Goal: Task Accomplishment & Management: Complete application form

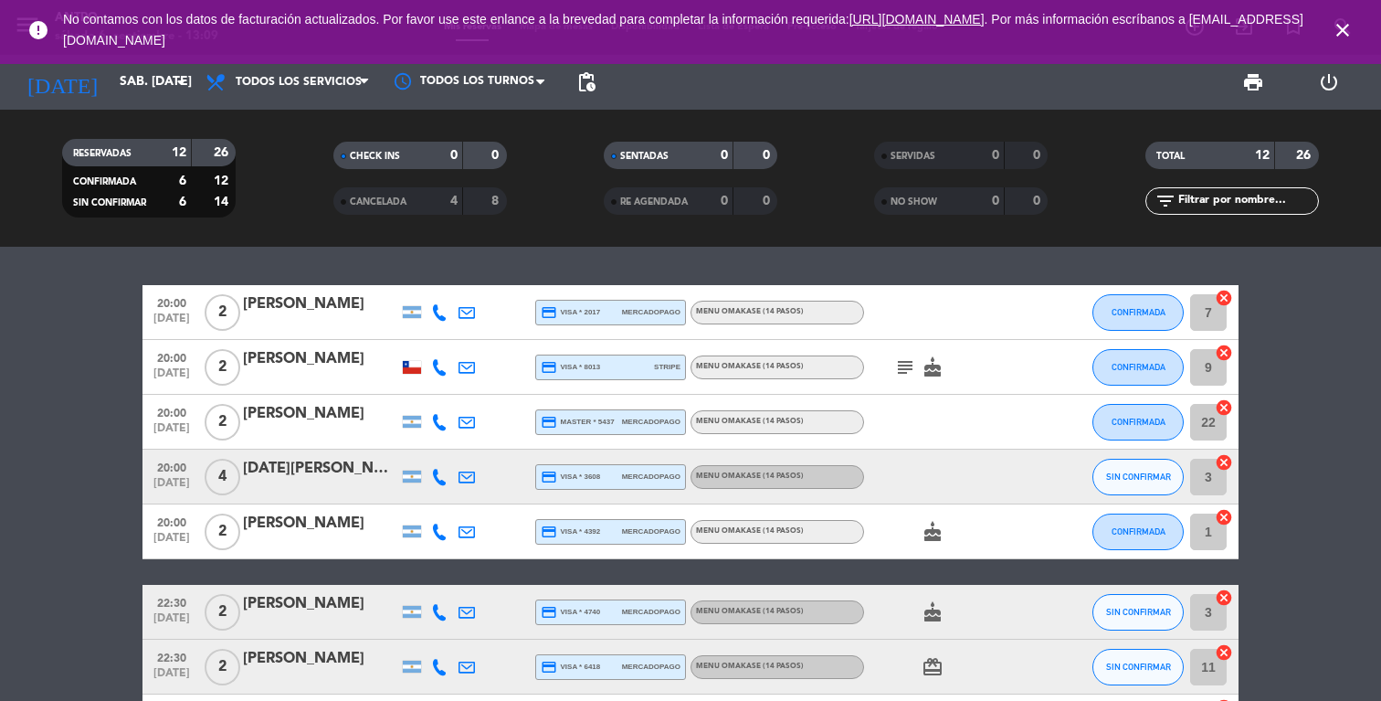
scroll to position [359, 0]
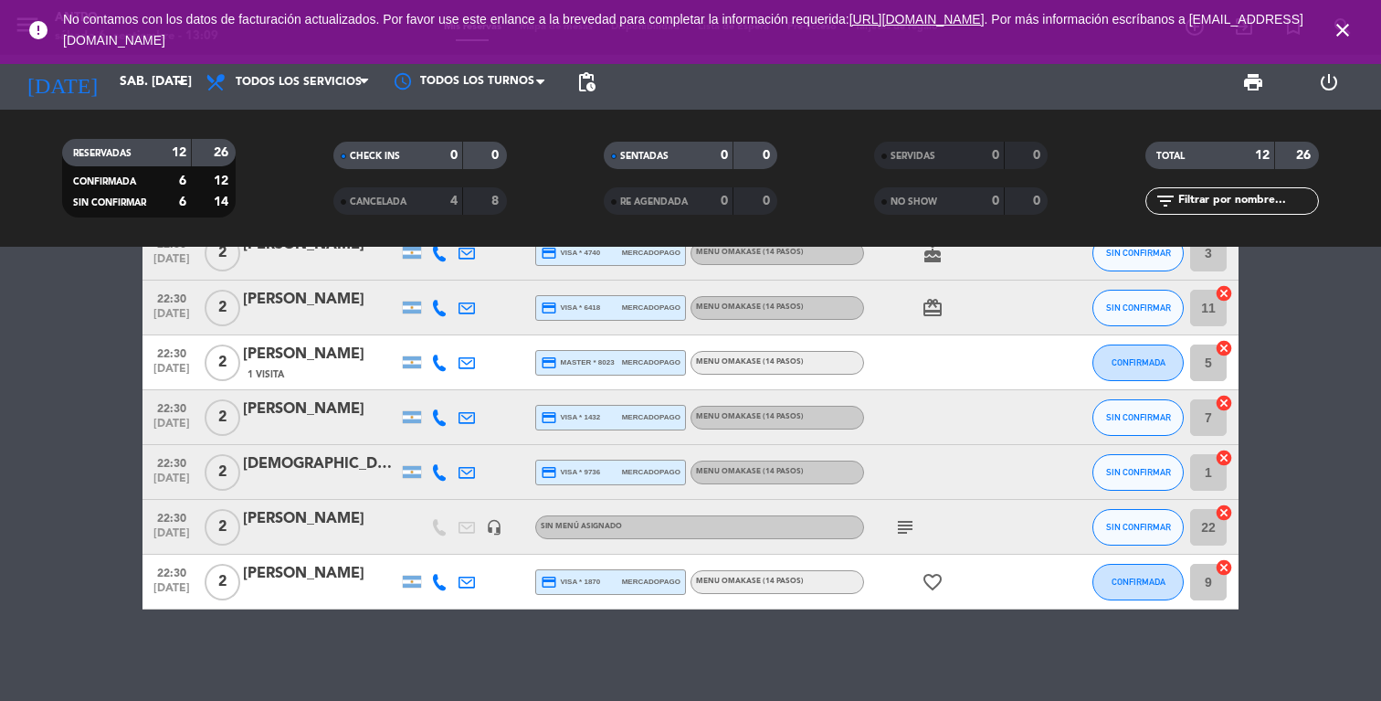
click at [1346, 34] on icon "close" at bounding box center [1343, 30] width 22 height 22
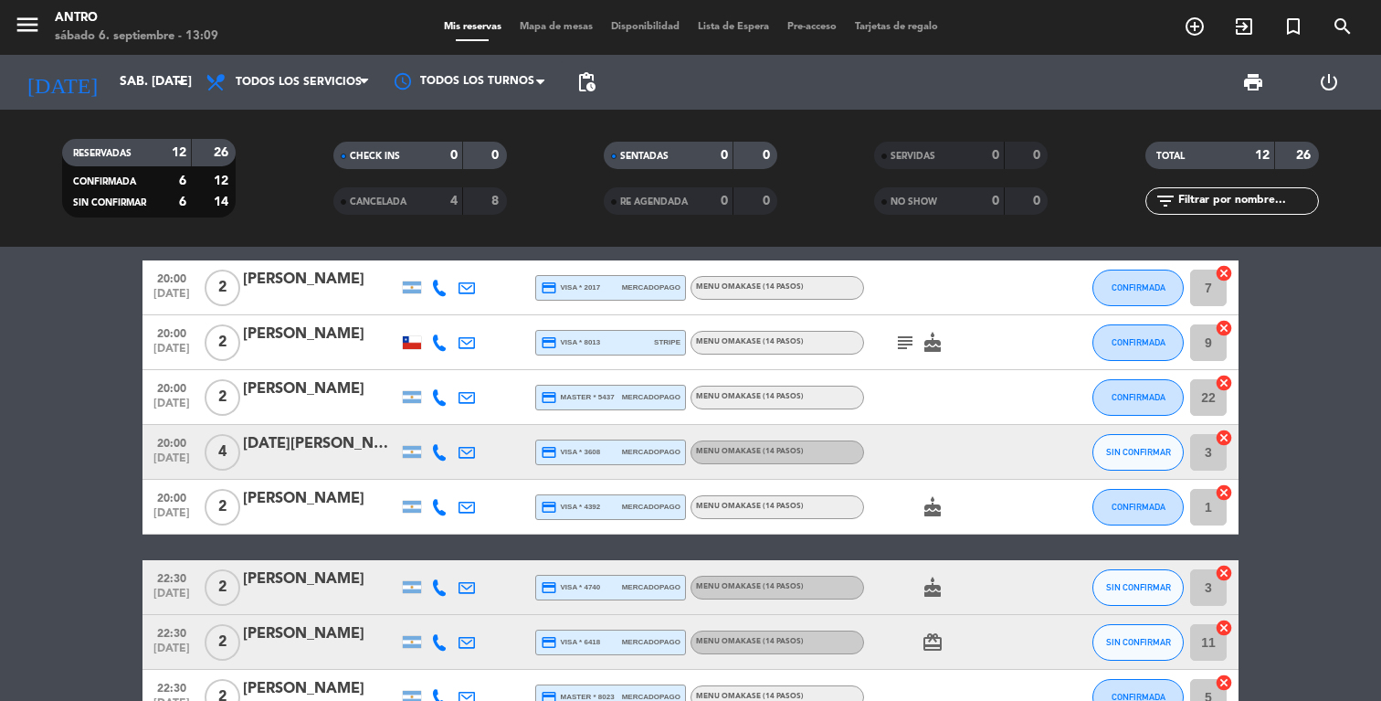
scroll to position [0, 0]
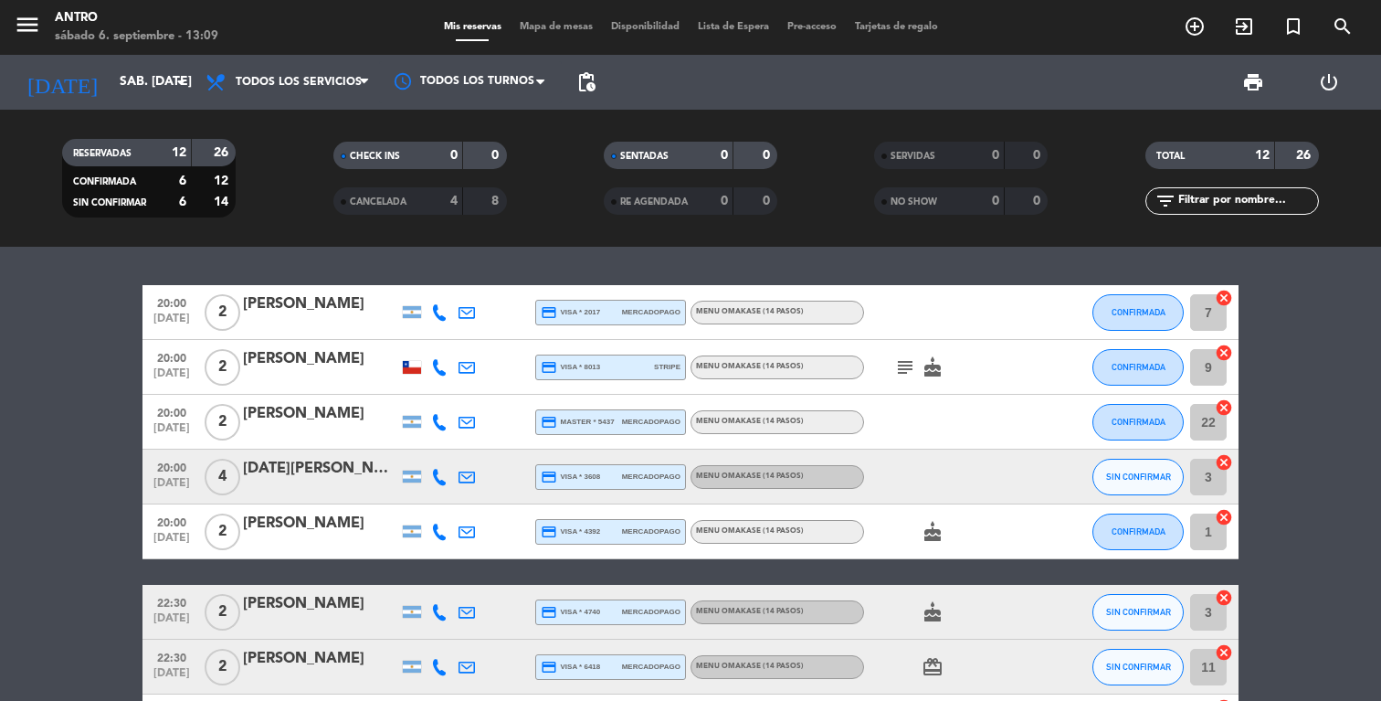
click at [745, 472] on span "MENU OMAKASE (14 PASOS)" at bounding box center [750, 475] width 108 height 7
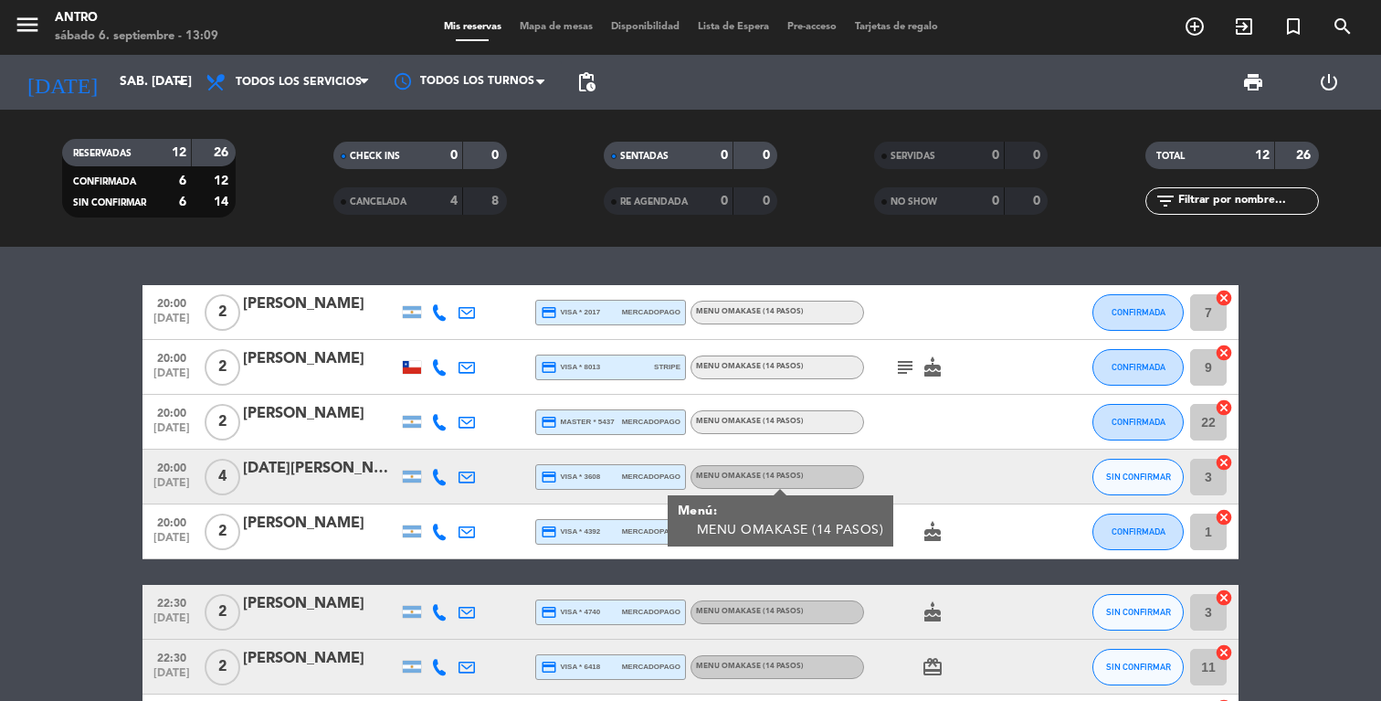
click at [745, 472] on span "MENU OMAKASE (14 PASOS)" at bounding box center [750, 475] width 108 height 7
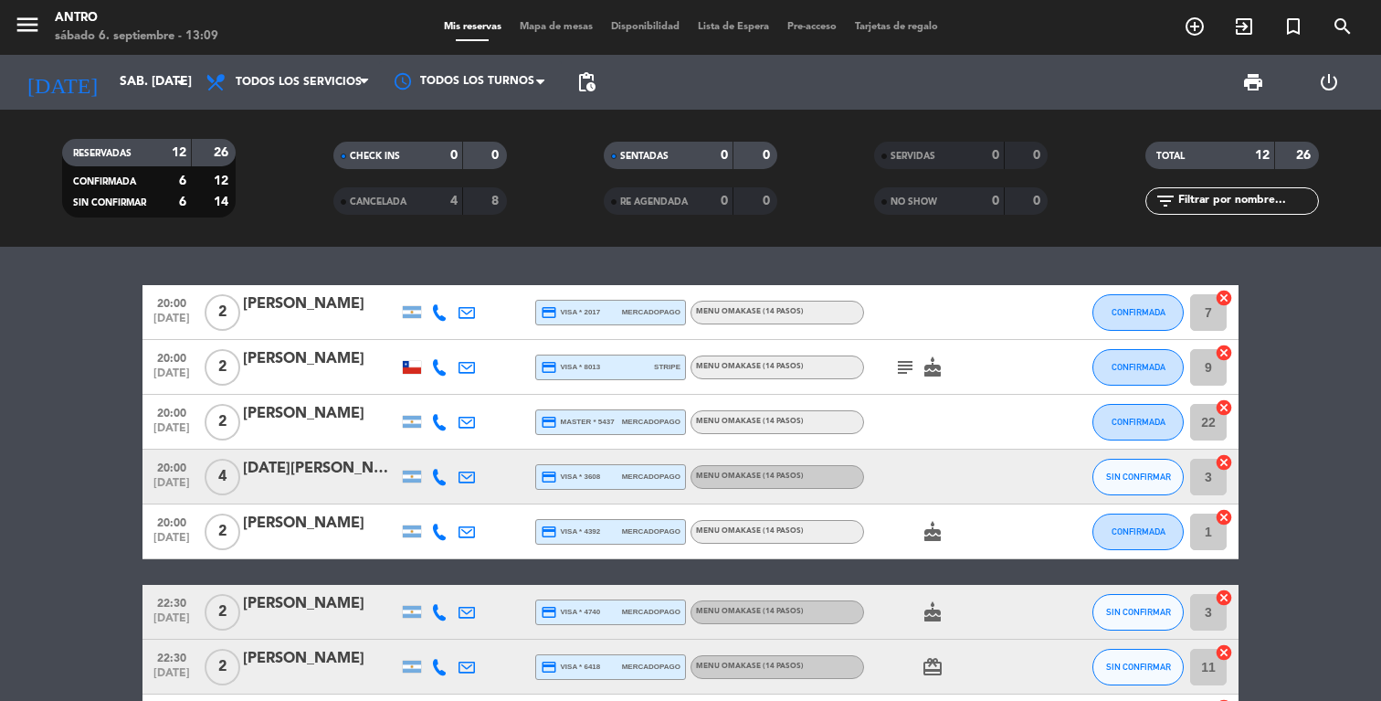
click at [312, 475] on div "[DATE][PERSON_NAME]" at bounding box center [320, 469] width 155 height 24
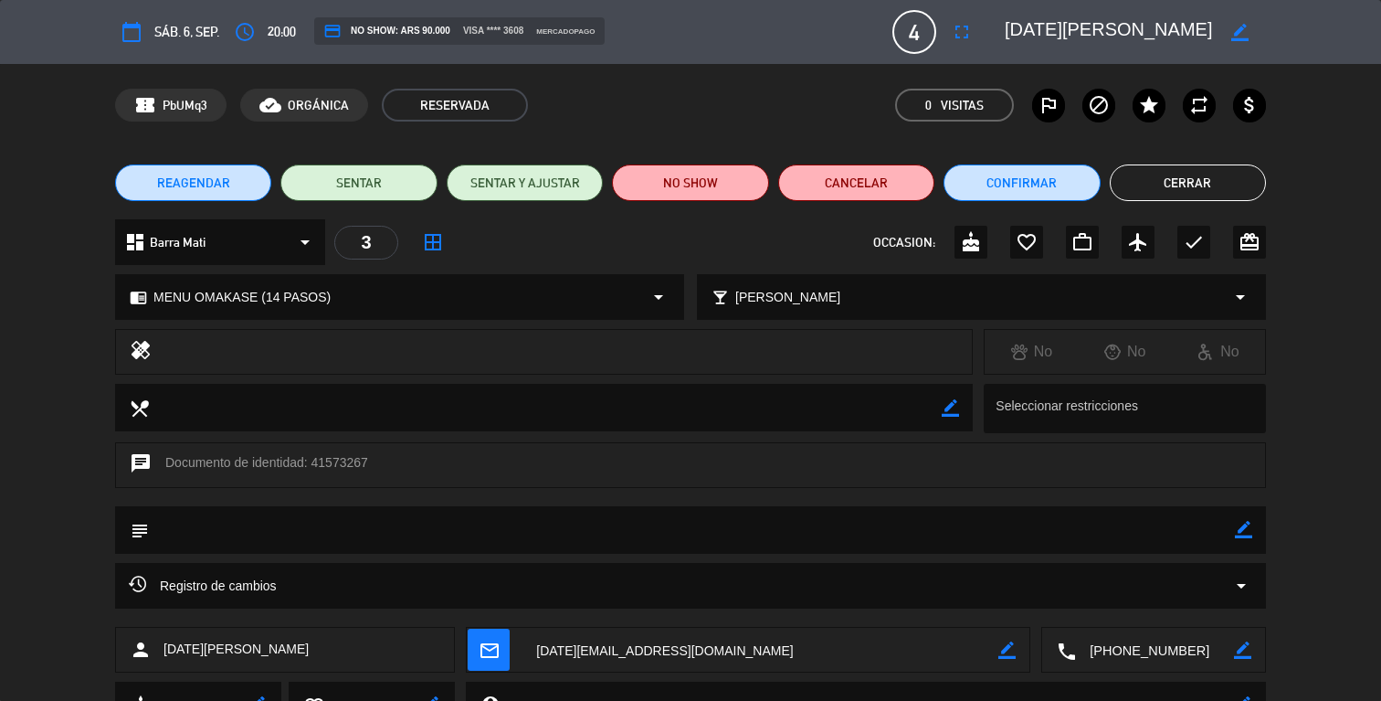
click at [1222, 183] on button "Cerrar" at bounding box center [1188, 182] width 156 height 37
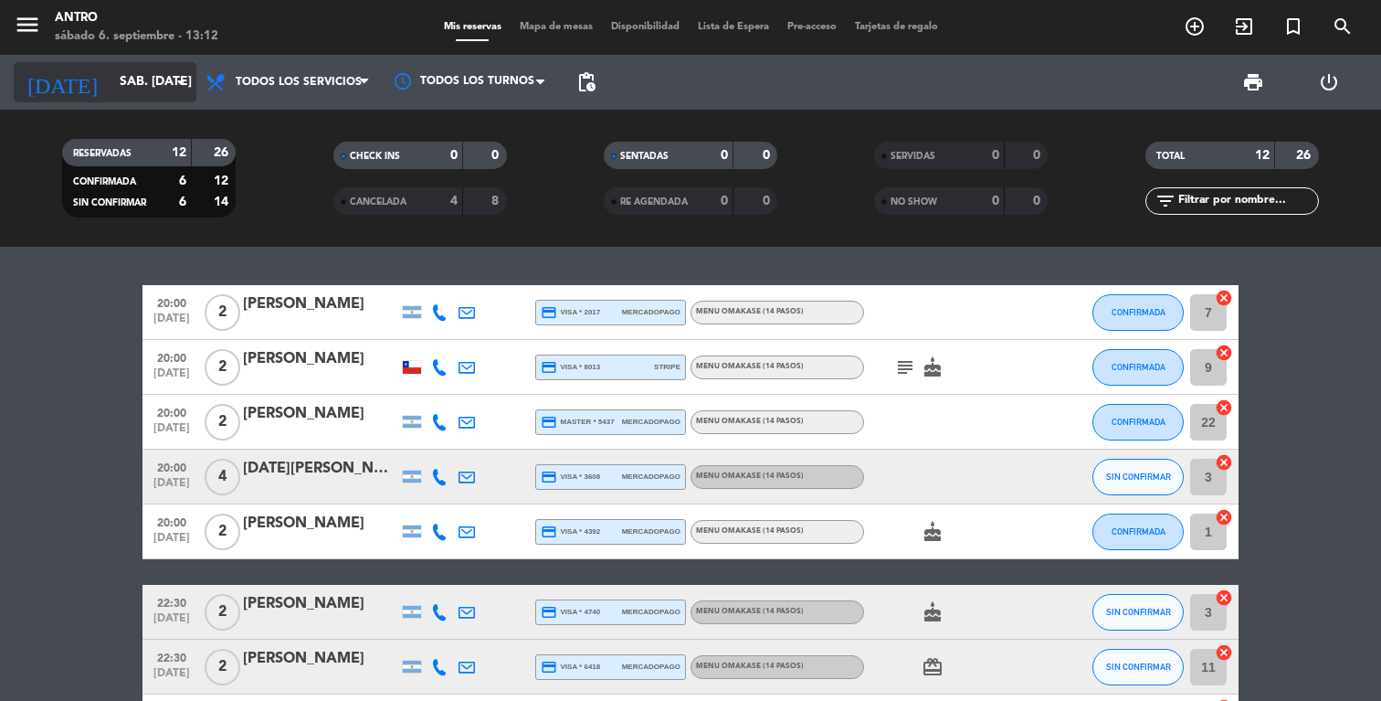
click at [151, 84] on input "sáb. [DATE]" at bounding box center [198, 82] width 174 height 33
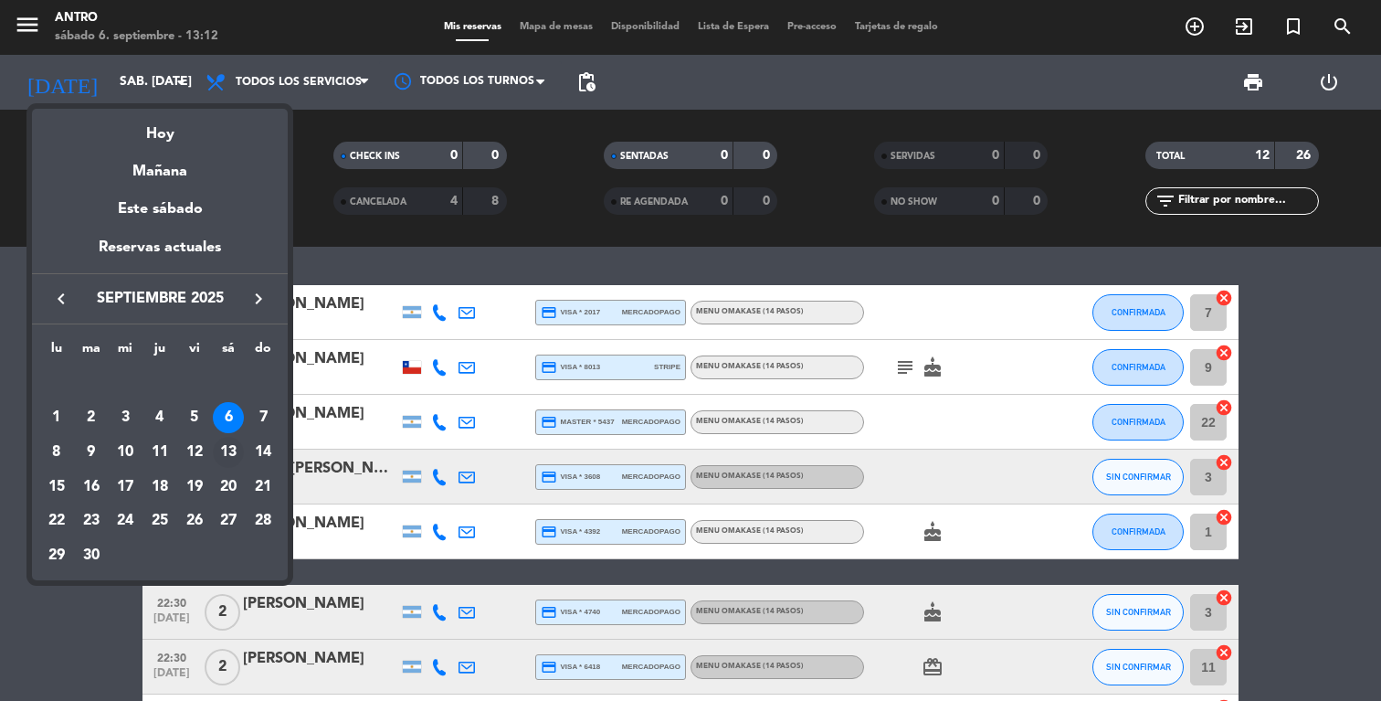
click at [237, 454] on div "13" at bounding box center [228, 452] width 31 height 31
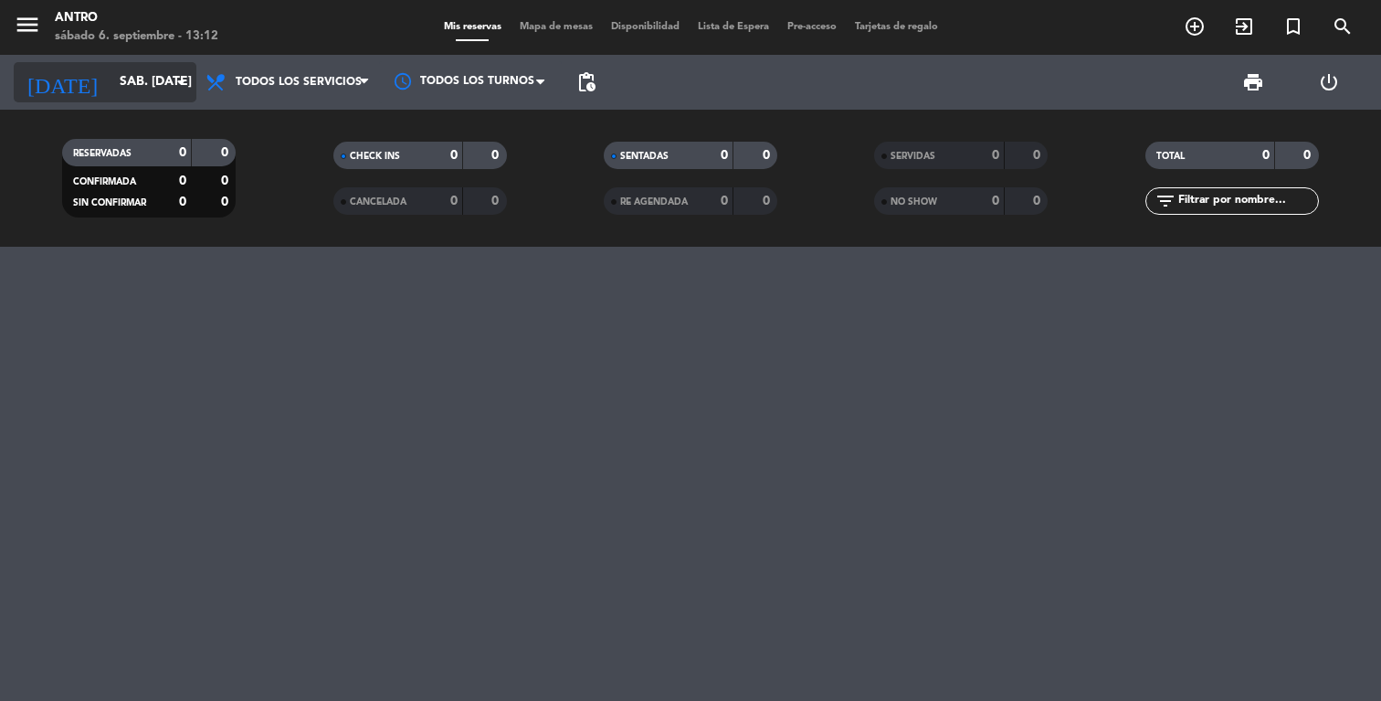
click at [153, 79] on input "sáb. [DATE]" at bounding box center [198, 82] width 174 height 33
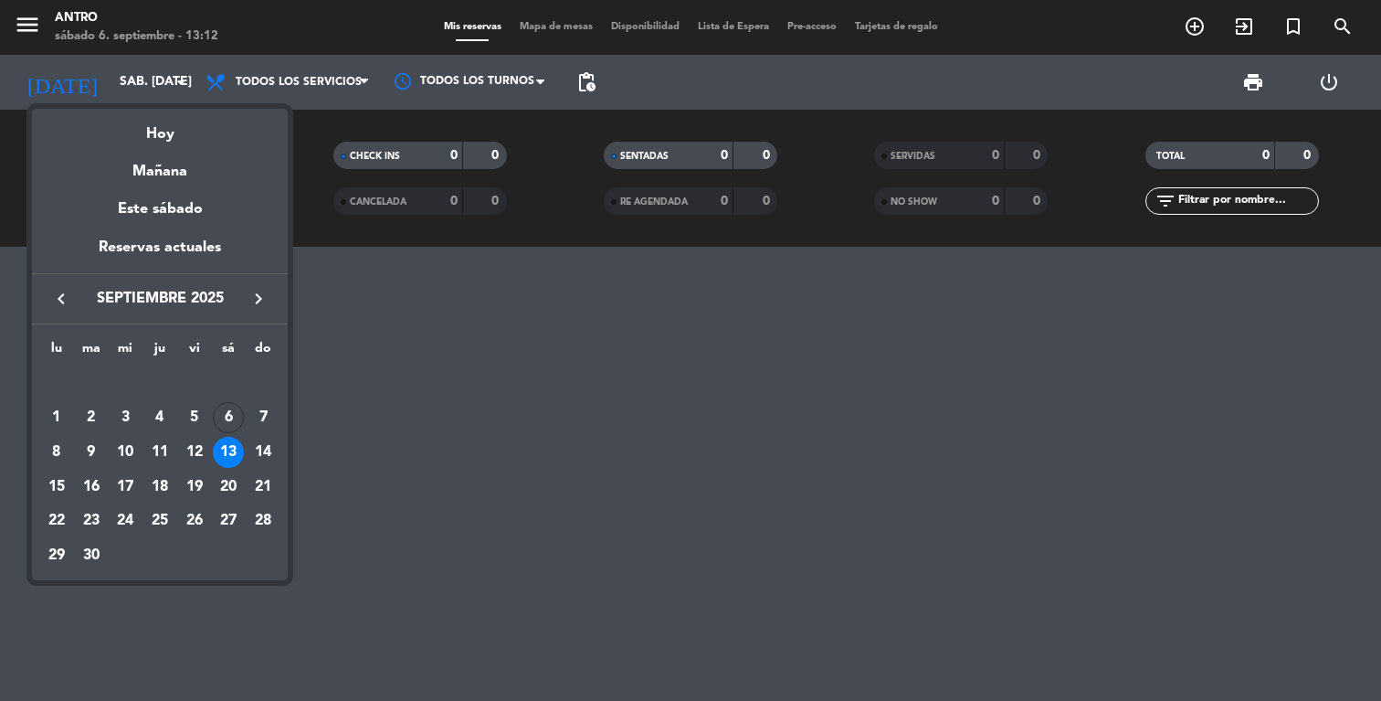
click at [395, 429] on div at bounding box center [690, 350] width 1381 height 701
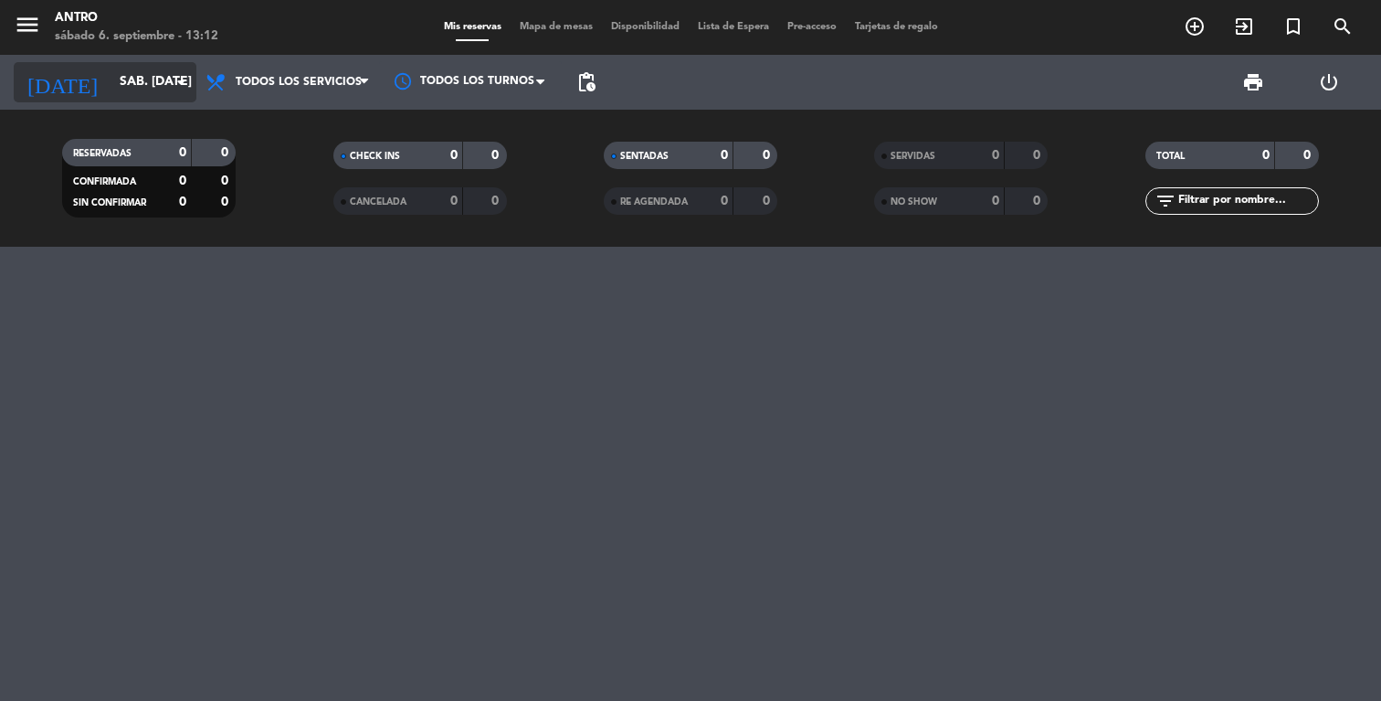
click at [178, 80] on icon "arrow_drop_down" at bounding box center [181, 82] width 22 height 22
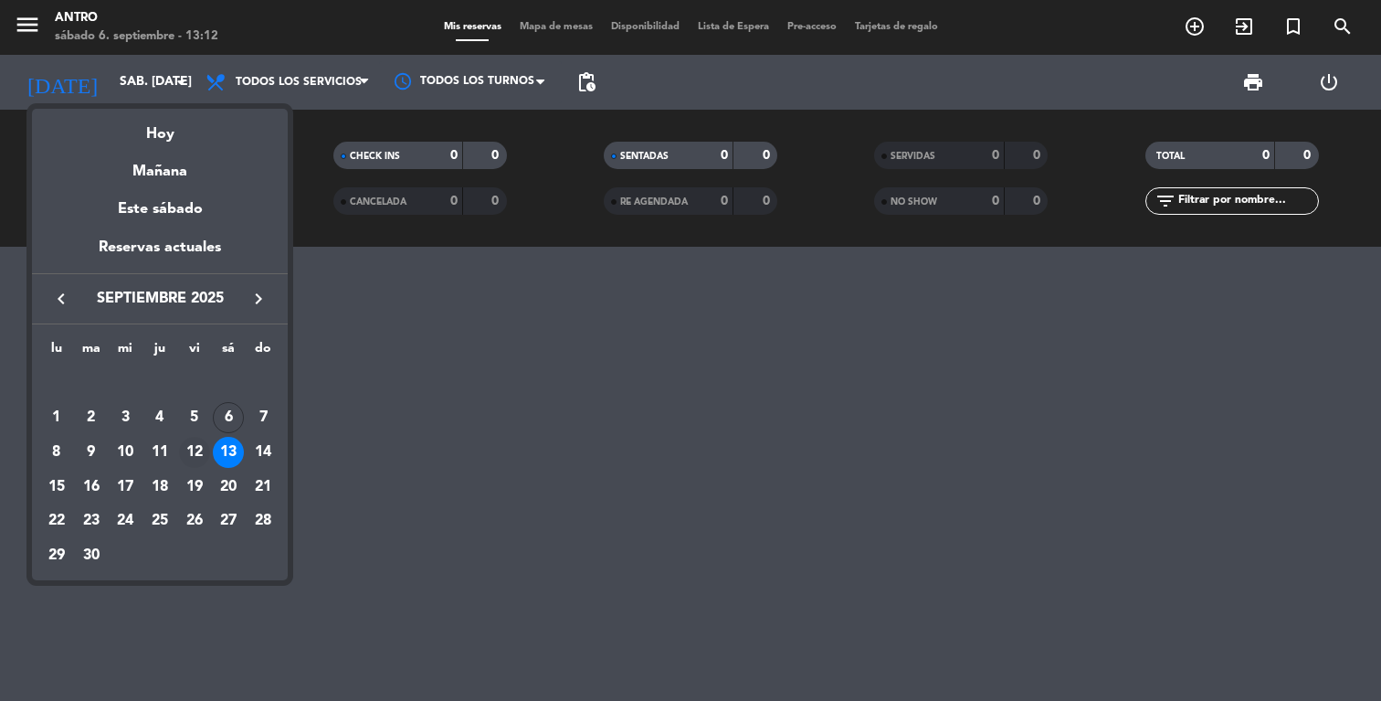
click at [203, 451] on div "12" at bounding box center [194, 452] width 31 height 31
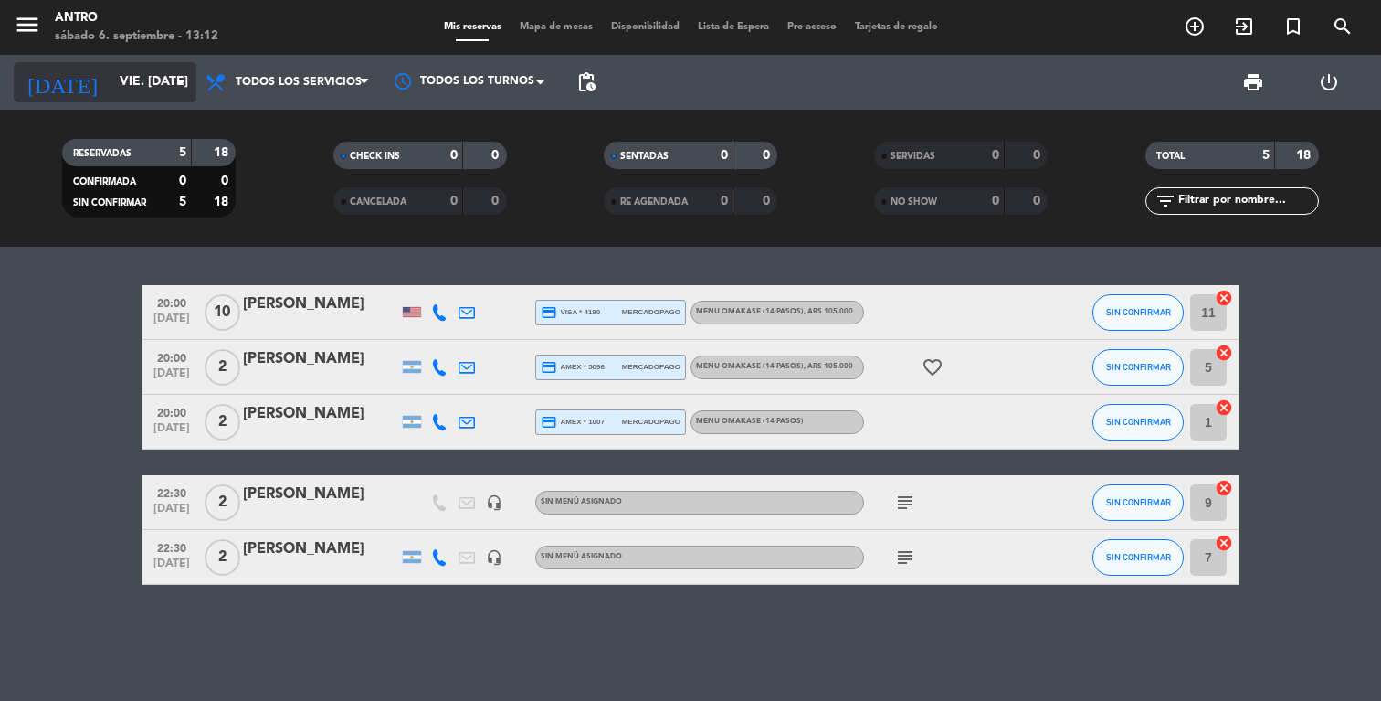
click at [161, 68] on input "vie. [DATE]" at bounding box center [198, 82] width 174 height 33
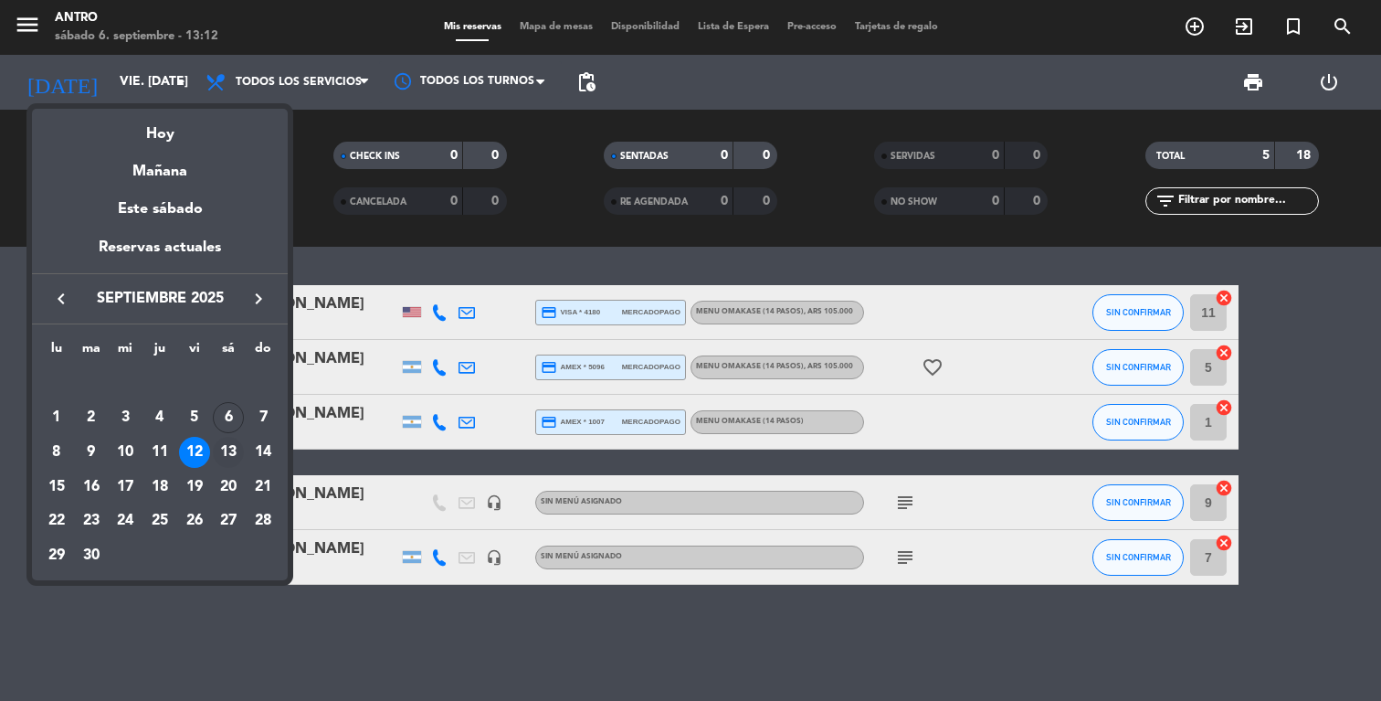
click at [226, 448] on div "13" at bounding box center [228, 452] width 31 height 31
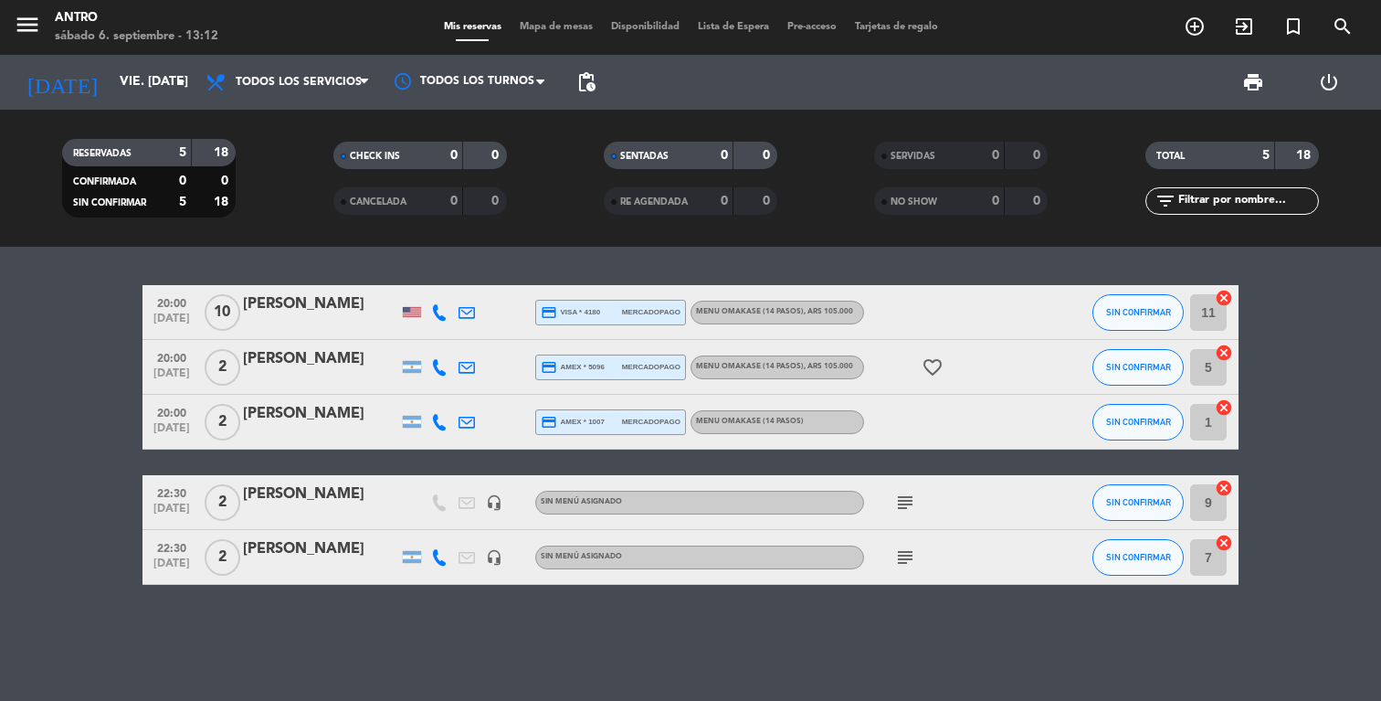
type input "sáb. [DATE]"
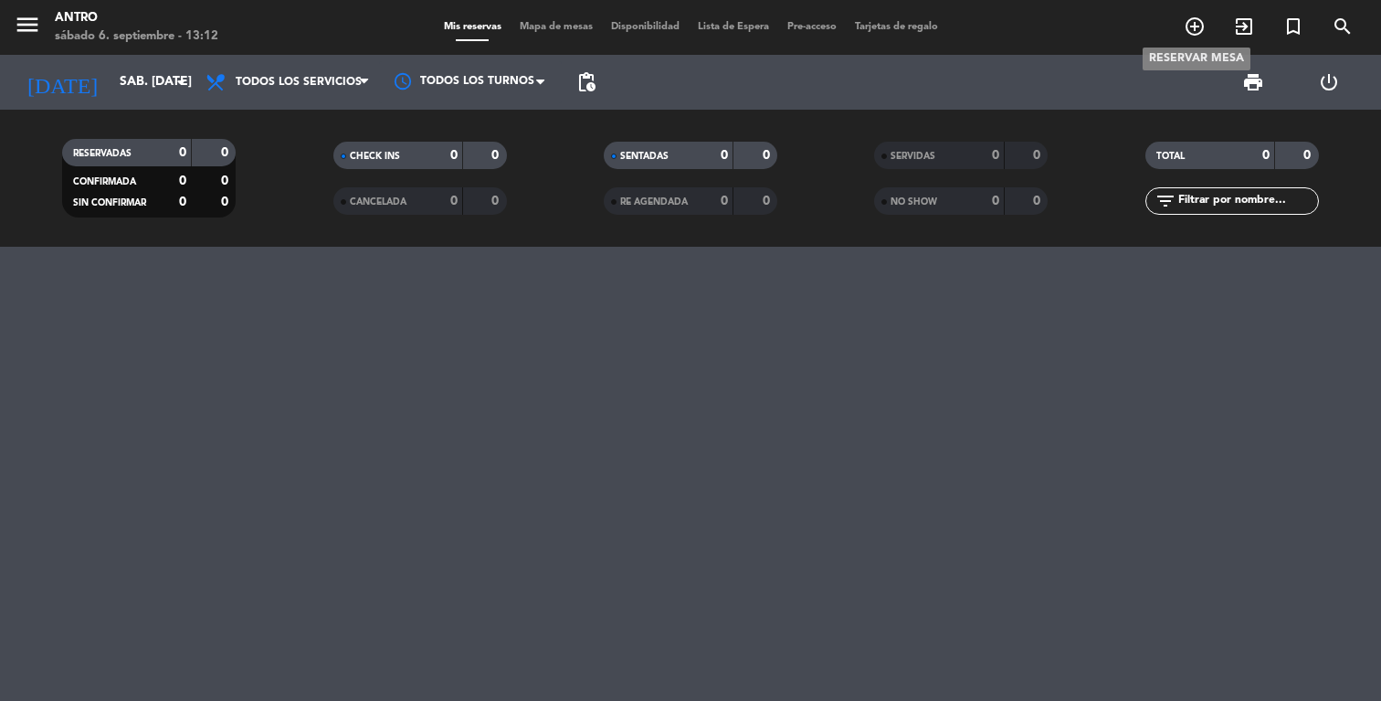
click at [1206, 25] on span "add_circle_outline" at bounding box center [1194, 26] width 49 height 31
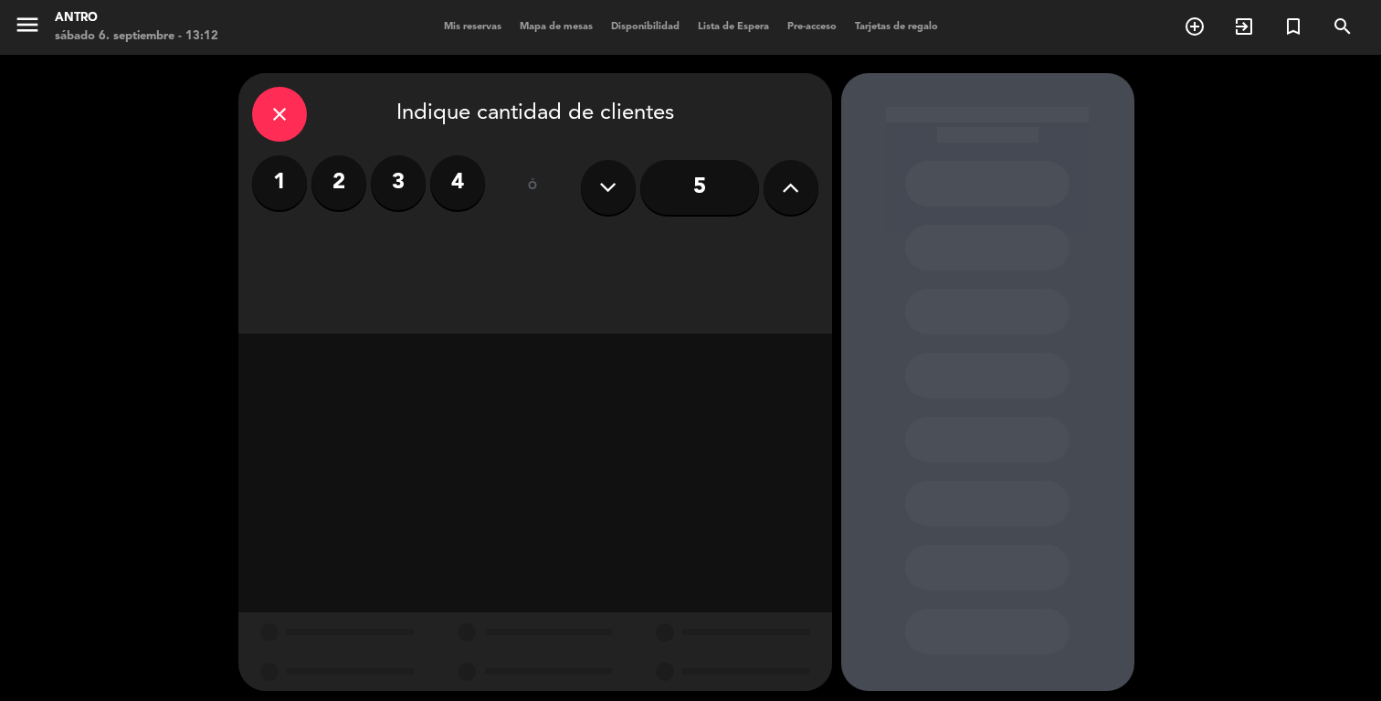
click at [346, 196] on label "2" at bounding box center [338, 182] width 55 height 55
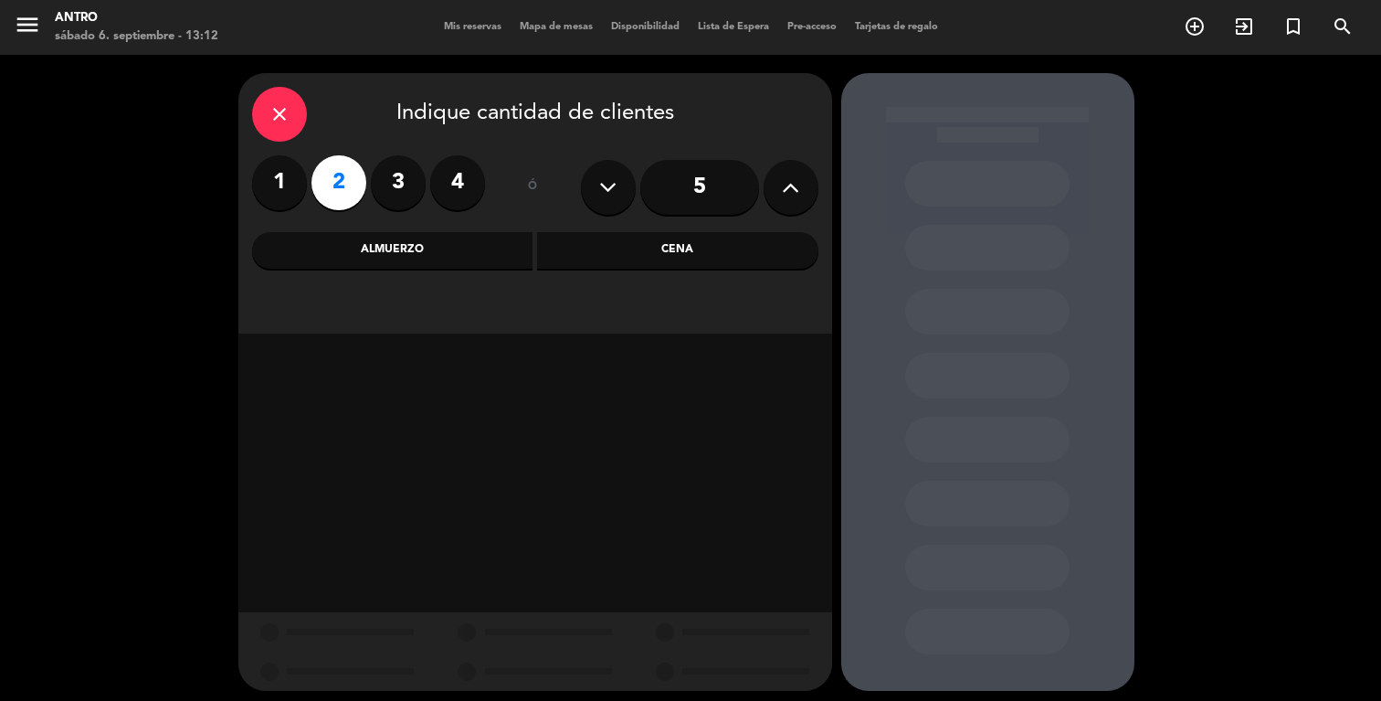
click at [648, 259] on div "Cena" at bounding box center [677, 250] width 281 height 37
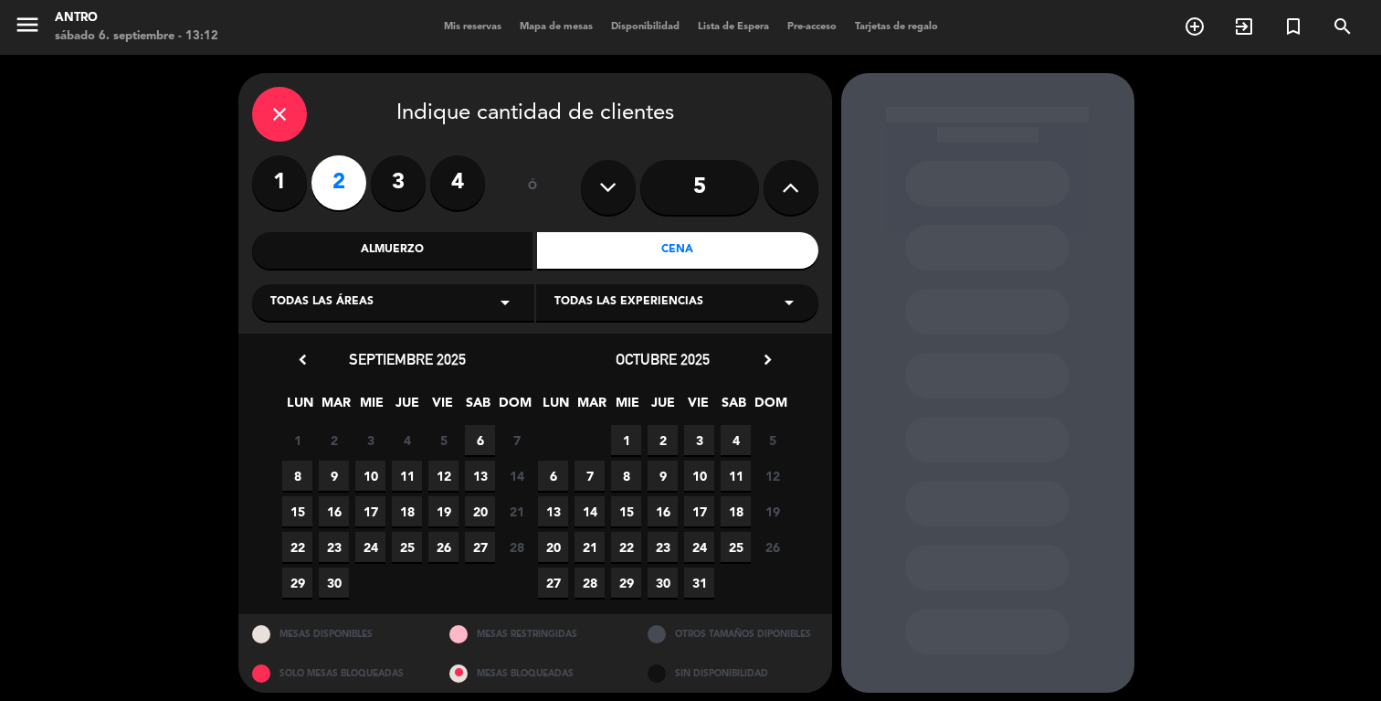
click at [479, 477] on span "13" at bounding box center [480, 475] width 30 height 30
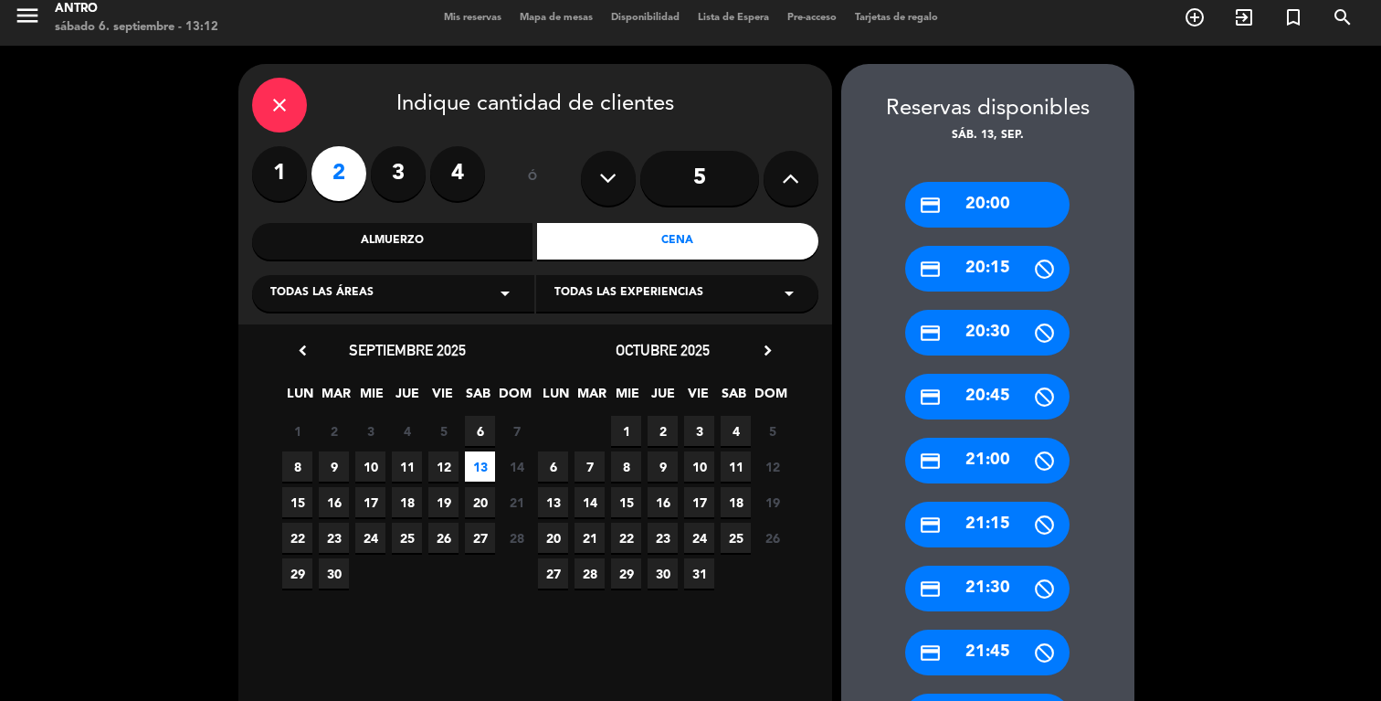
click at [1017, 209] on div "credit_card 20:00" at bounding box center [987, 205] width 164 height 46
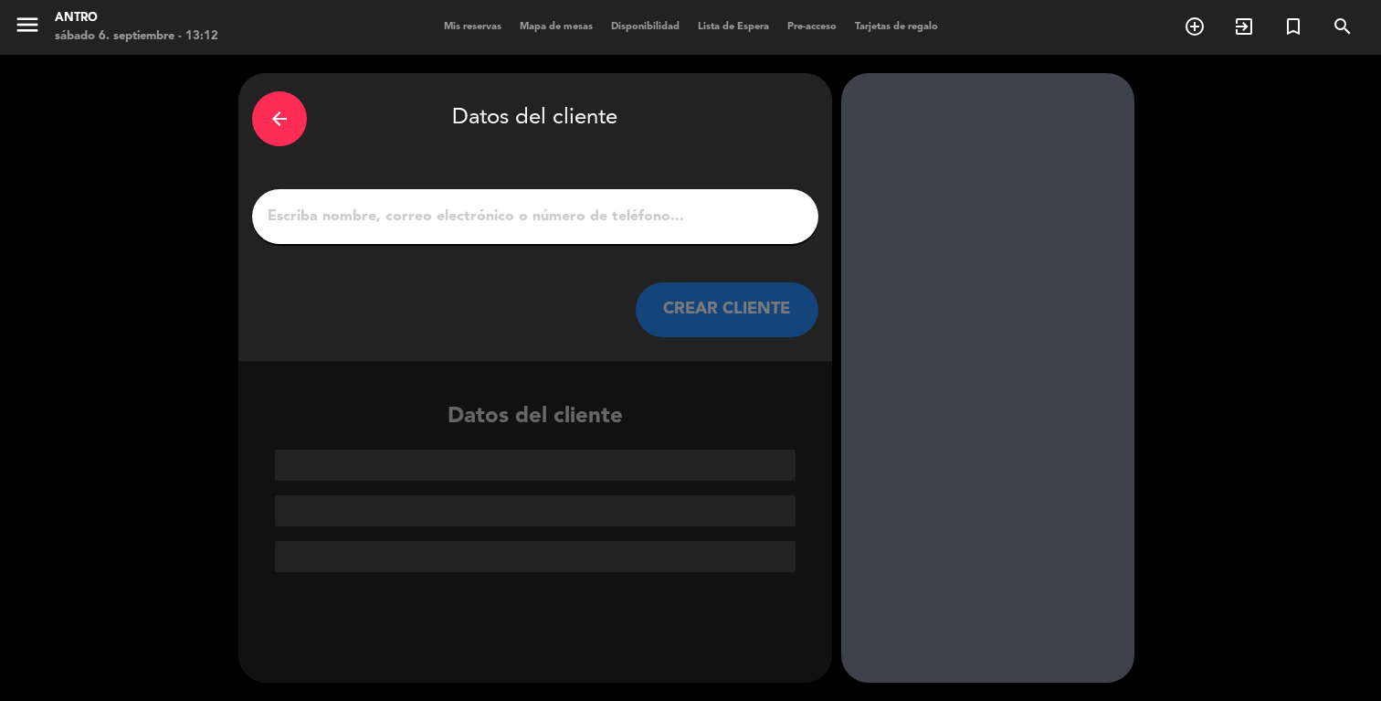
click at [517, 232] on div at bounding box center [535, 216] width 566 height 55
click at [494, 227] on input "1" at bounding box center [535, 217] width 539 height 26
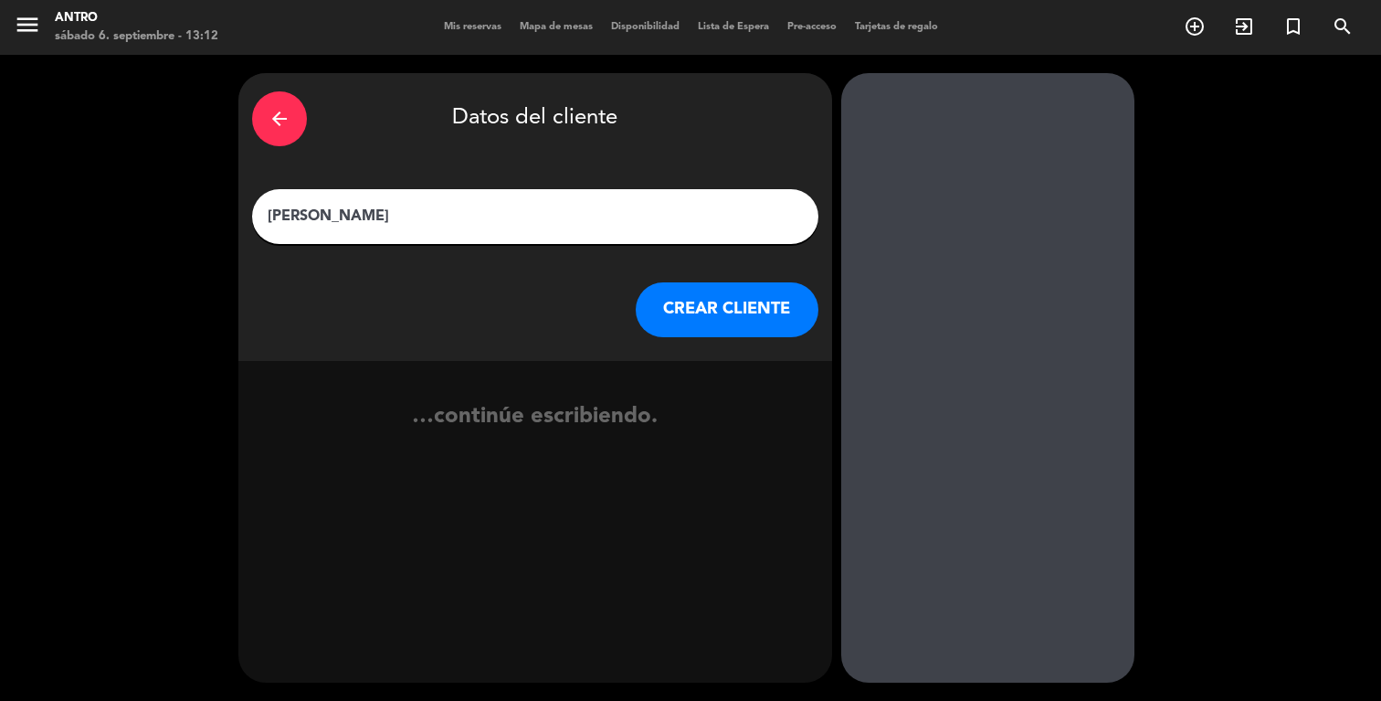
type input "[PERSON_NAME]"
click at [748, 323] on button "CREAR CLIENTE" at bounding box center [727, 309] width 183 height 55
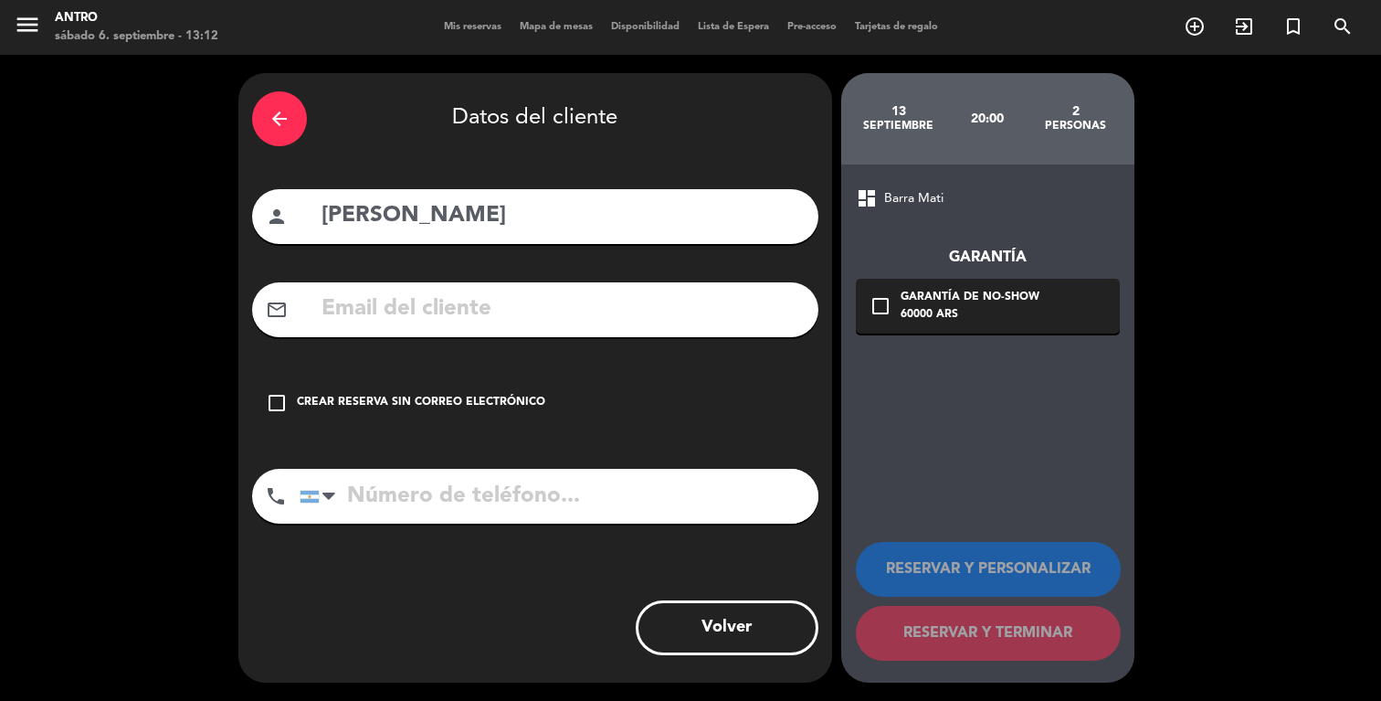
click at [409, 396] on div "Crear reserva sin correo electrónico" at bounding box center [421, 403] width 248 height 18
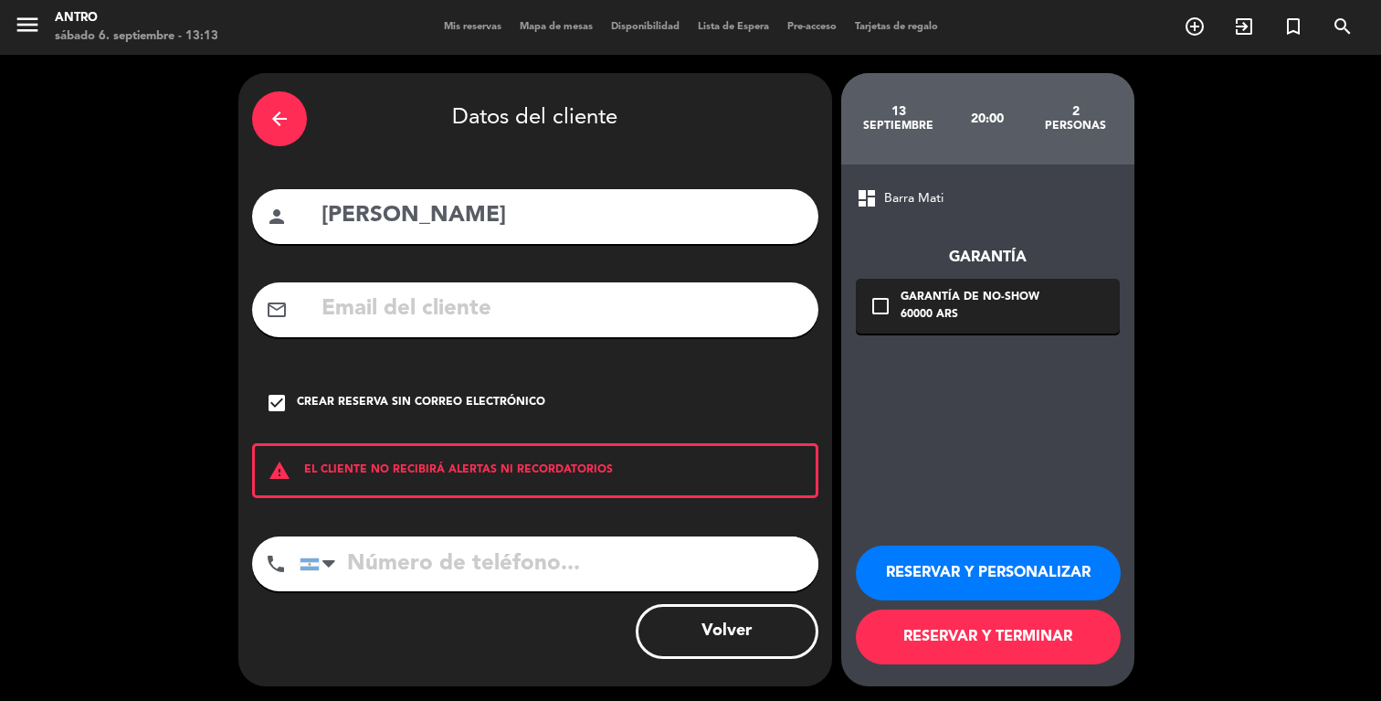
click at [477, 553] on input "tel" at bounding box center [559, 563] width 519 height 55
paste input "[PHONE_NUMBER]"
type input "[PHONE_NUMBER]"
click at [993, 580] on button "RESERVAR Y PERSONALIZAR" at bounding box center [988, 572] width 265 height 55
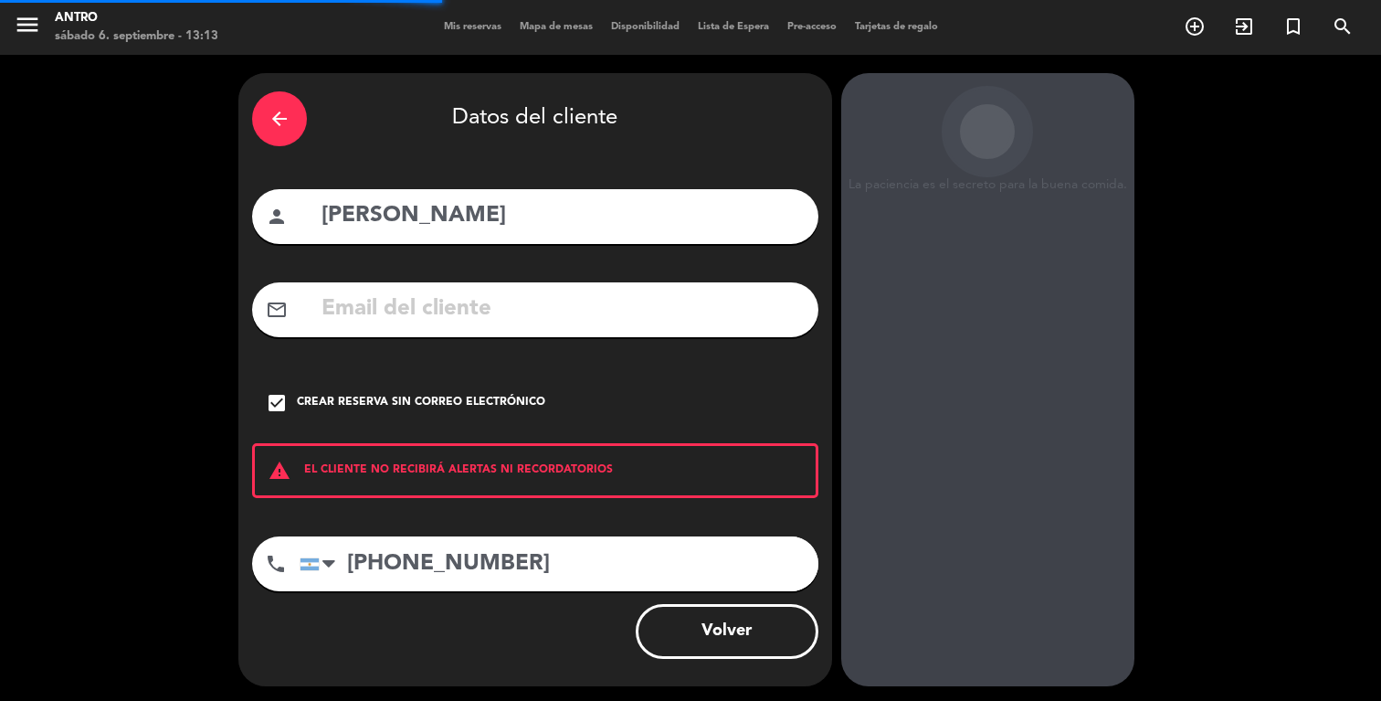
scroll to position [30, 0]
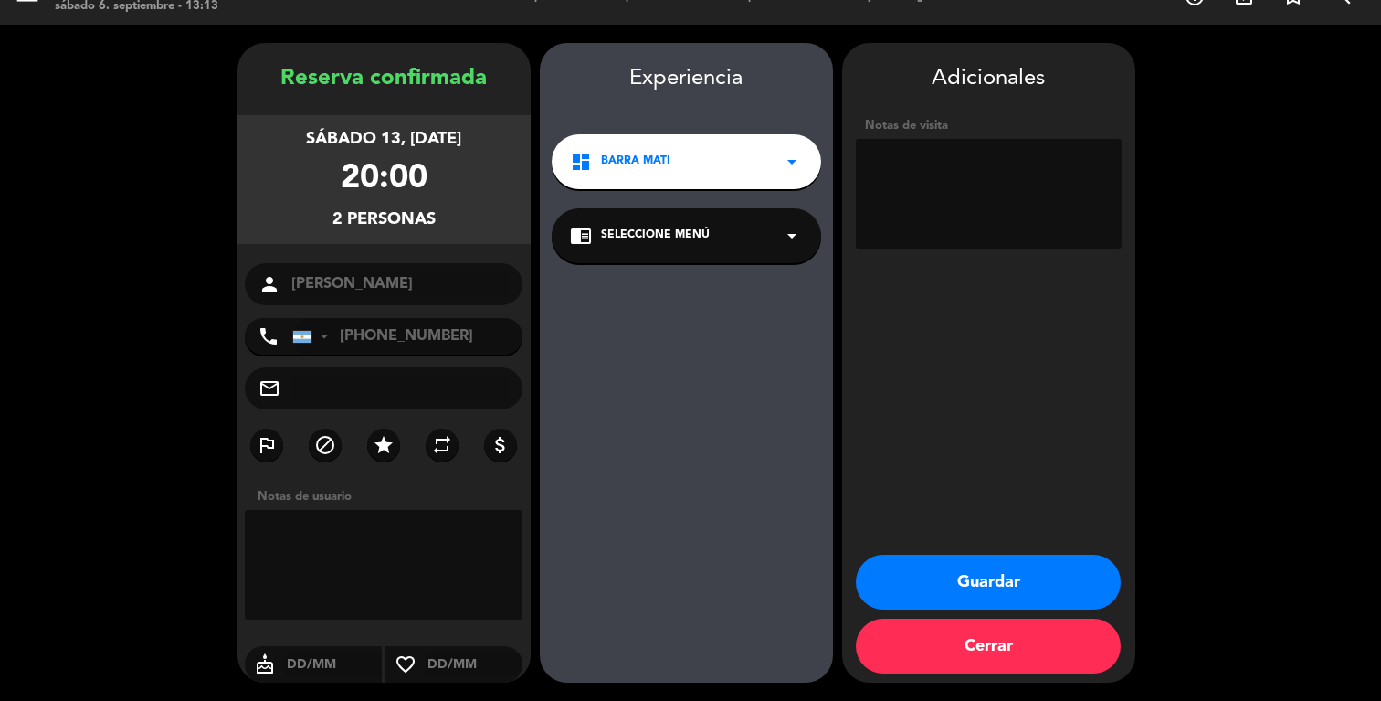
click at [958, 187] on textarea at bounding box center [989, 194] width 266 height 110
type textarea "60k seña. Comprobante WS"
click at [1032, 579] on button "Guardar" at bounding box center [988, 581] width 265 height 55
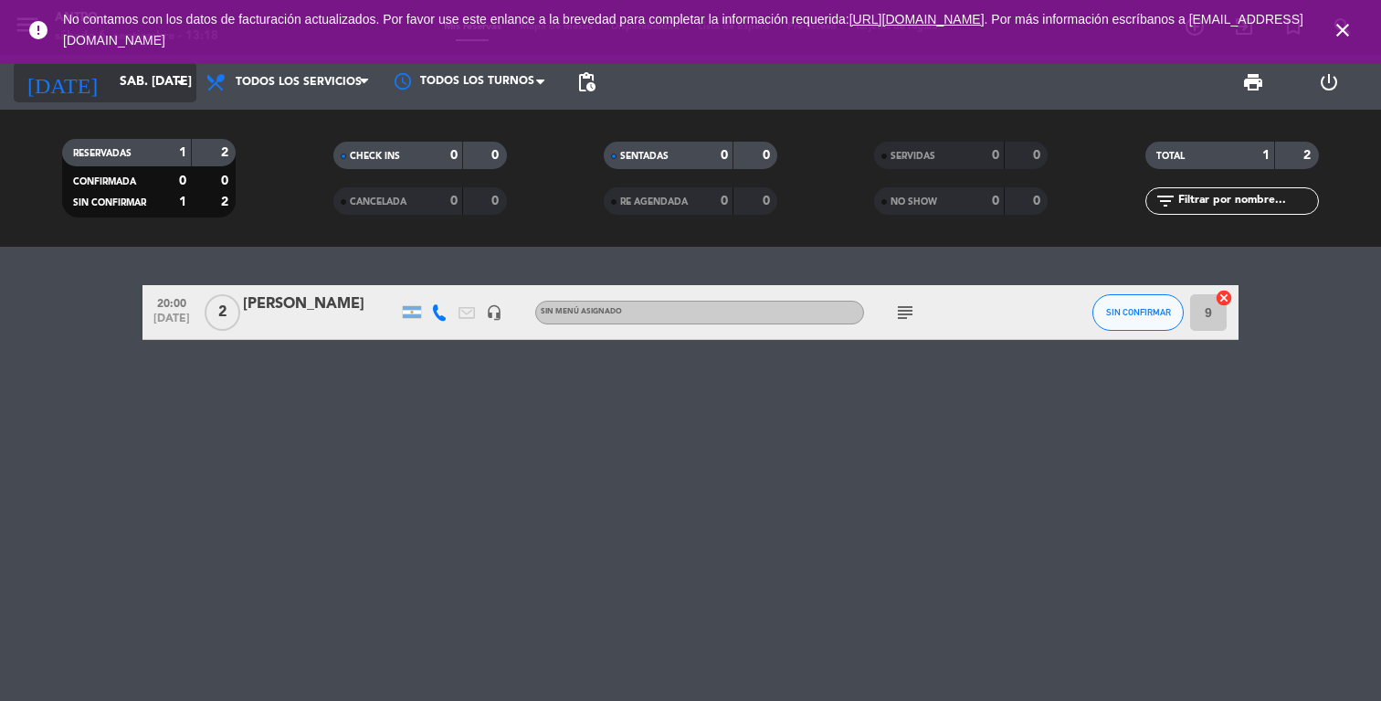
click at [129, 82] on input "sáb. [DATE]" at bounding box center [198, 82] width 174 height 33
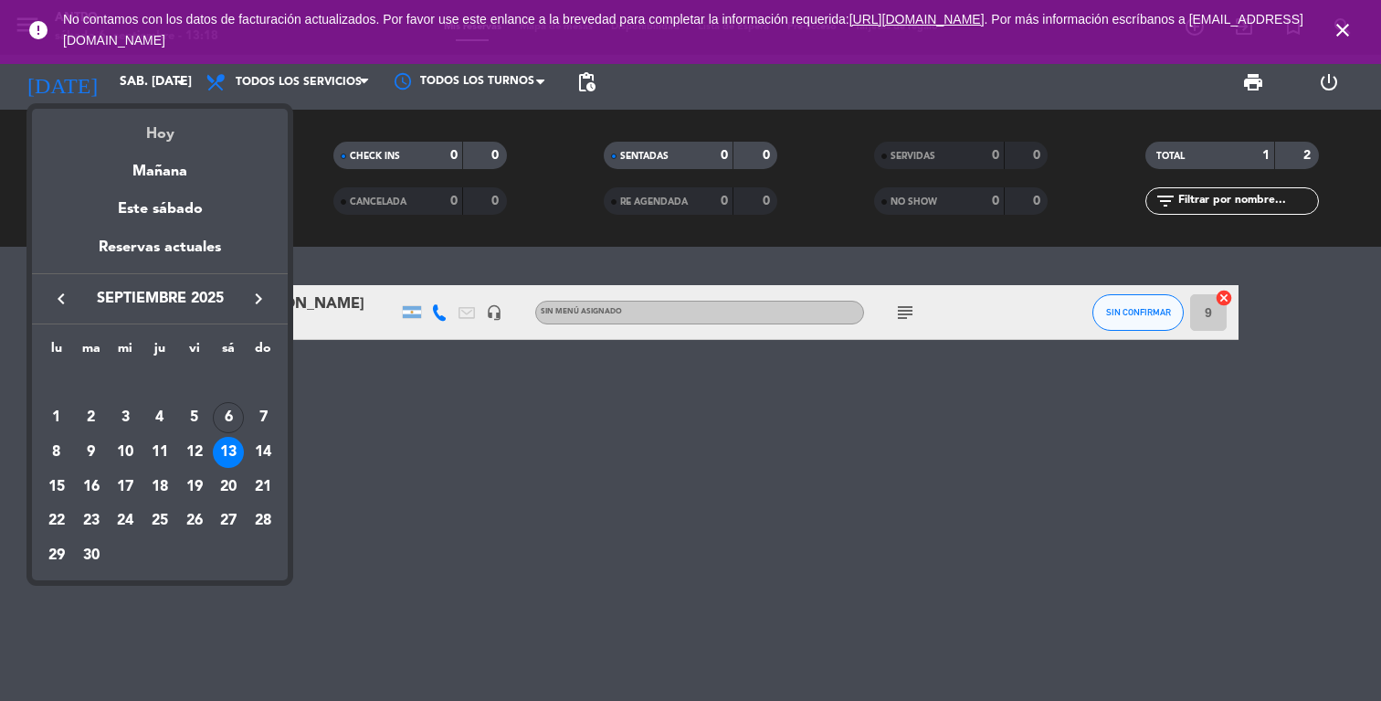
click at [175, 119] on div "Hoy" at bounding box center [160, 127] width 256 height 37
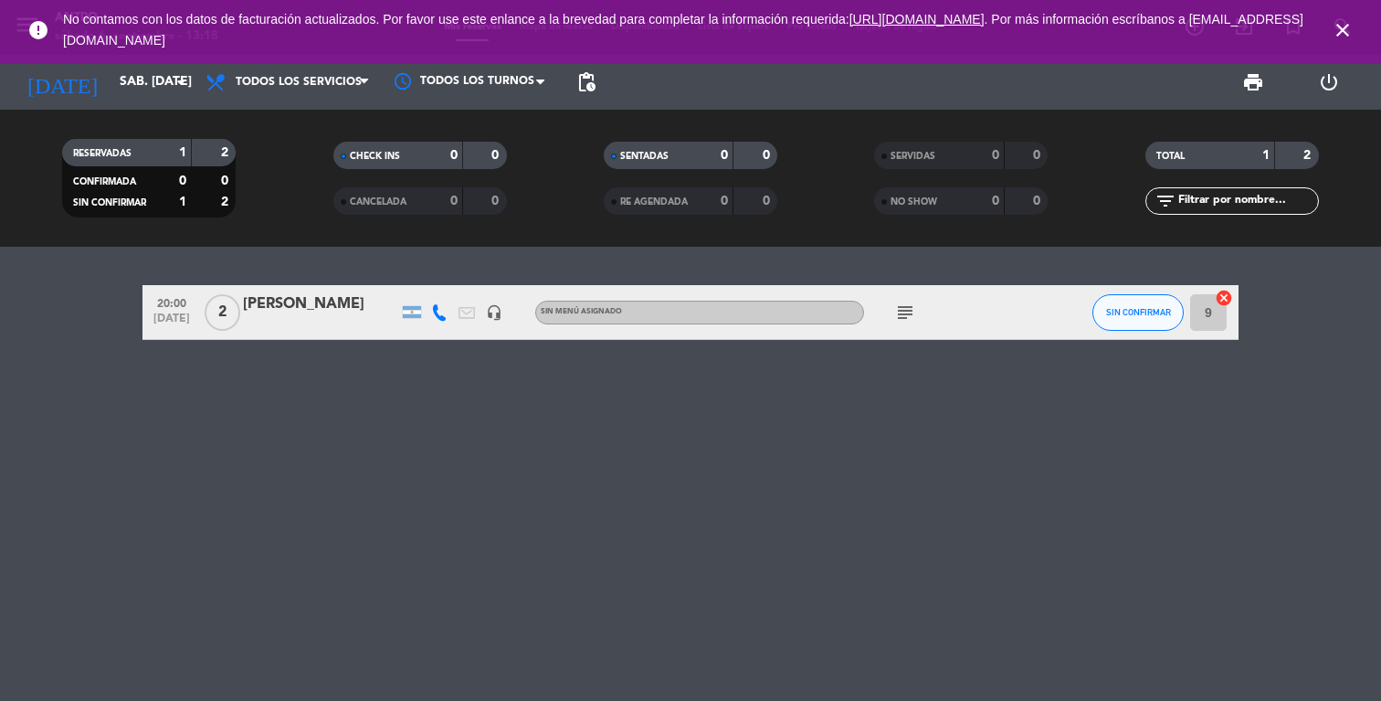
type input "sáb. [DATE]"
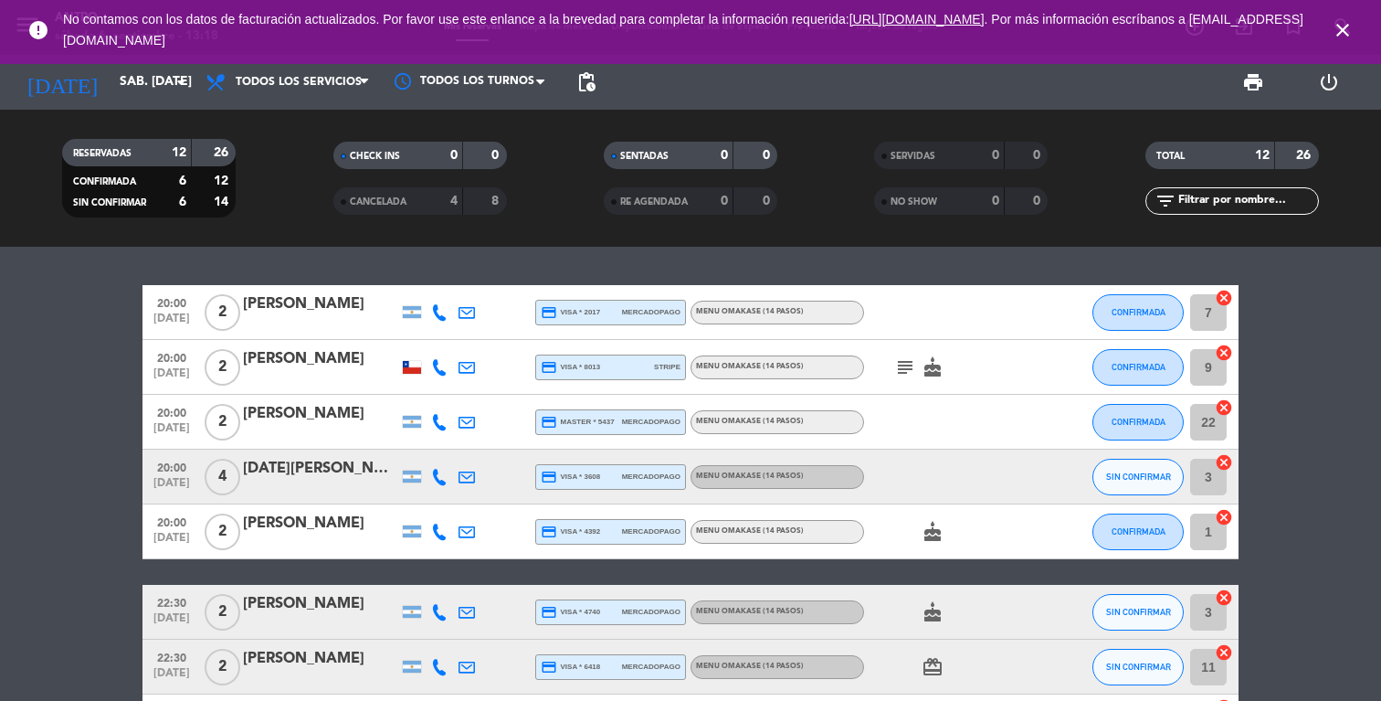
click at [1336, 16] on span "close" at bounding box center [1342, 29] width 49 height 49
click at [1338, 24] on icon "close" at bounding box center [1343, 30] width 22 height 22
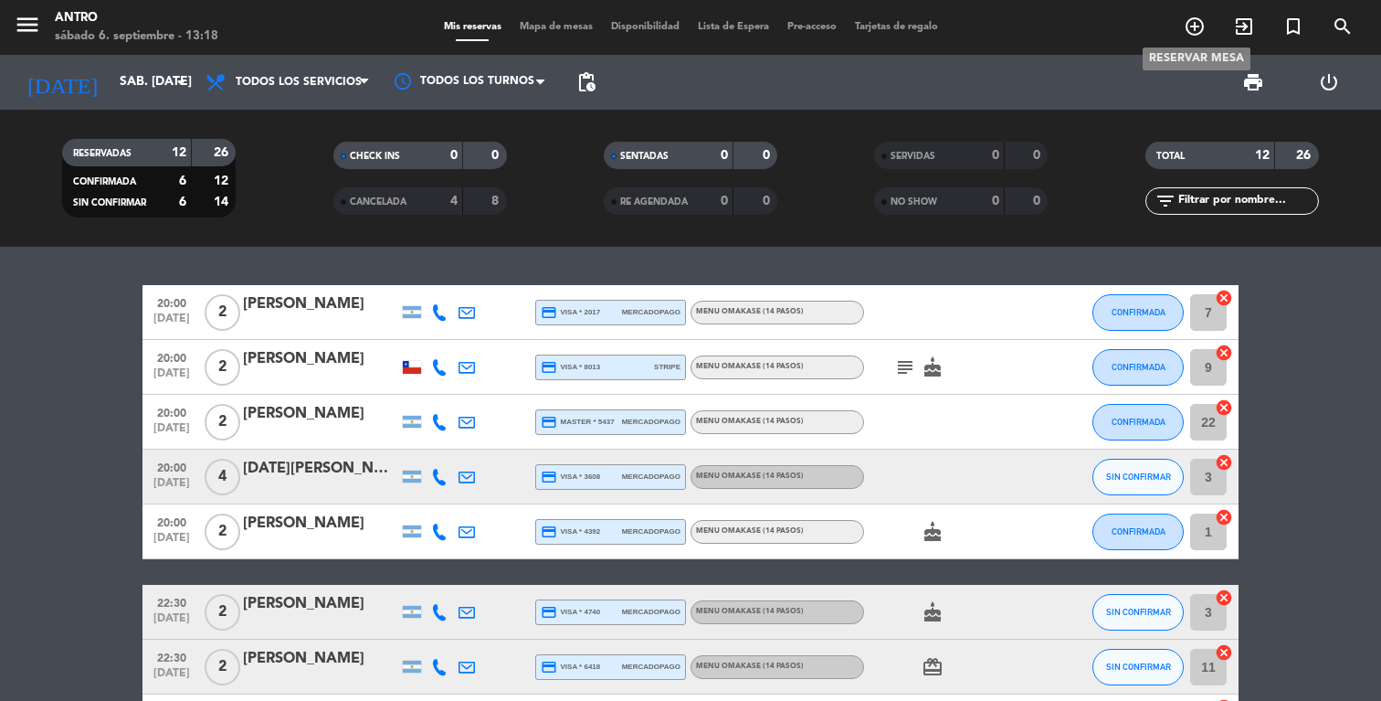
click at [1207, 18] on span "add_circle_outline" at bounding box center [1194, 26] width 49 height 31
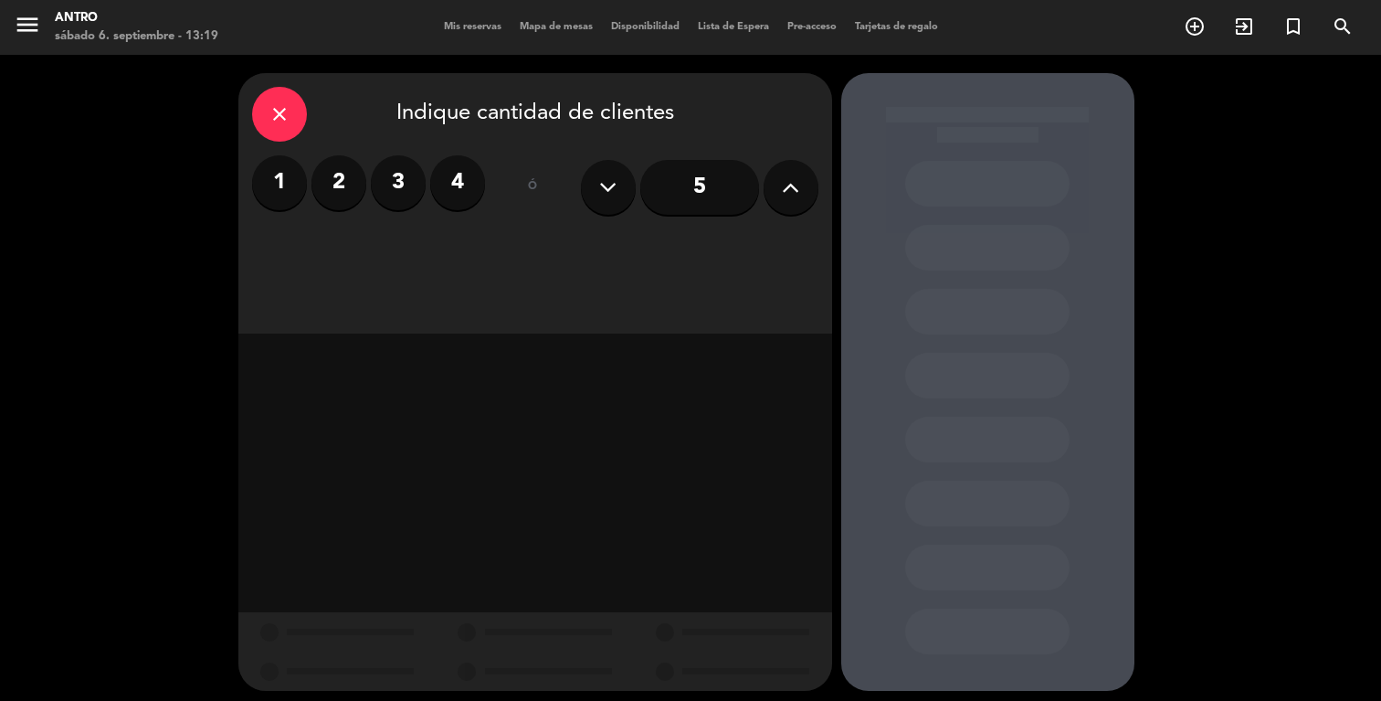
click at [316, 191] on label "2" at bounding box center [338, 182] width 55 height 55
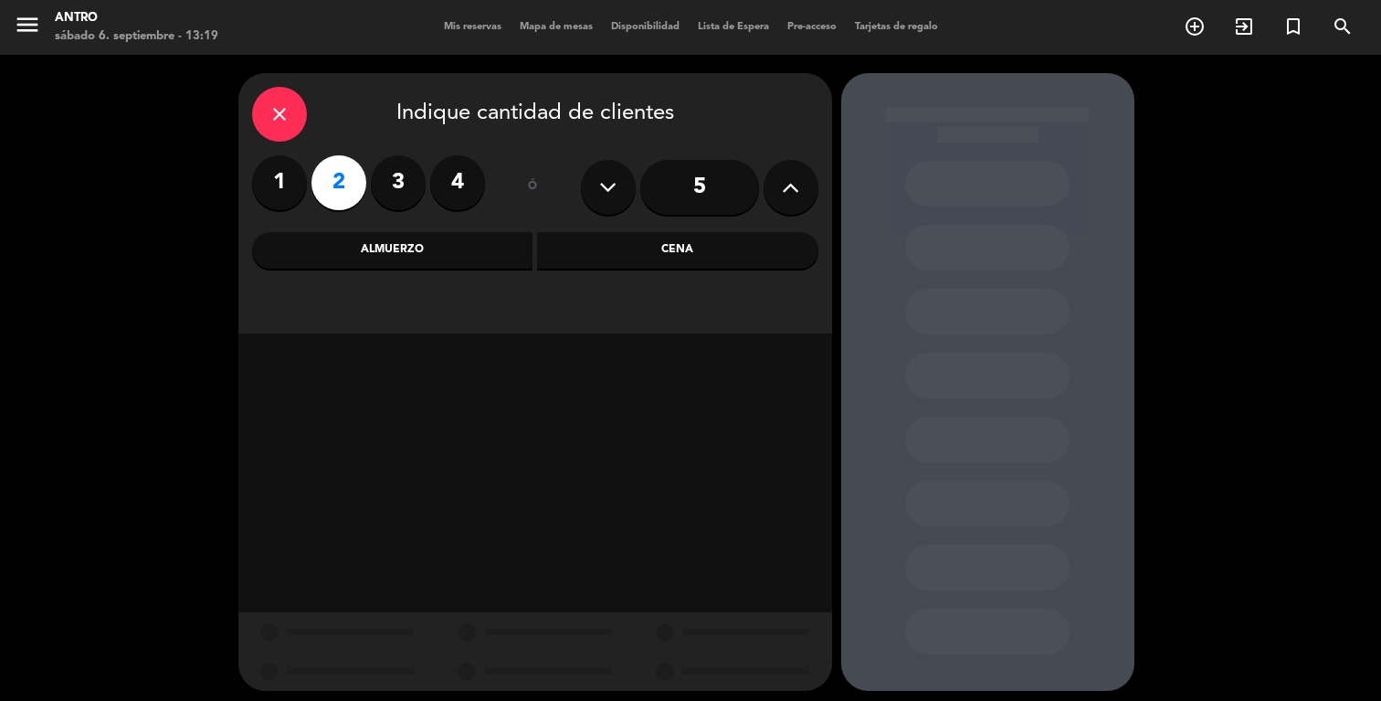
click at [601, 254] on div "Cena" at bounding box center [677, 250] width 281 height 37
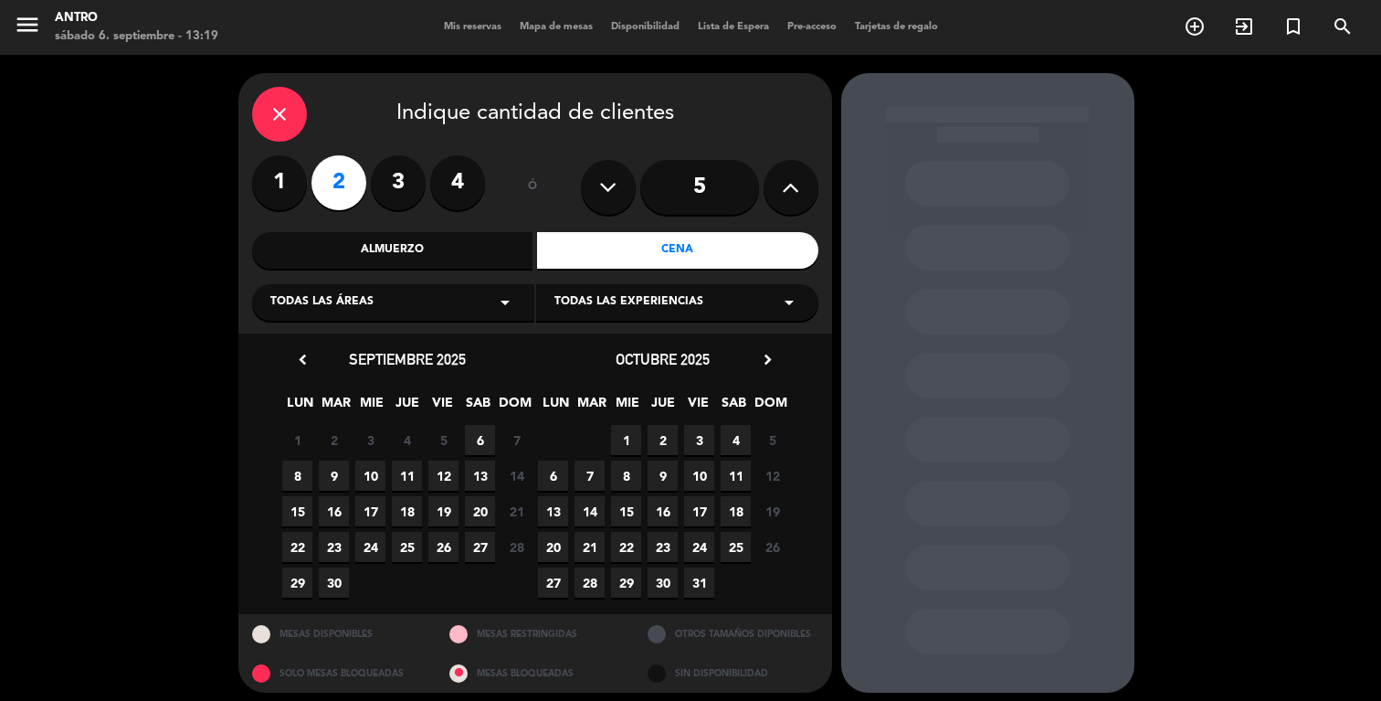
click at [485, 440] on span "6" at bounding box center [480, 440] width 30 height 30
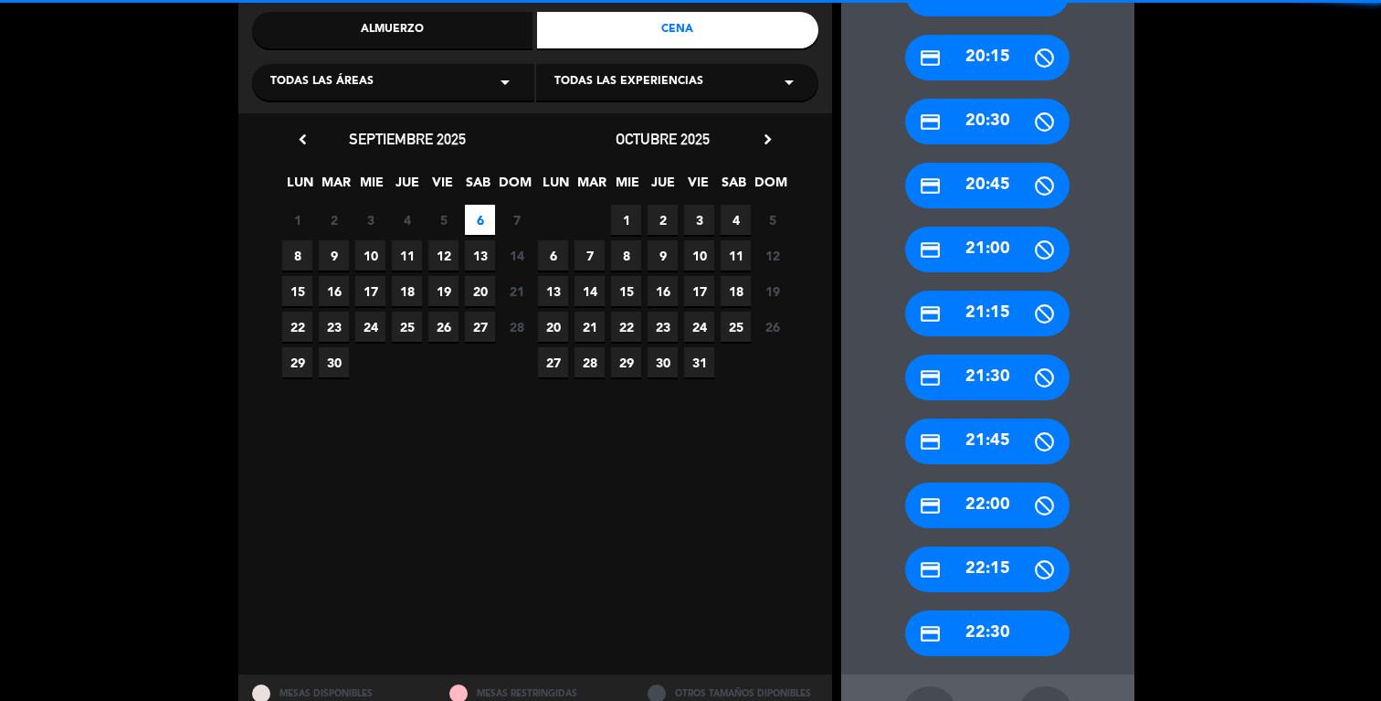
scroll to position [290, 0]
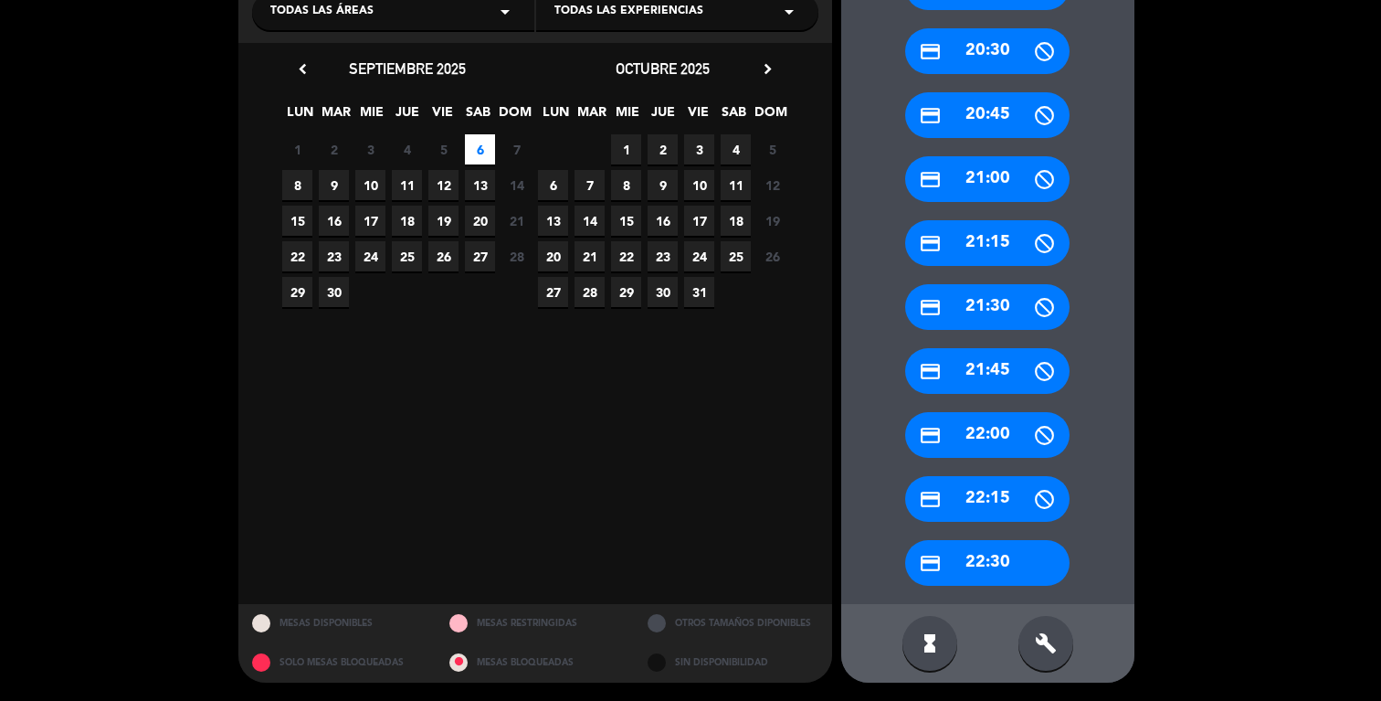
click at [965, 553] on div "credit_card 22:30" at bounding box center [987, 563] width 164 height 46
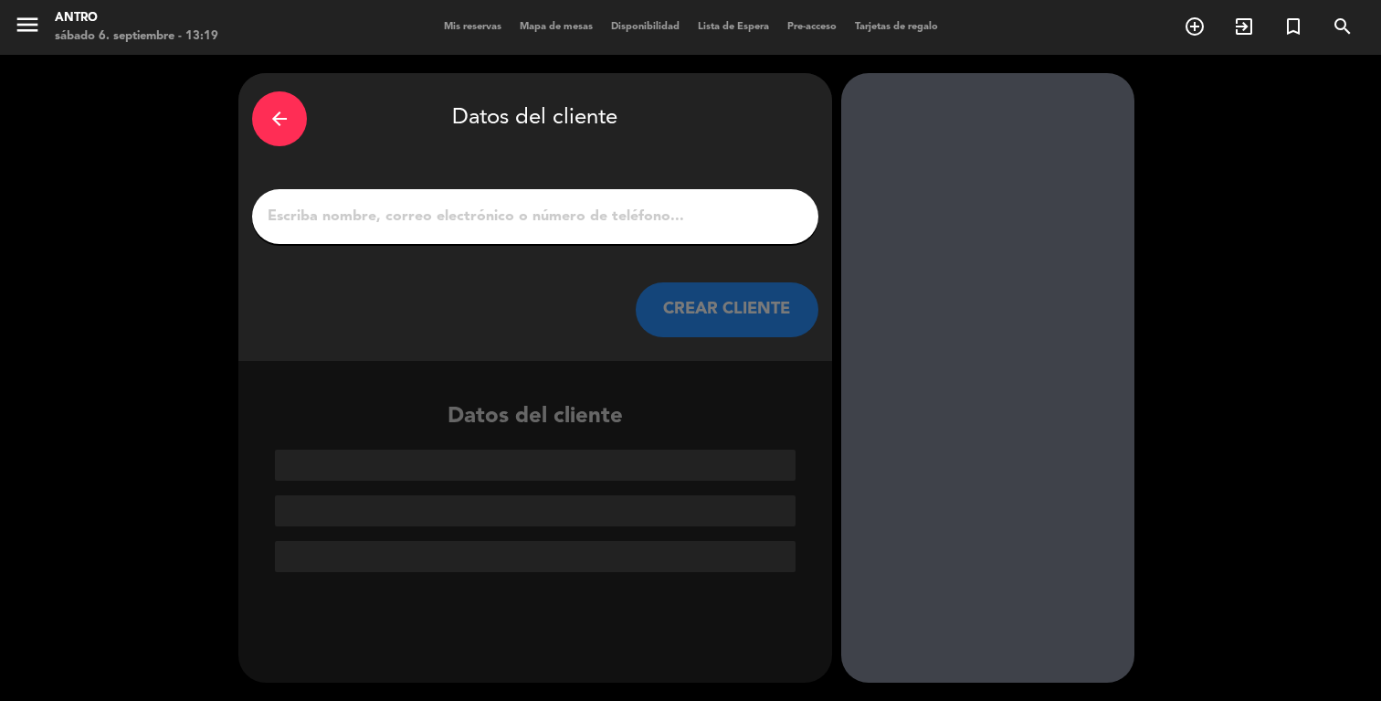
click at [474, 200] on div at bounding box center [535, 216] width 566 height 55
click at [428, 225] on input "1" at bounding box center [535, 217] width 539 height 26
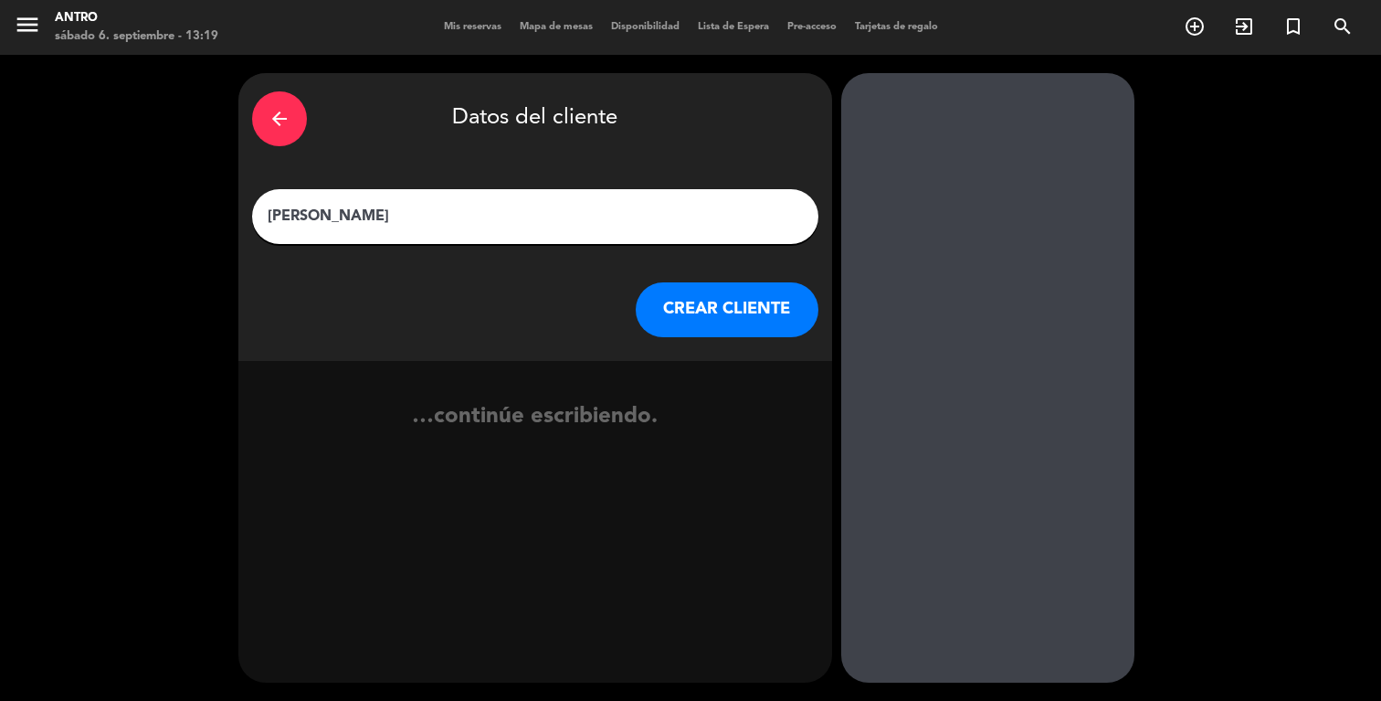
type input "[PERSON_NAME]"
click at [717, 302] on button "CREAR CLIENTE" at bounding box center [727, 309] width 183 height 55
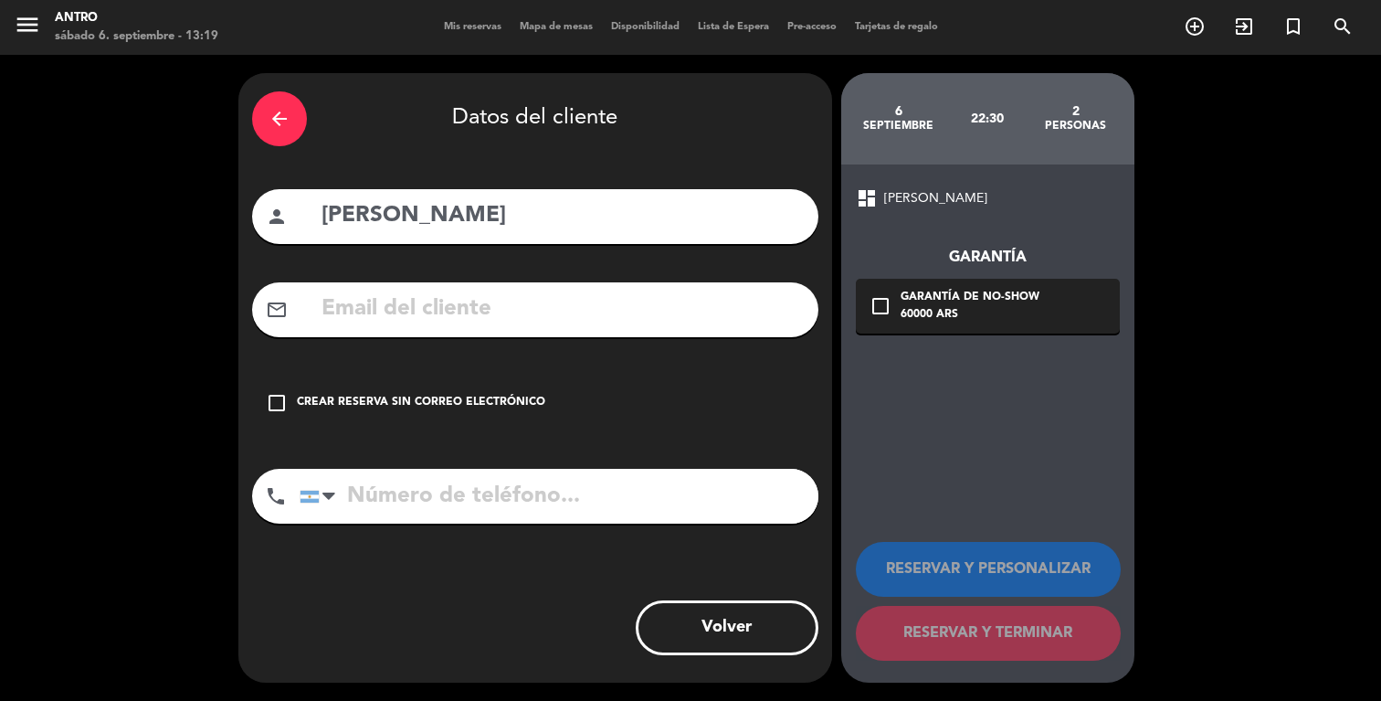
click at [405, 388] on div "check_box_outline_blank Crear reserva sin correo electrónico" at bounding box center [535, 402] width 566 height 55
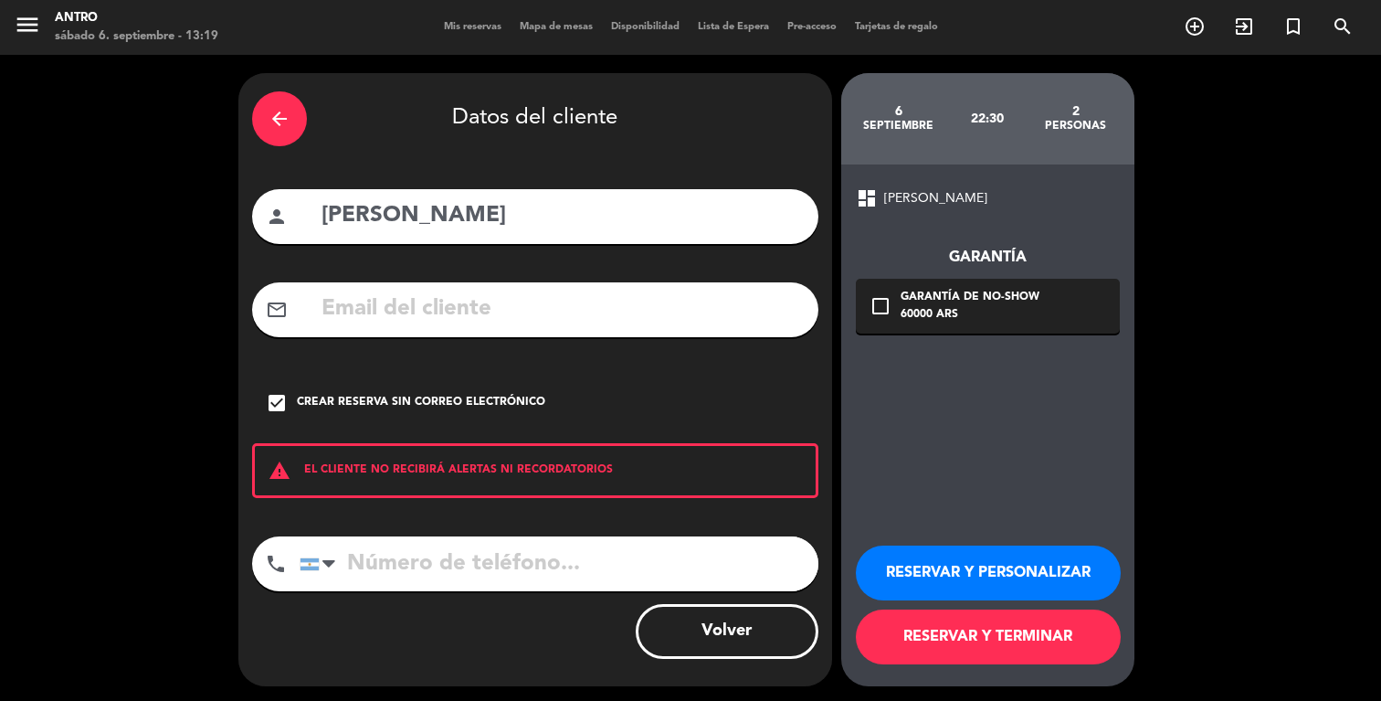
click at [444, 556] on input "tel" at bounding box center [559, 563] width 519 height 55
paste input "[PHONE_NUMBER]"
type input "[PHONE_NUMBER]"
click at [1018, 559] on button "RESERVAR Y PERSONALIZAR" at bounding box center [988, 572] width 265 height 55
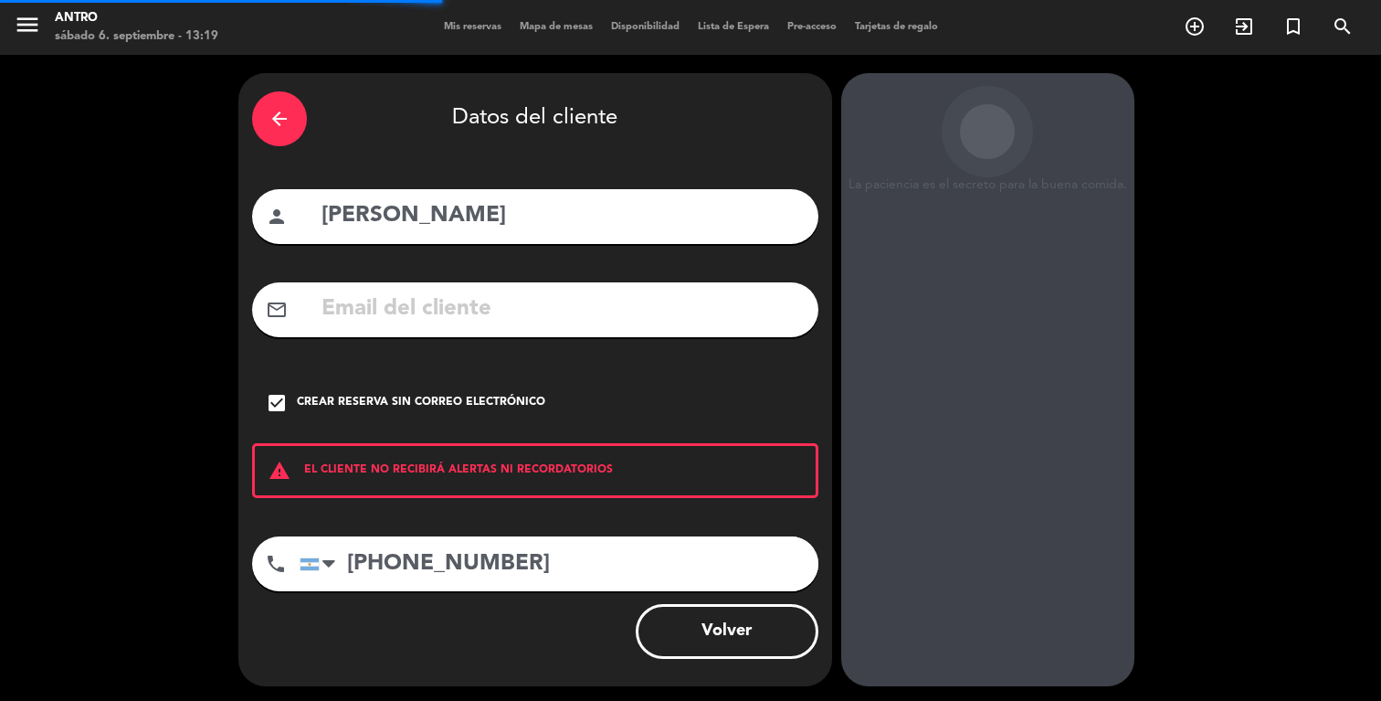
scroll to position [30, 0]
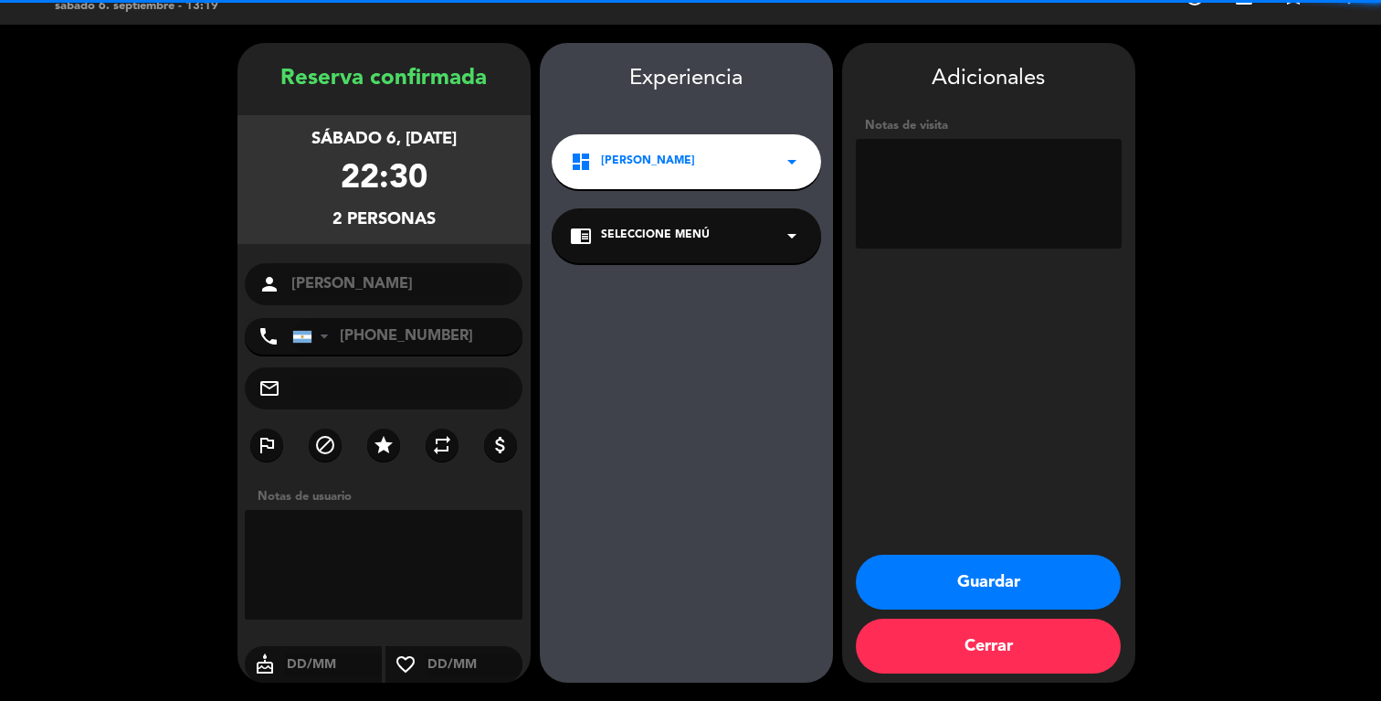
click at [986, 200] on textarea at bounding box center [989, 194] width 266 height 110
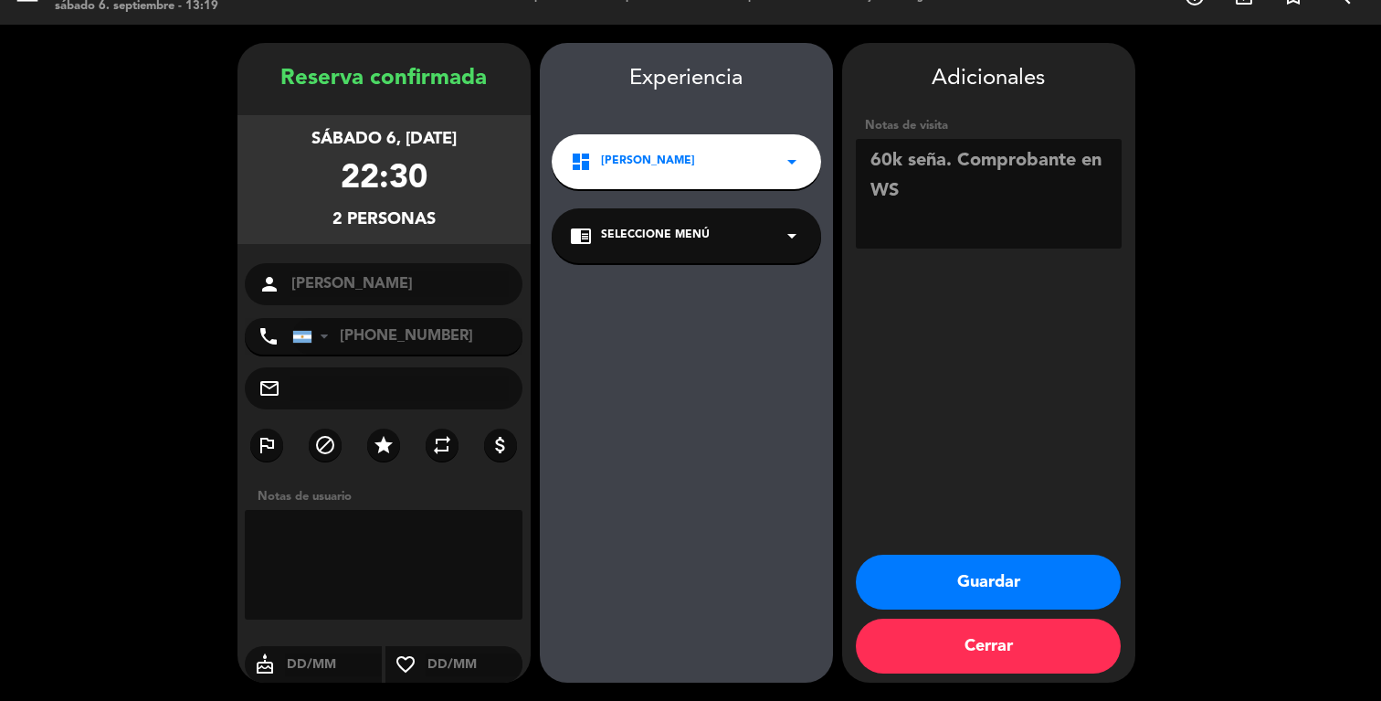
type textarea "60k seña. Comprobante en WS"
click at [1037, 585] on button "Guardar" at bounding box center [988, 581] width 265 height 55
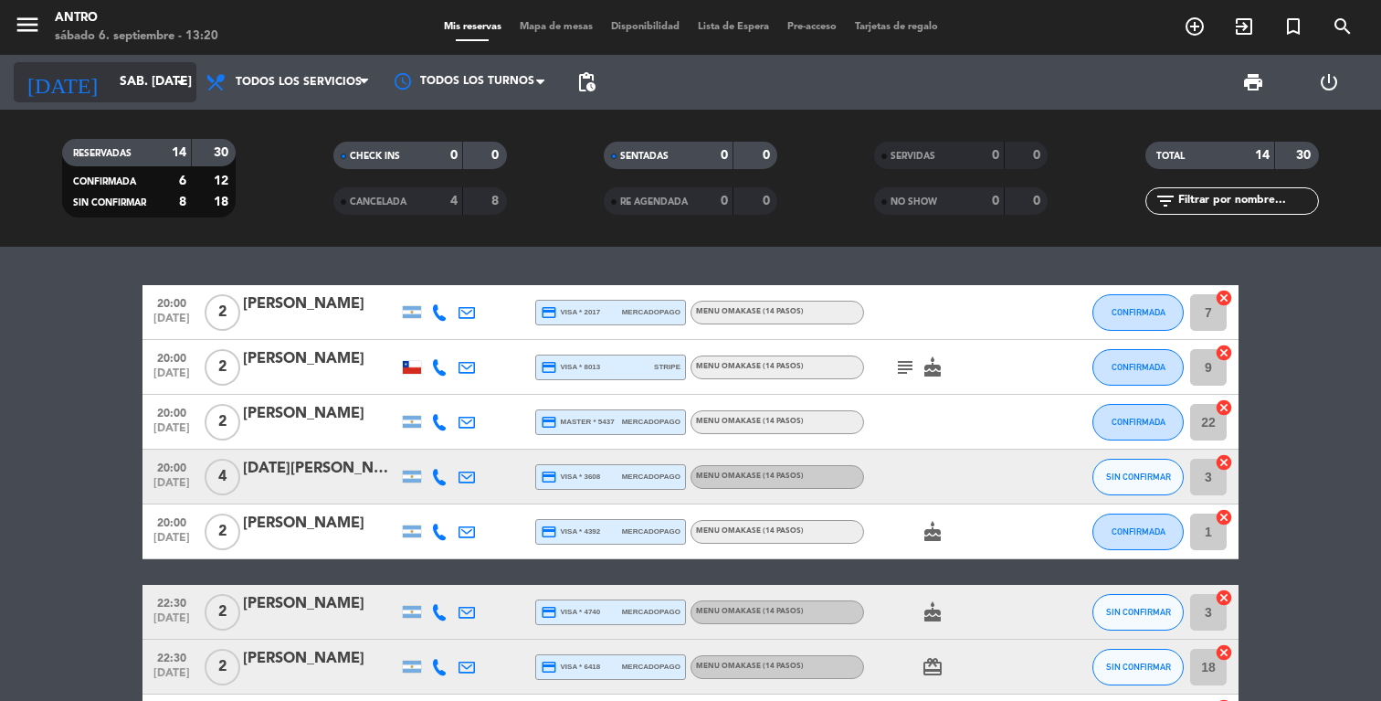
click at [141, 95] on input "sáb. [DATE]" at bounding box center [198, 82] width 174 height 33
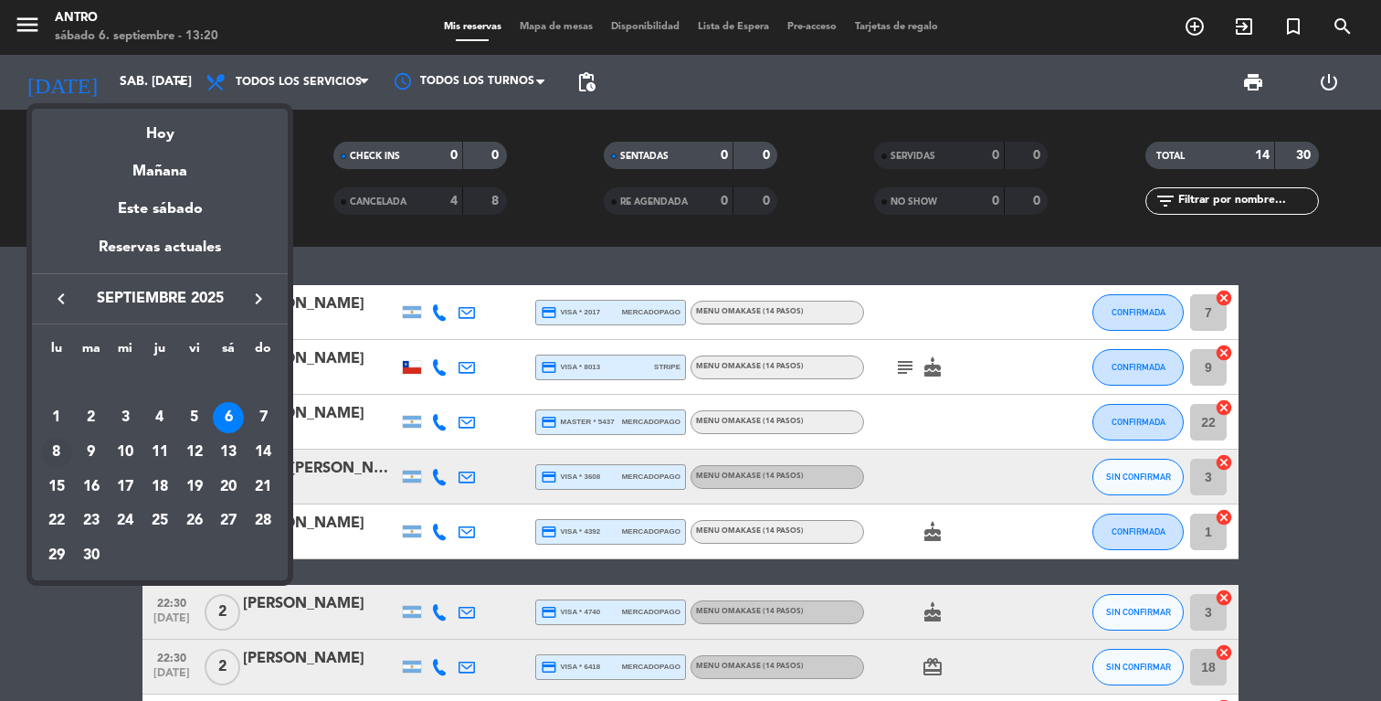
click at [59, 448] on div "8" at bounding box center [56, 452] width 31 height 31
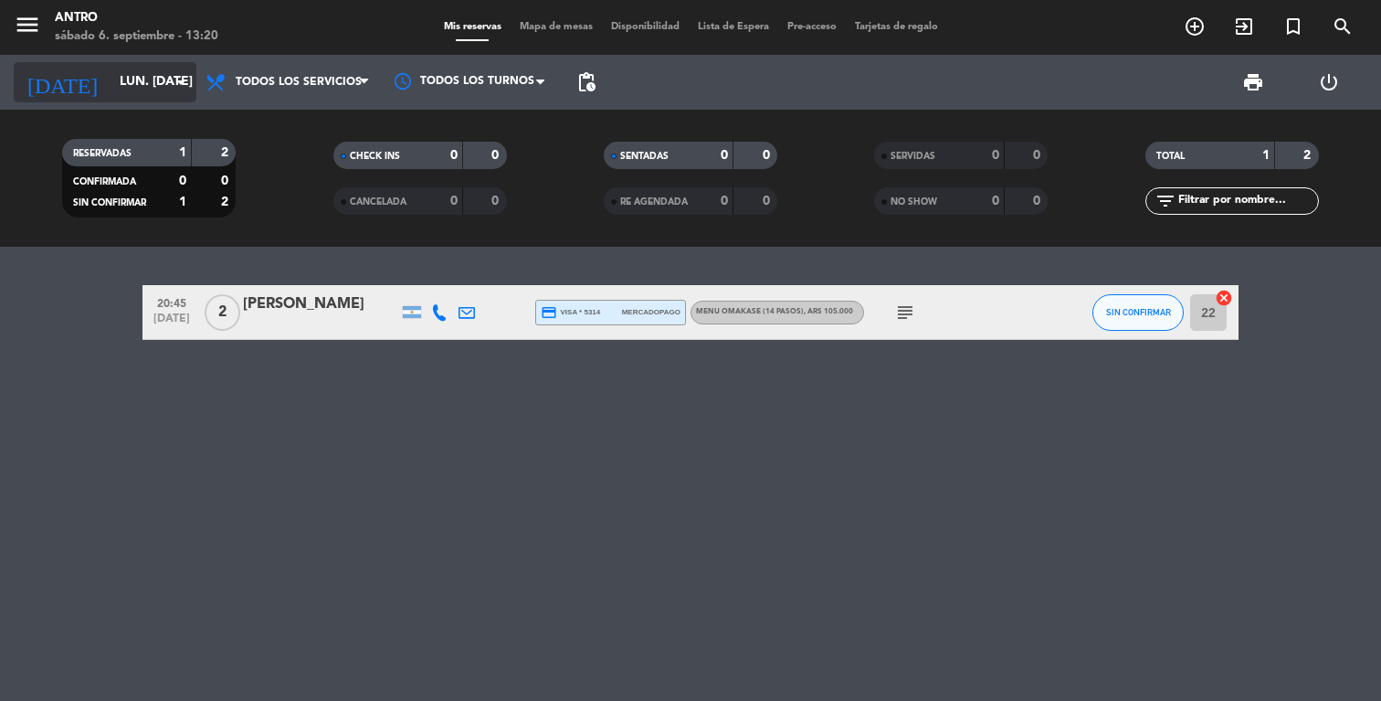
click at [122, 89] on input "lun. [DATE]" at bounding box center [198, 82] width 174 height 33
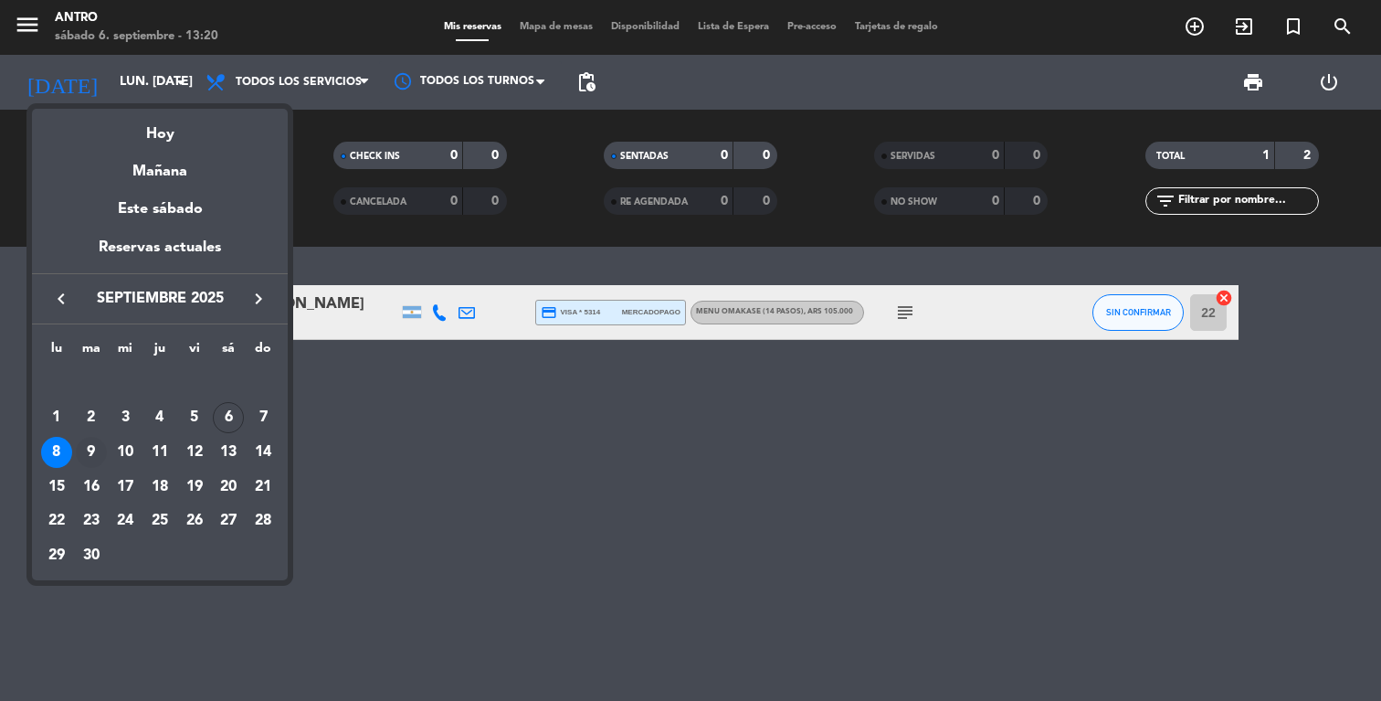
click at [90, 460] on div "9" at bounding box center [91, 452] width 31 height 31
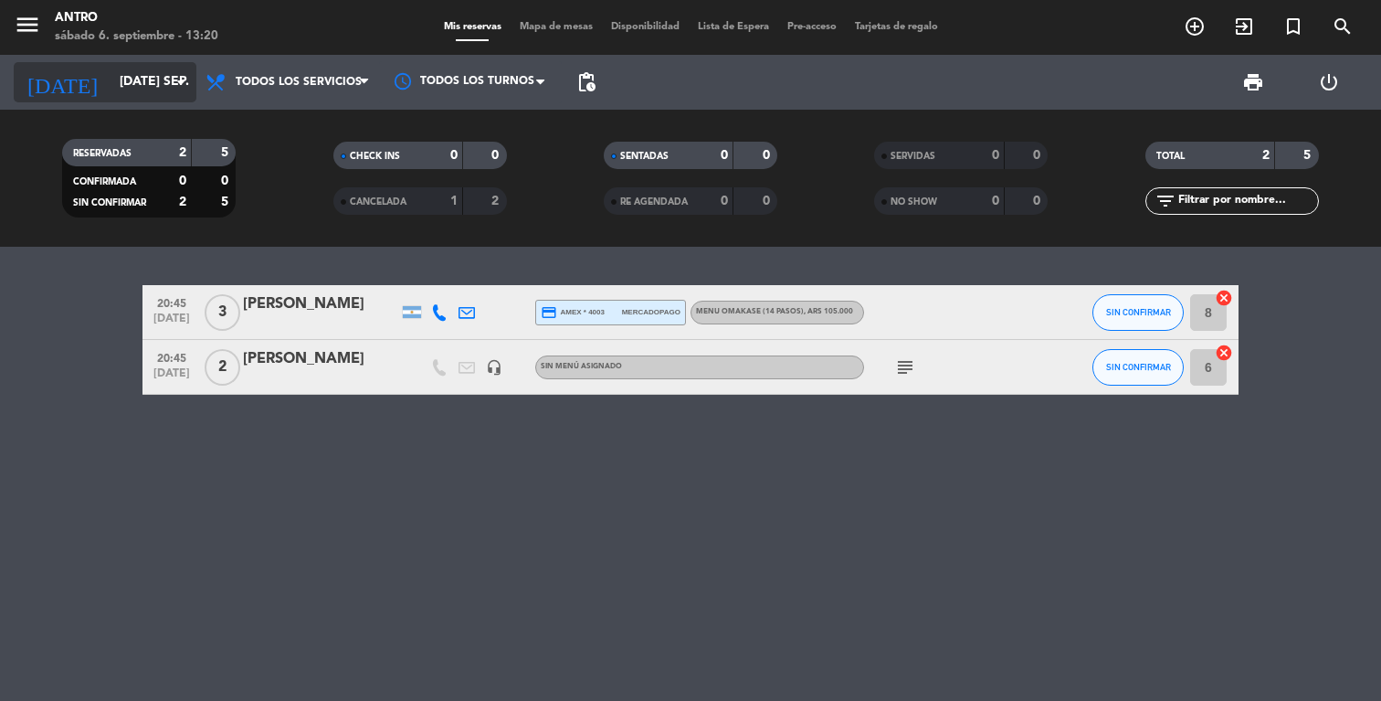
click at [121, 76] on input "[DATE] sep." at bounding box center [198, 82] width 174 height 33
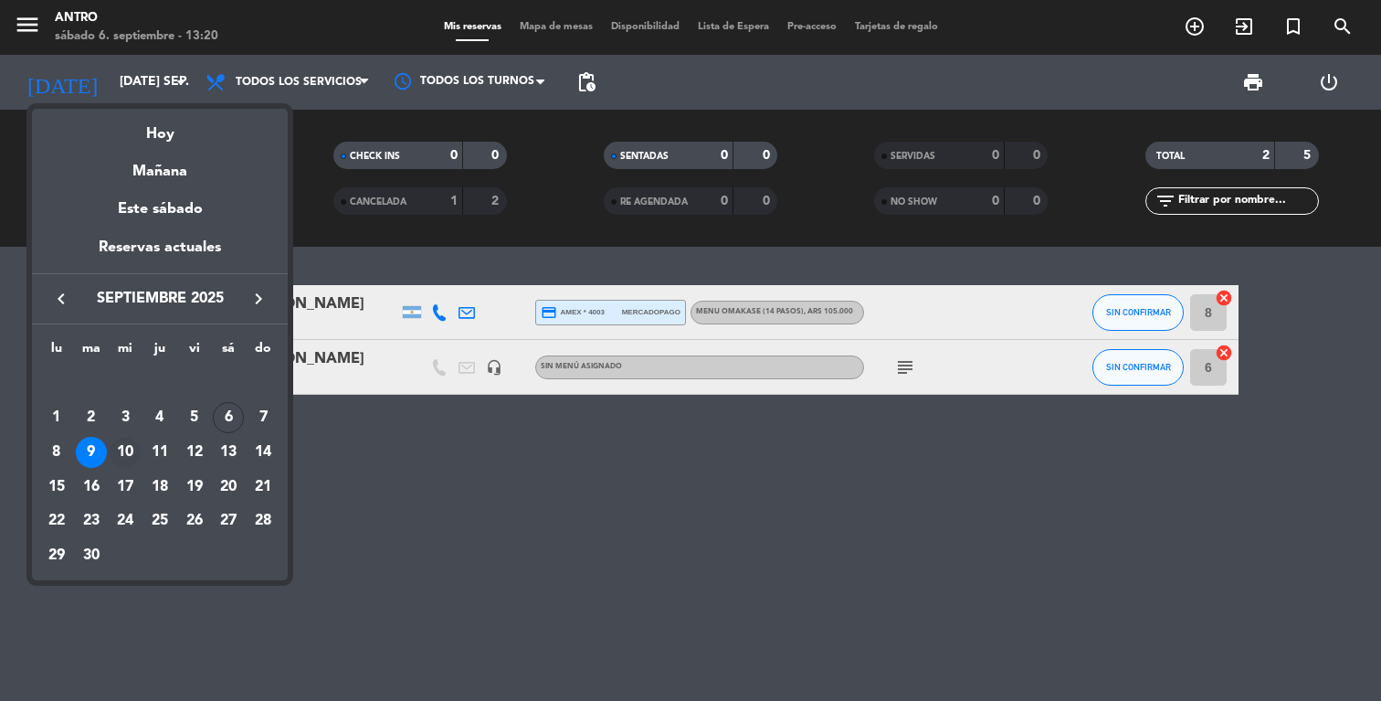
click at [124, 455] on div "10" at bounding box center [125, 452] width 31 height 31
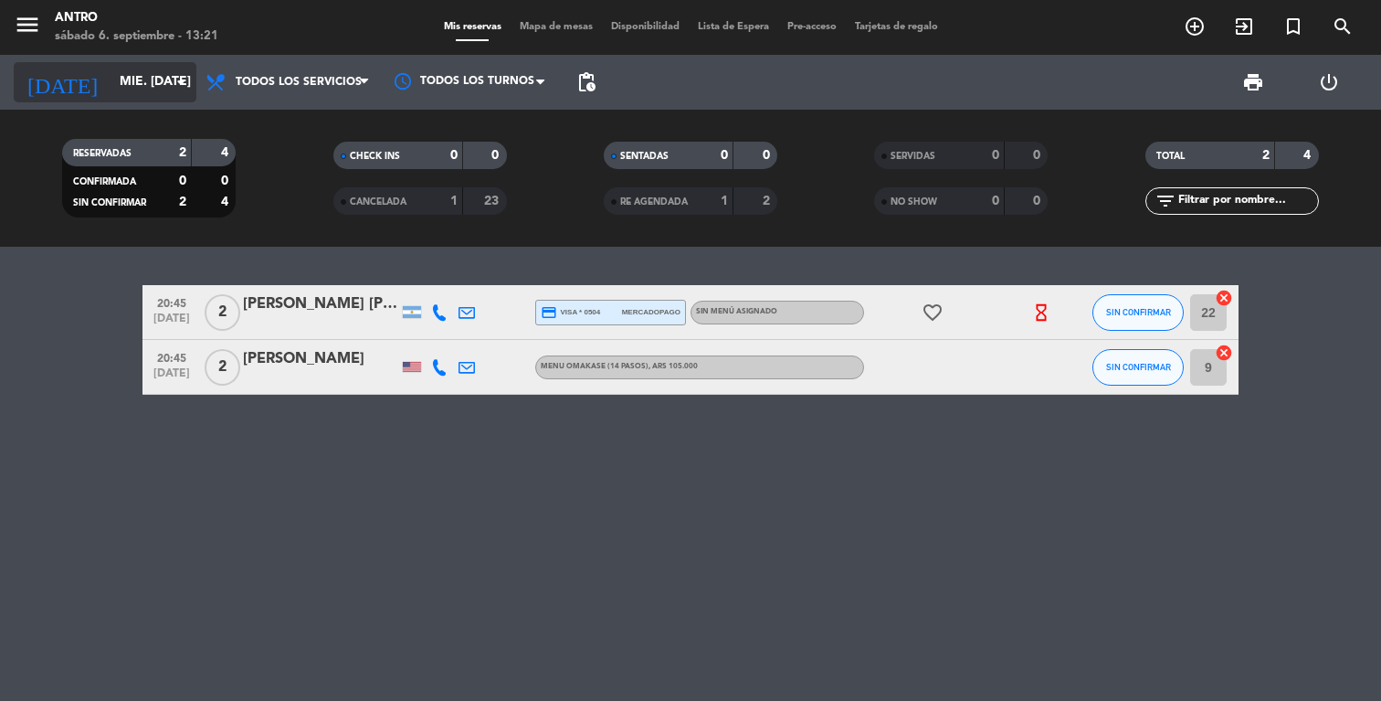
click at [133, 90] on input "mié. [DATE]" at bounding box center [198, 82] width 174 height 33
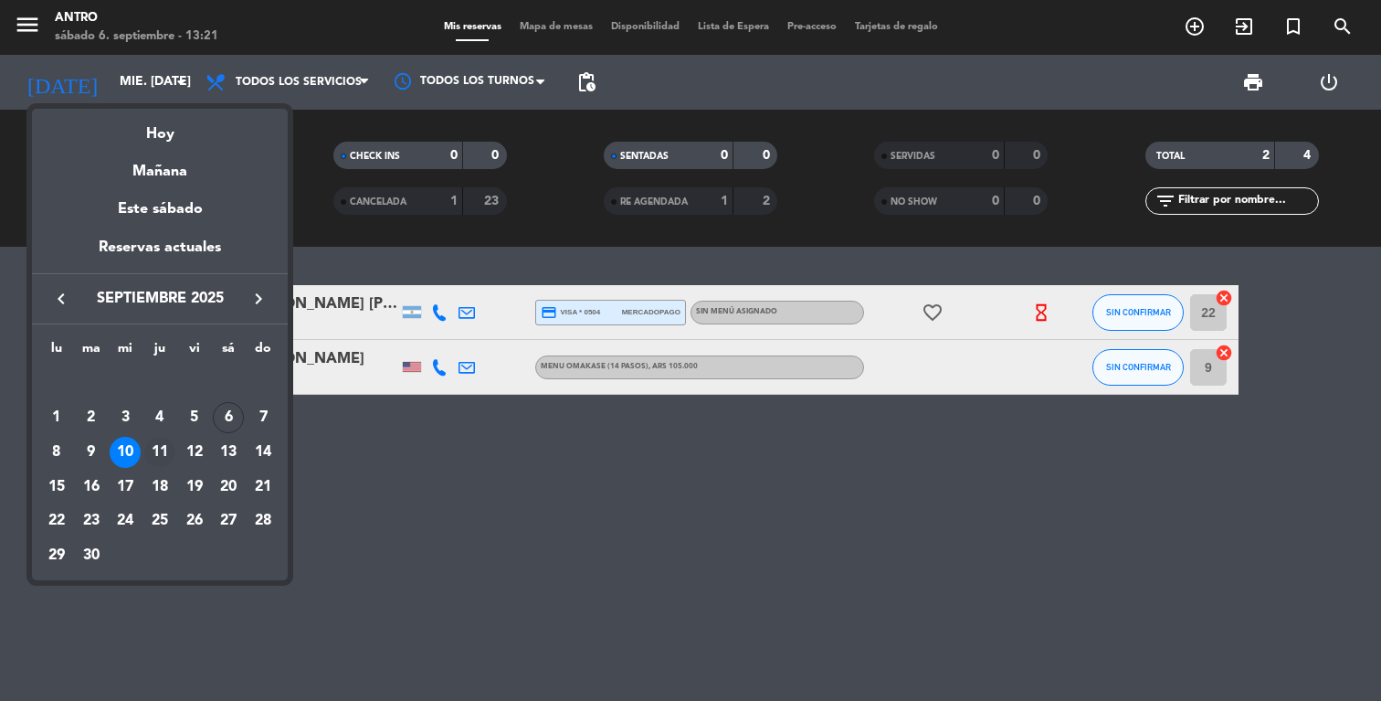
click at [156, 459] on div "11" at bounding box center [159, 452] width 31 height 31
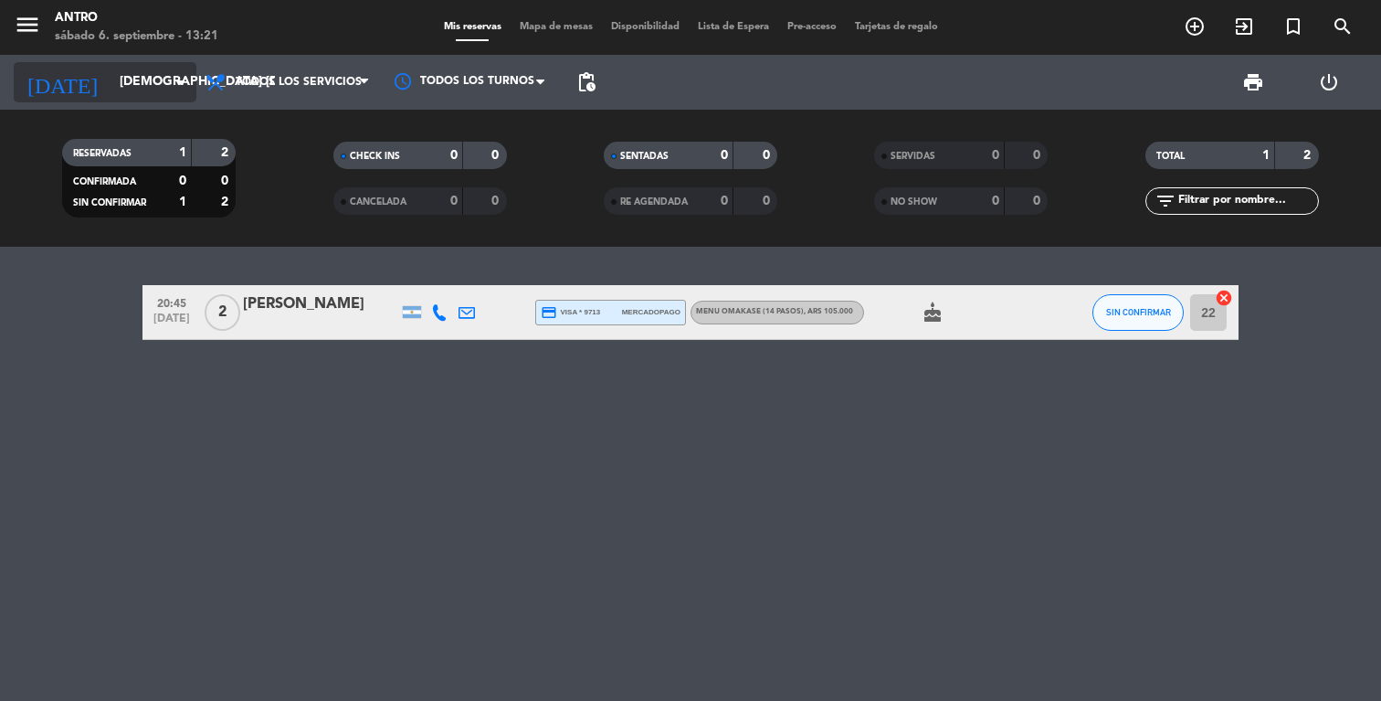
click at [159, 92] on input "[DEMOGRAPHIC_DATA] [DATE]" at bounding box center [198, 82] width 174 height 33
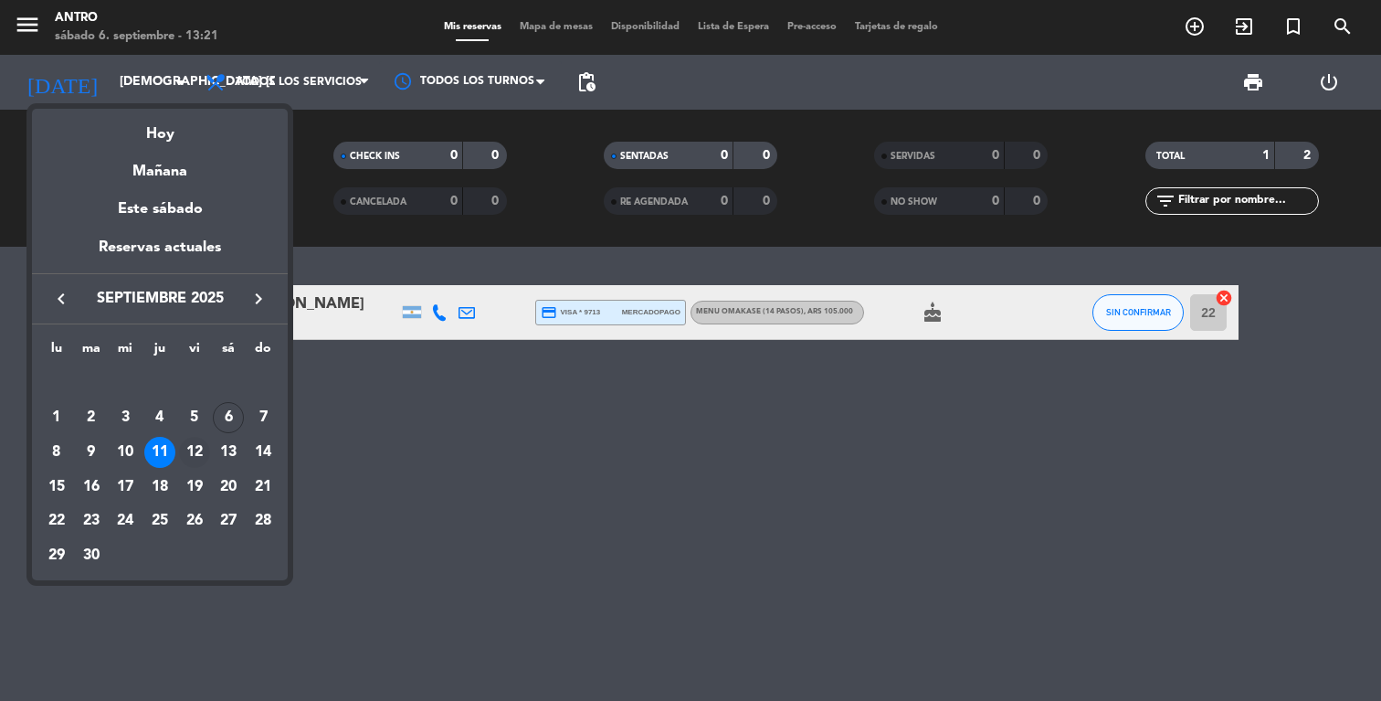
click at [187, 454] on div "12" at bounding box center [194, 452] width 31 height 31
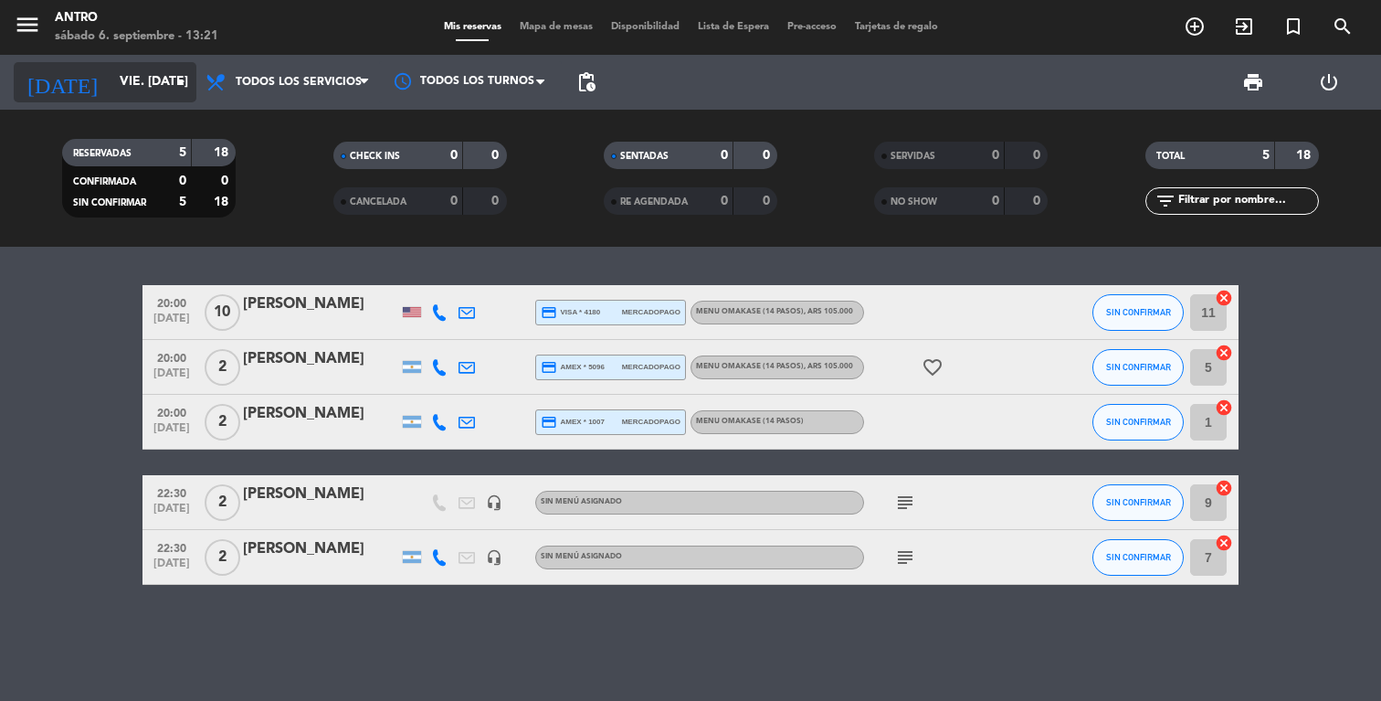
click at [129, 66] on input "vie. [DATE]" at bounding box center [198, 82] width 174 height 33
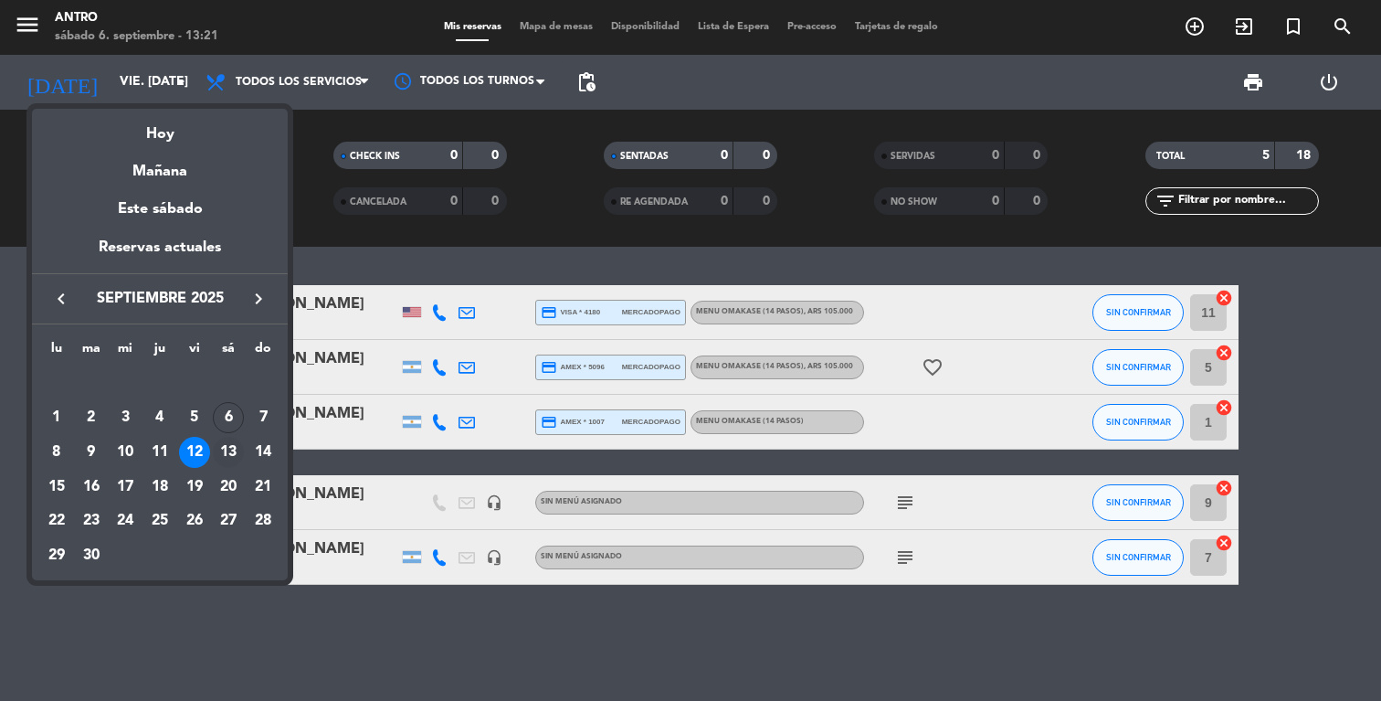
click at [216, 439] on td "13" at bounding box center [229, 452] width 35 height 35
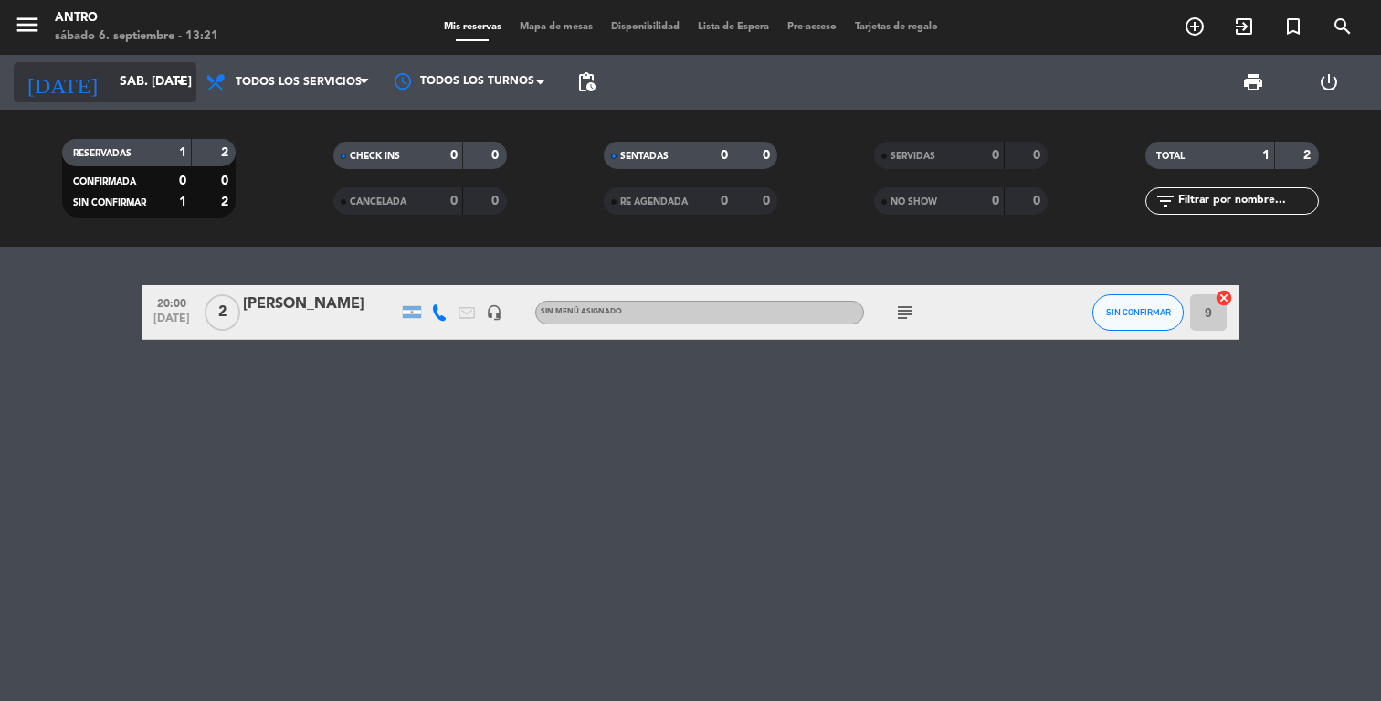
click at [149, 93] on input "sáb. [DATE]" at bounding box center [198, 82] width 174 height 33
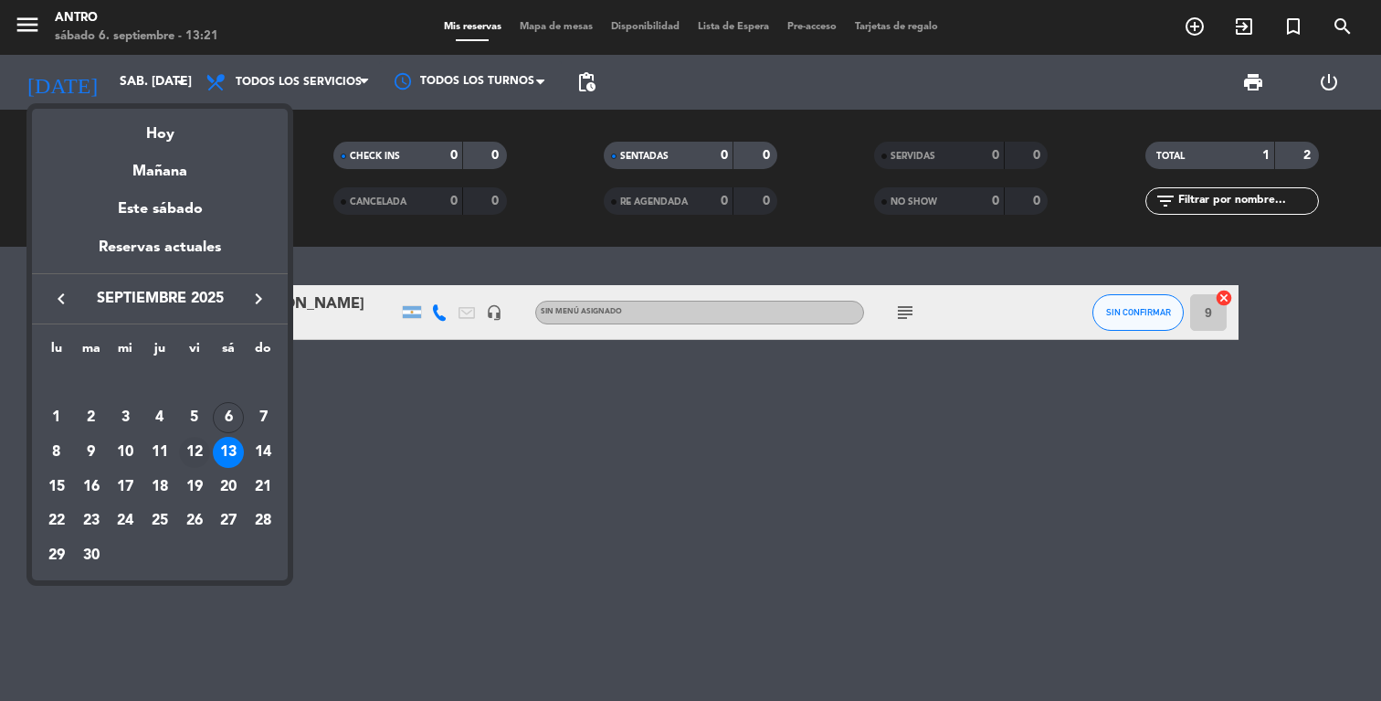
click at [195, 460] on div "12" at bounding box center [194, 452] width 31 height 31
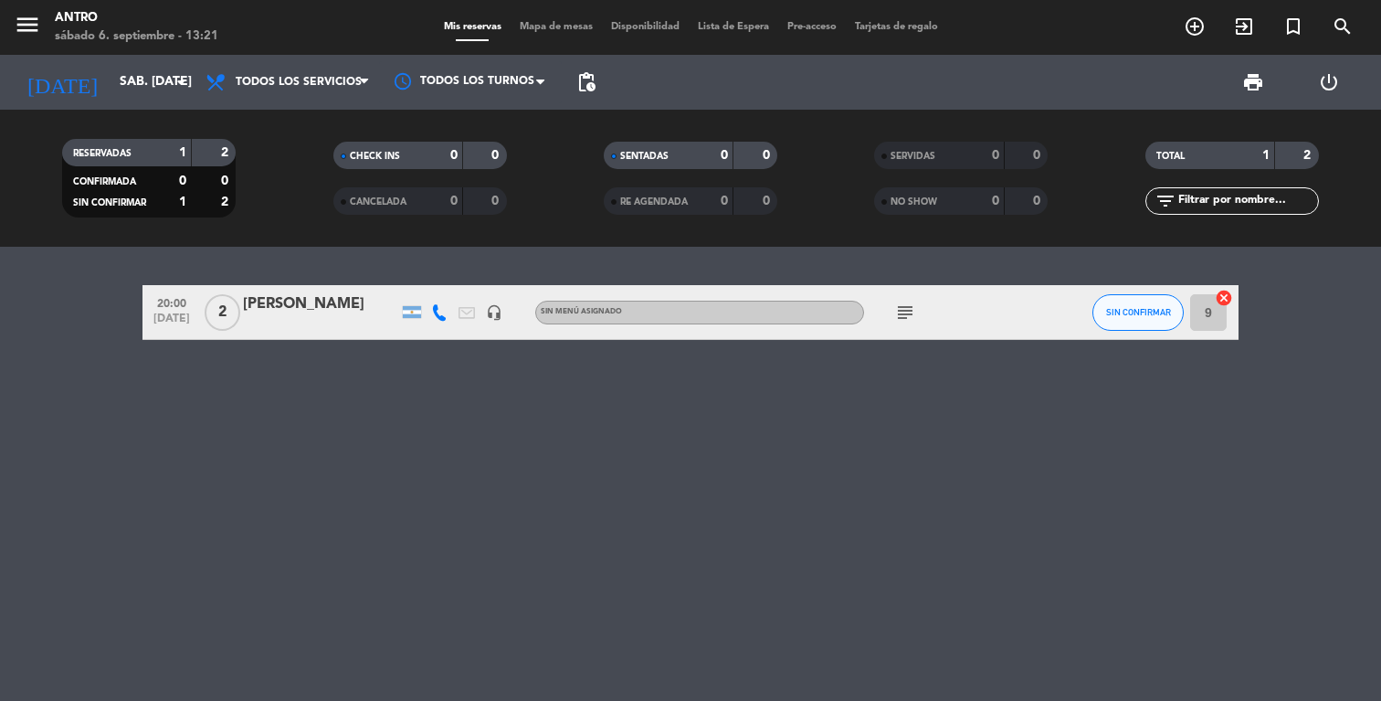
type input "vie. [DATE]"
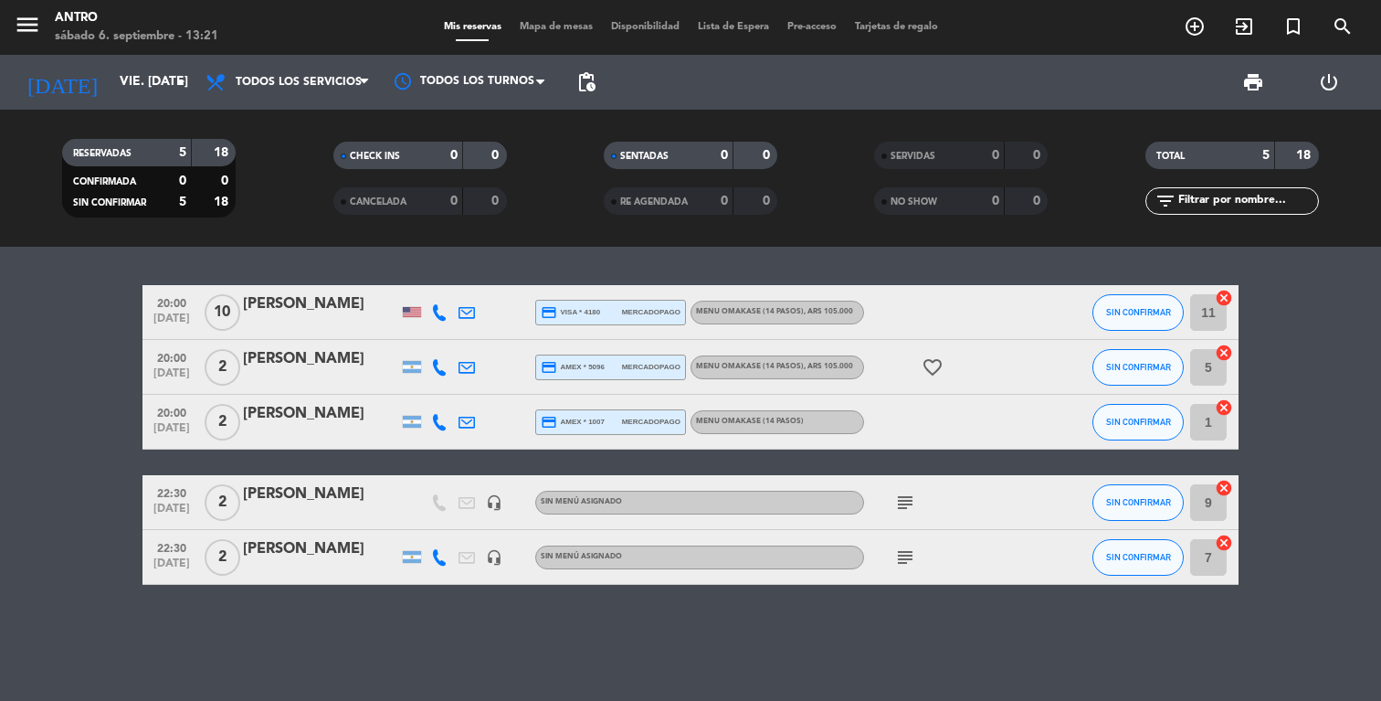
click at [893, 556] on span "subject" at bounding box center [904, 557] width 27 height 22
click at [907, 556] on icon "subject" at bounding box center [905, 557] width 22 height 22
click at [903, 497] on icon "subject" at bounding box center [905, 502] width 22 height 22
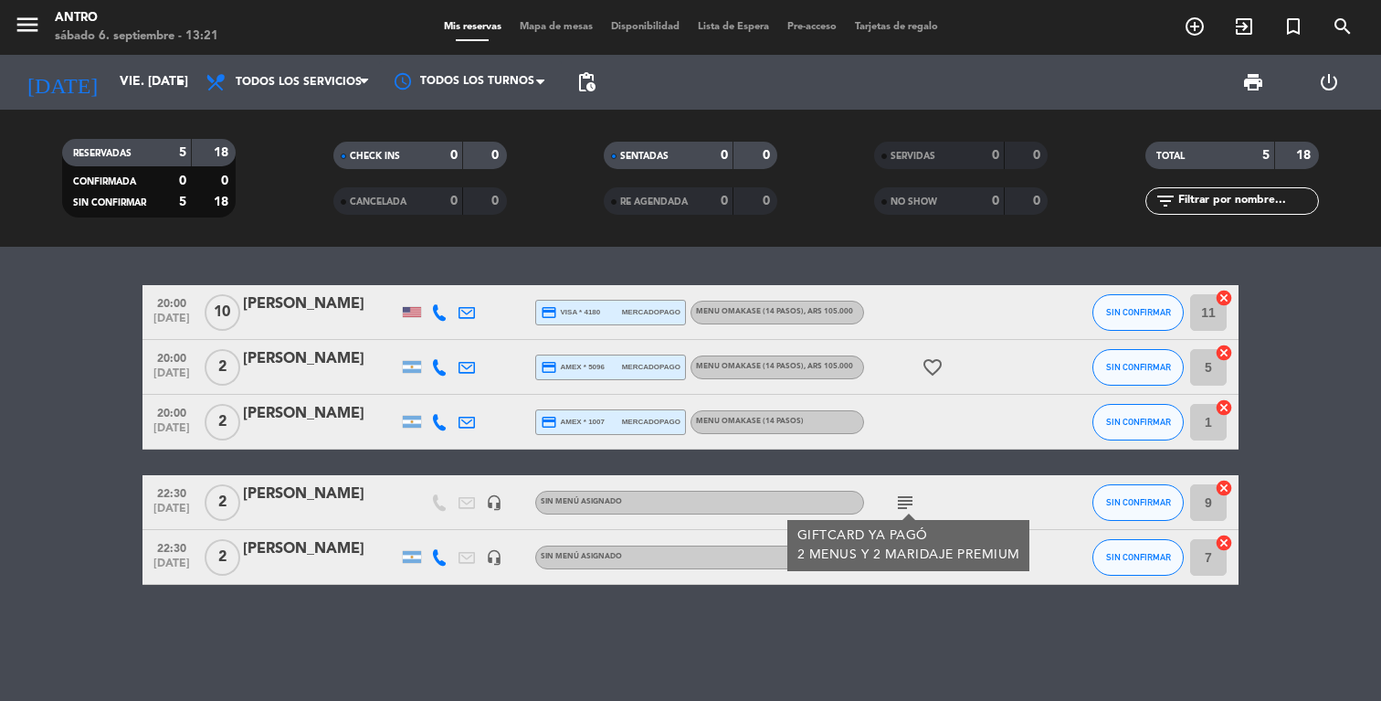
click at [903, 497] on icon "subject" at bounding box center [905, 502] width 22 height 22
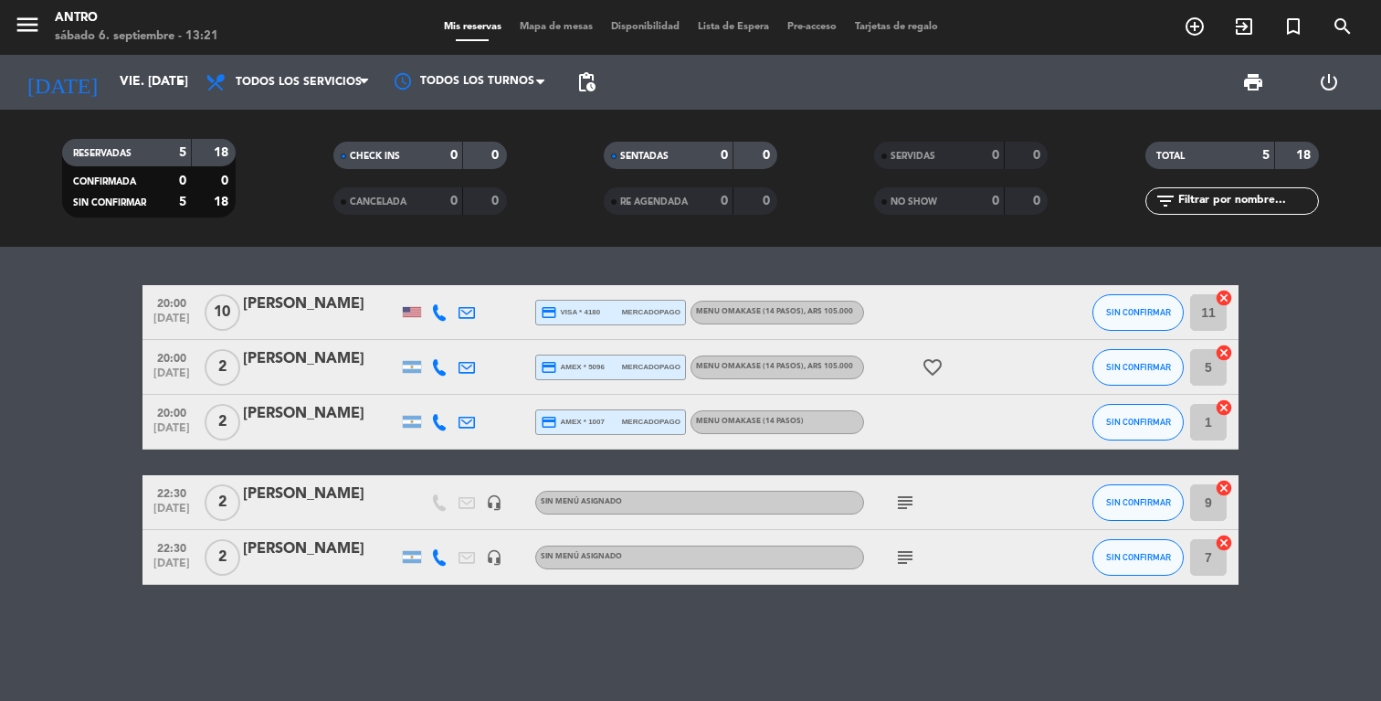
click at [903, 497] on icon "subject" at bounding box center [905, 502] width 22 height 22
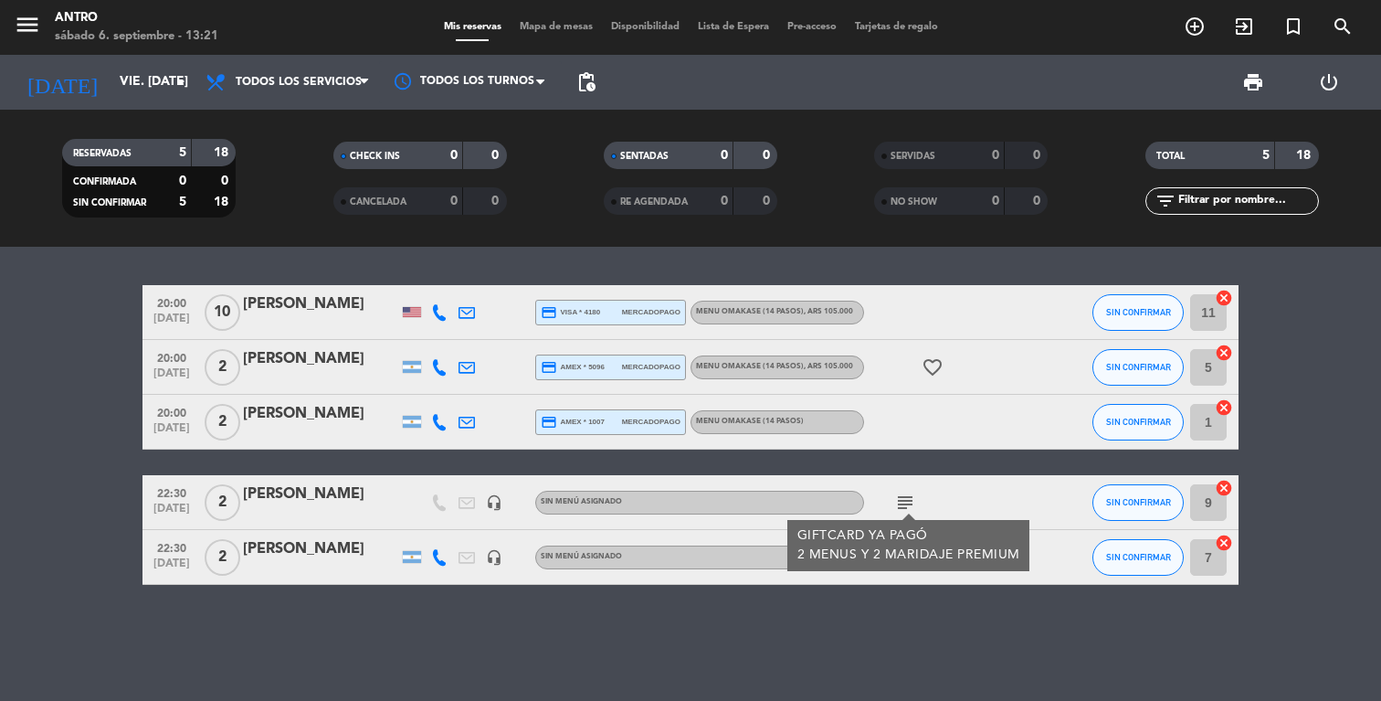
click at [353, 509] on div at bounding box center [320, 514] width 155 height 15
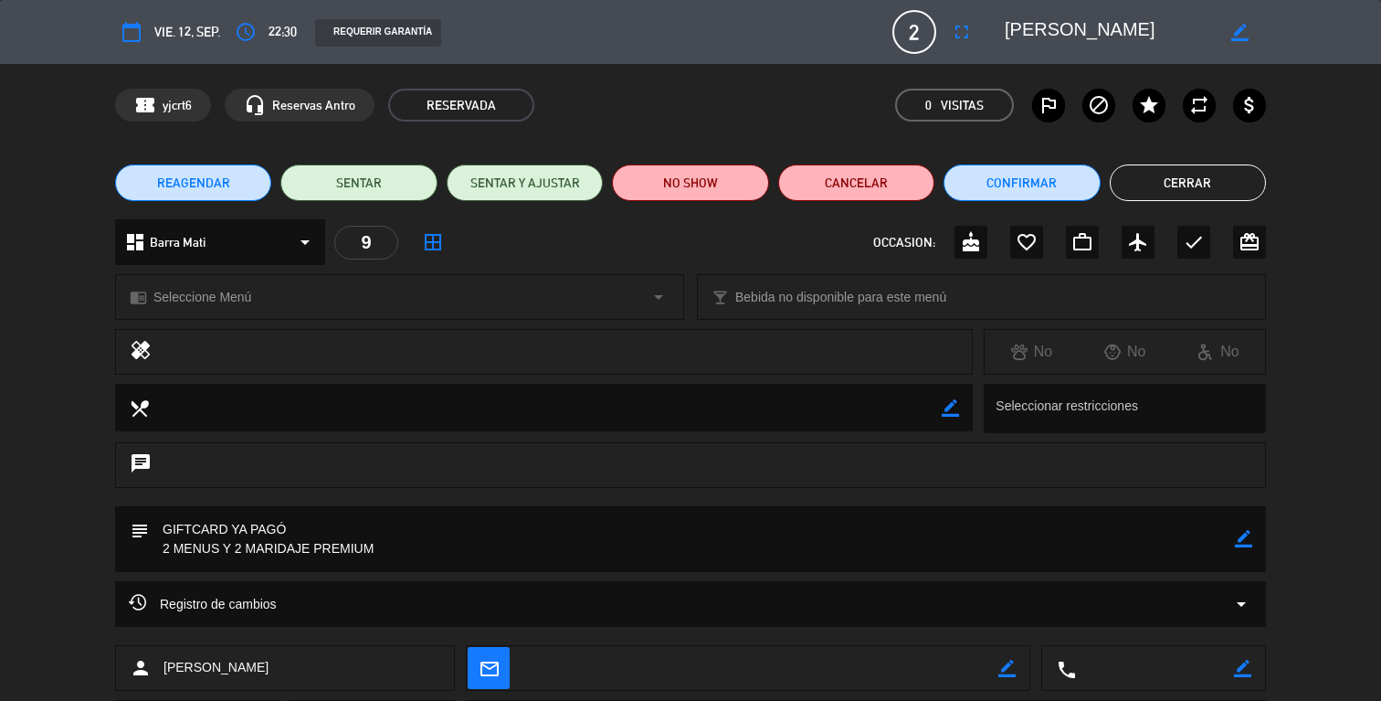
click at [1216, 185] on button "Cerrar" at bounding box center [1188, 182] width 156 height 37
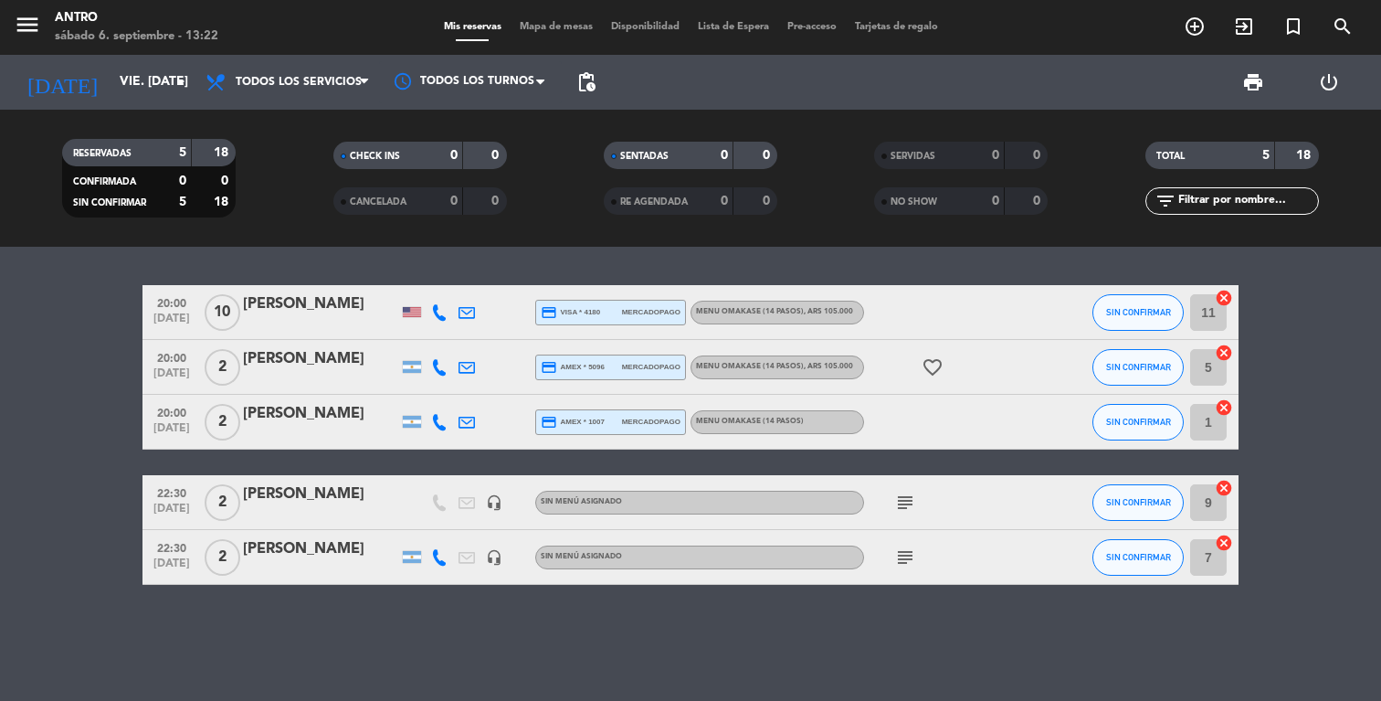
click at [342, 502] on div "[PERSON_NAME]" at bounding box center [320, 494] width 155 height 24
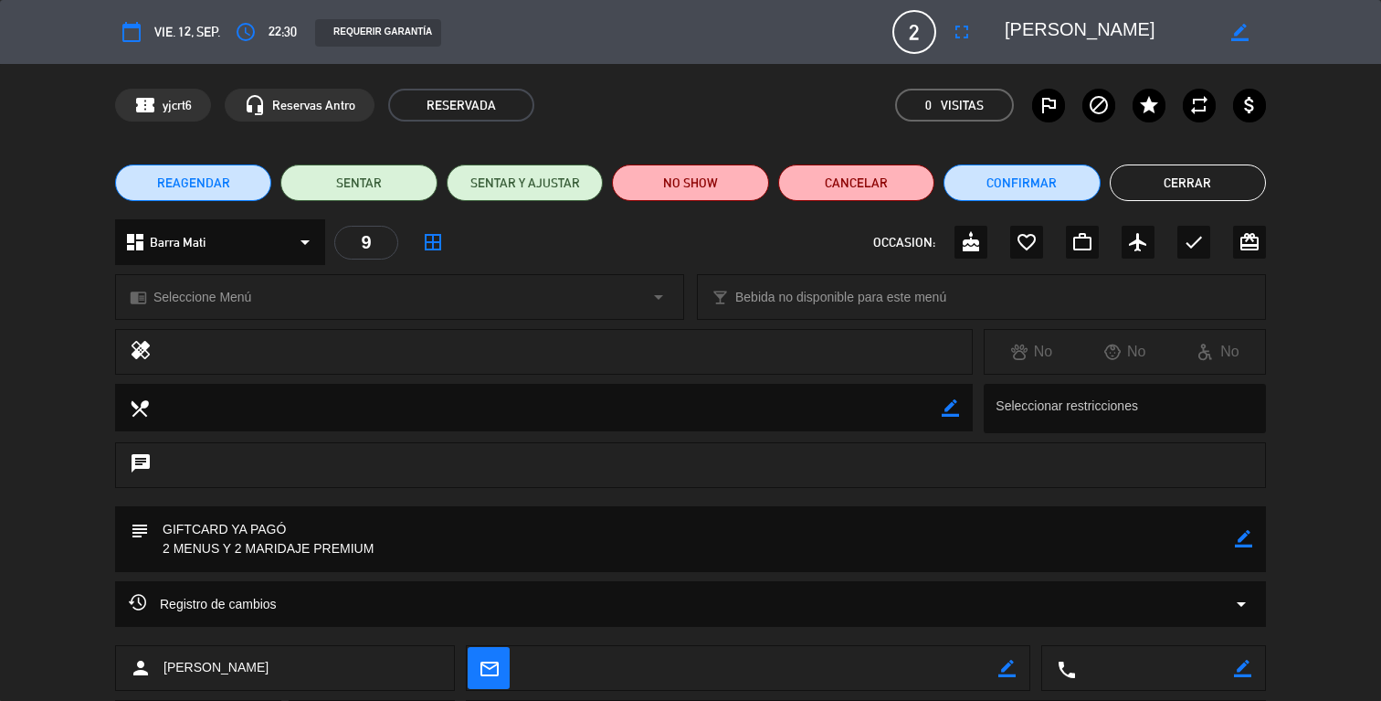
click at [1076, 665] on textarea at bounding box center [1155, 669] width 158 height 46
click at [1243, 671] on icon "border_color" at bounding box center [1242, 667] width 17 height 17
click at [1144, 662] on textarea at bounding box center [1155, 669] width 158 height 46
paste textarea "[PHONE_NUMBER]"
type textarea "[PHONE_NUMBER]"
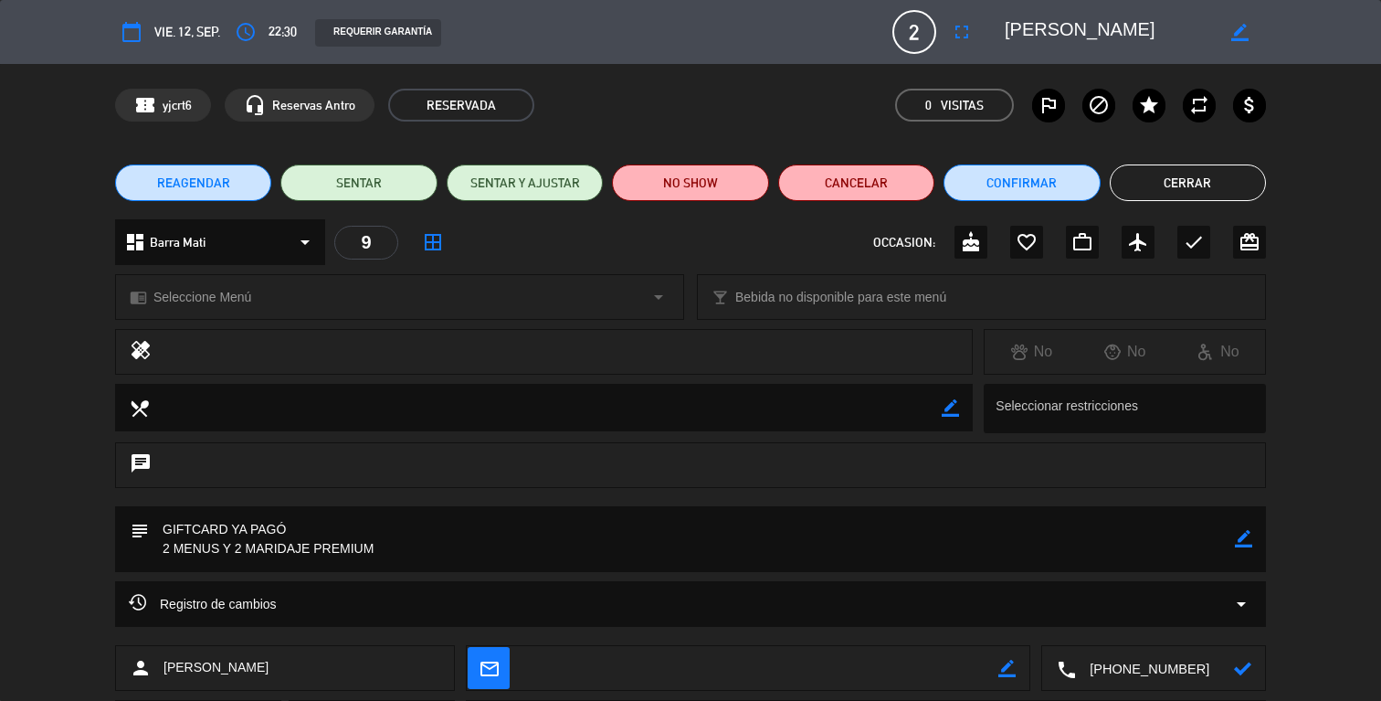
click at [1244, 658] on div at bounding box center [1242, 669] width 17 height 46
click at [1244, 667] on icon at bounding box center [1242, 667] width 17 height 17
click at [1164, 184] on button "Cerrar" at bounding box center [1188, 182] width 156 height 37
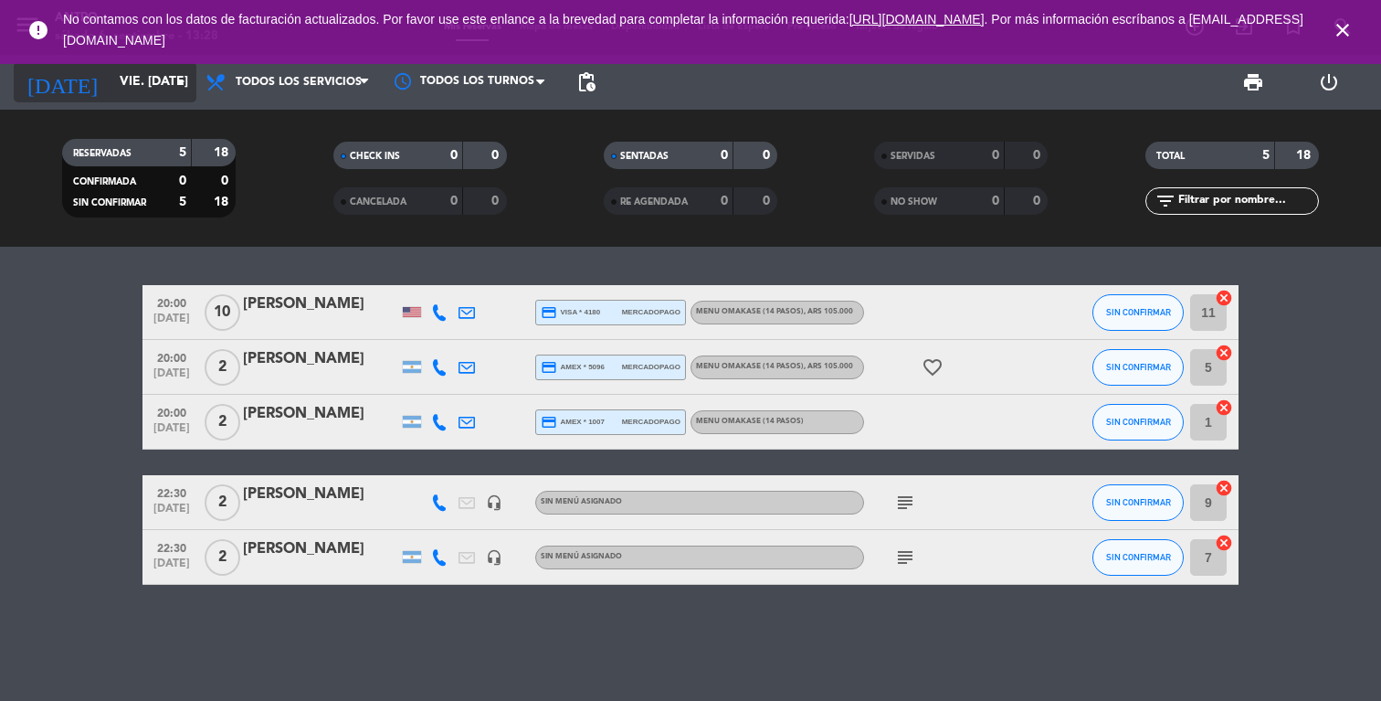
click at [170, 81] on icon "arrow_drop_down" at bounding box center [181, 82] width 22 height 22
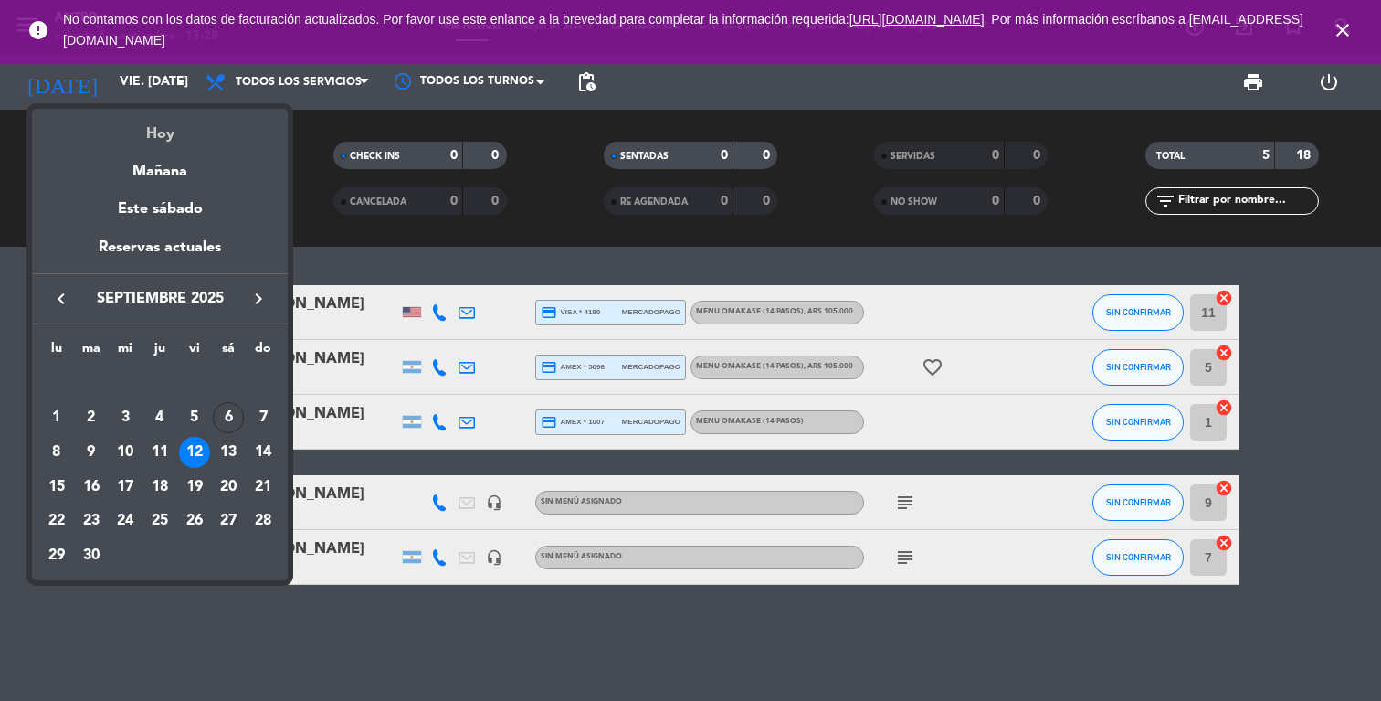
click at [178, 121] on div "Hoy" at bounding box center [160, 127] width 256 height 37
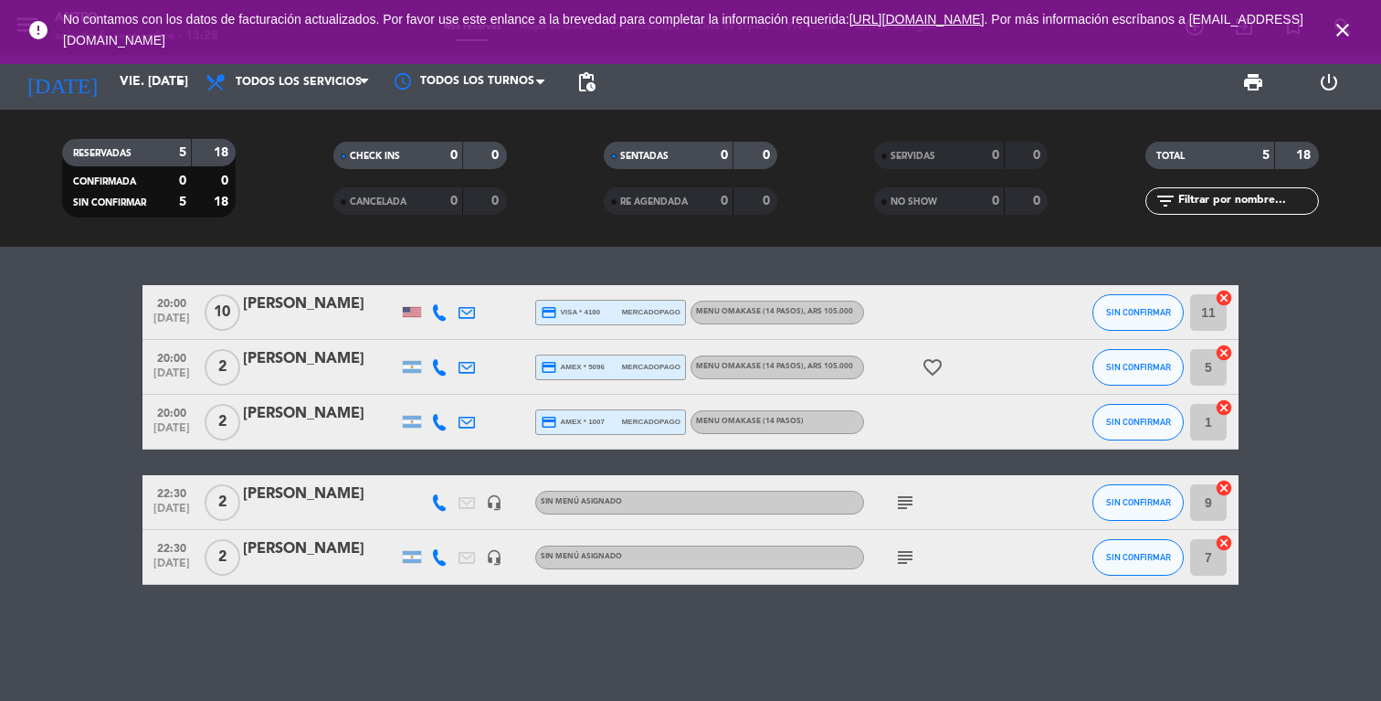
type input "sáb. [DATE]"
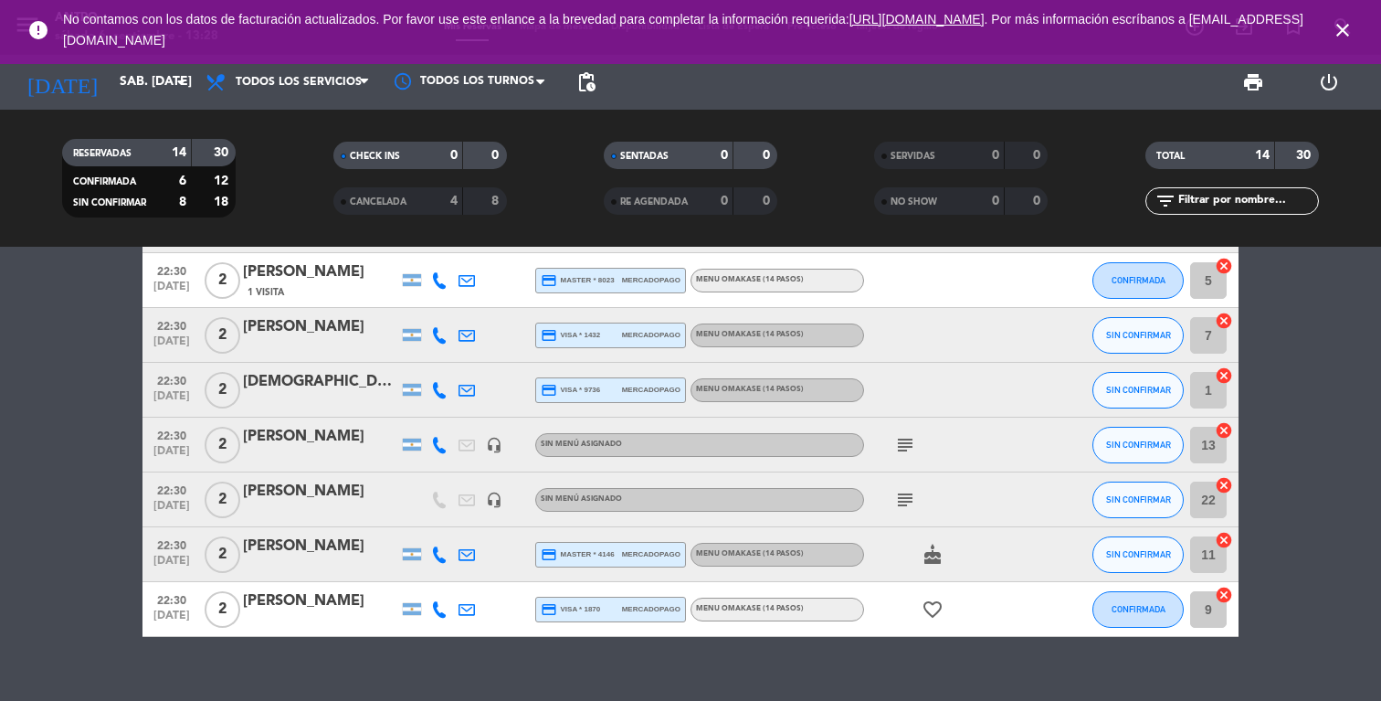
scroll to position [461, 0]
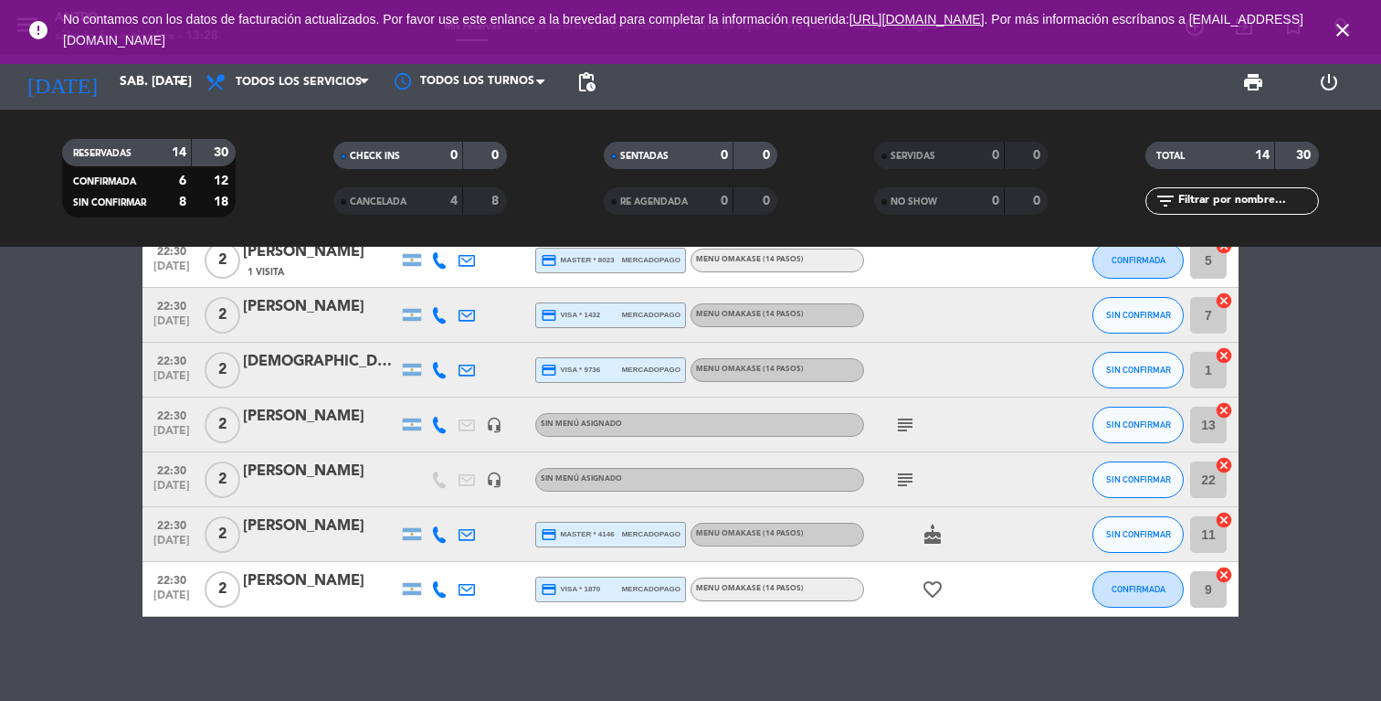
click at [732, 534] on span "MENU OMAKASE (14 PASOS)" at bounding box center [750, 533] width 108 height 7
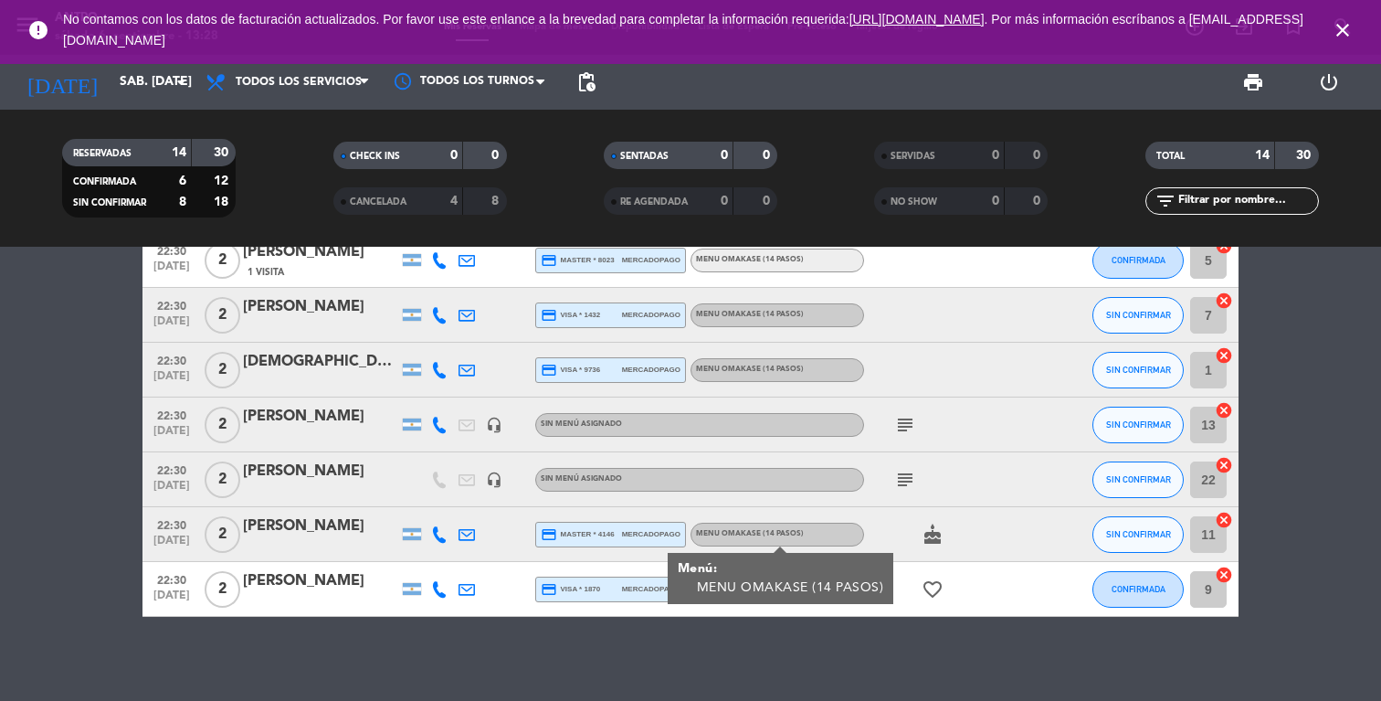
click at [732, 534] on span "MENU OMAKASE (14 PASOS)" at bounding box center [750, 533] width 108 height 7
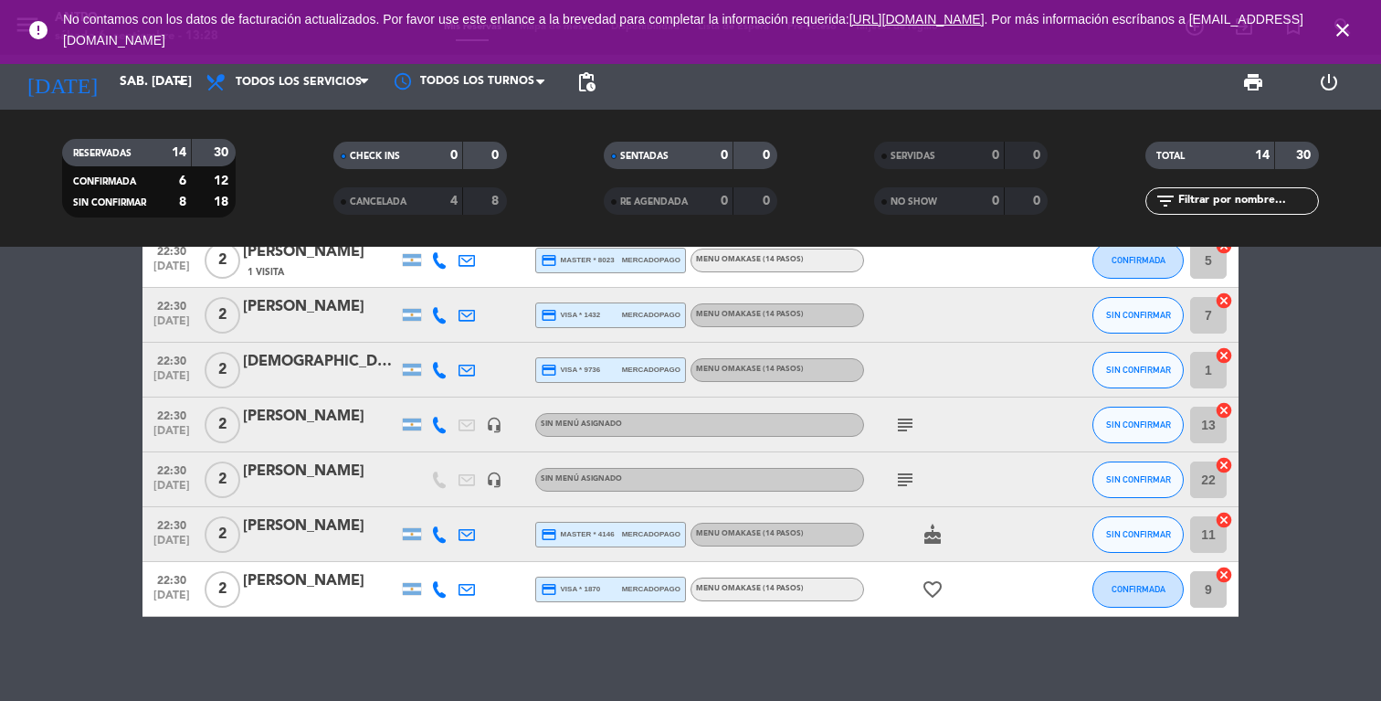
click at [435, 535] on icon at bounding box center [439, 534] width 16 height 16
click at [411, 507] on span "Copiar" at bounding box center [422, 503] width 38 height 19
click at [1343, 20] on icon "close" at bounding box center [1343, 30] width 22 height 22
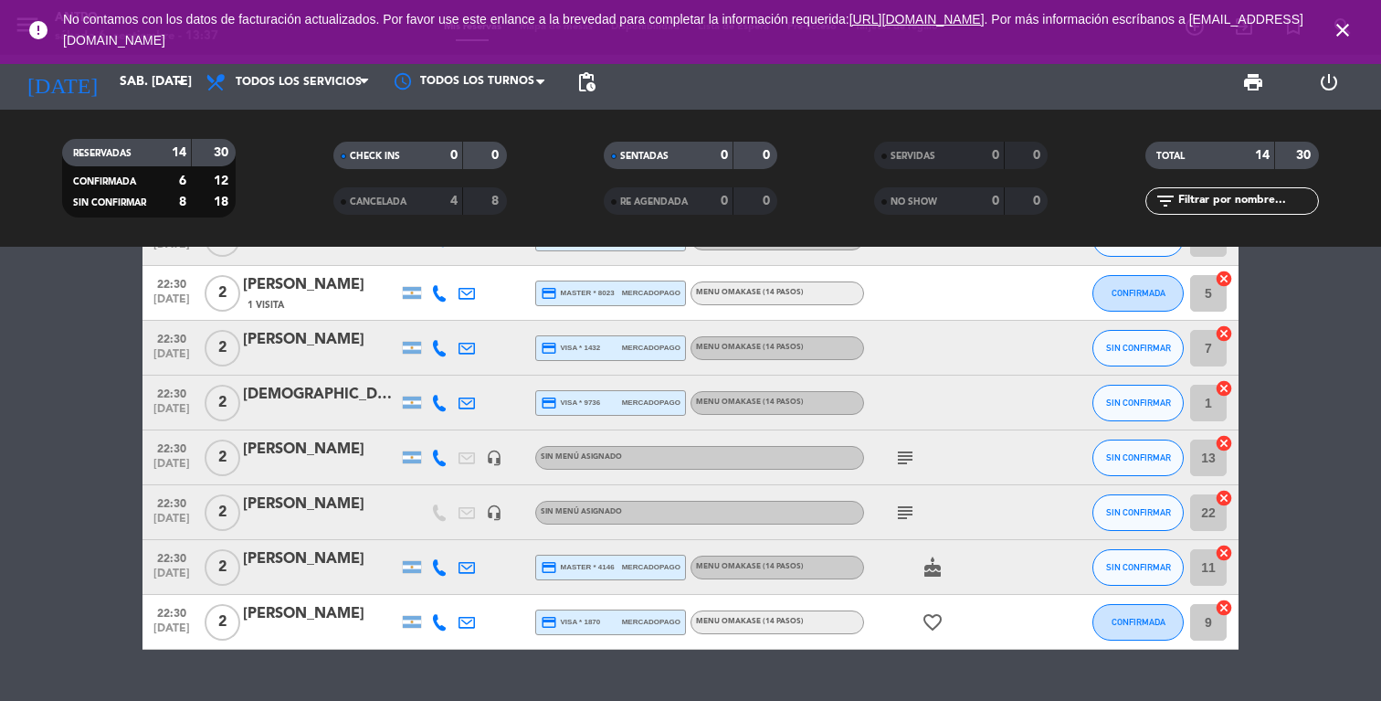
scroll to position [434, 0]
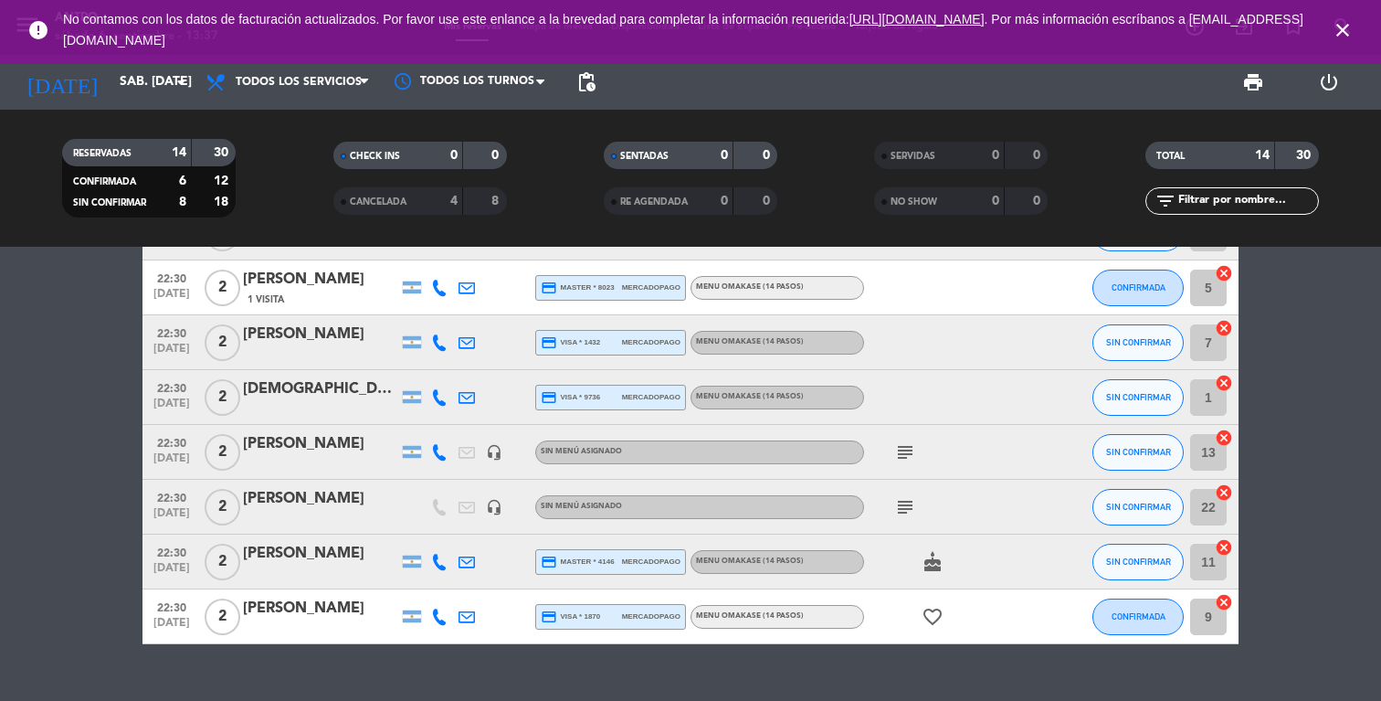
click at [1338, 23] on icon "close" at bounding box center [1343, 30] width 22 height 22
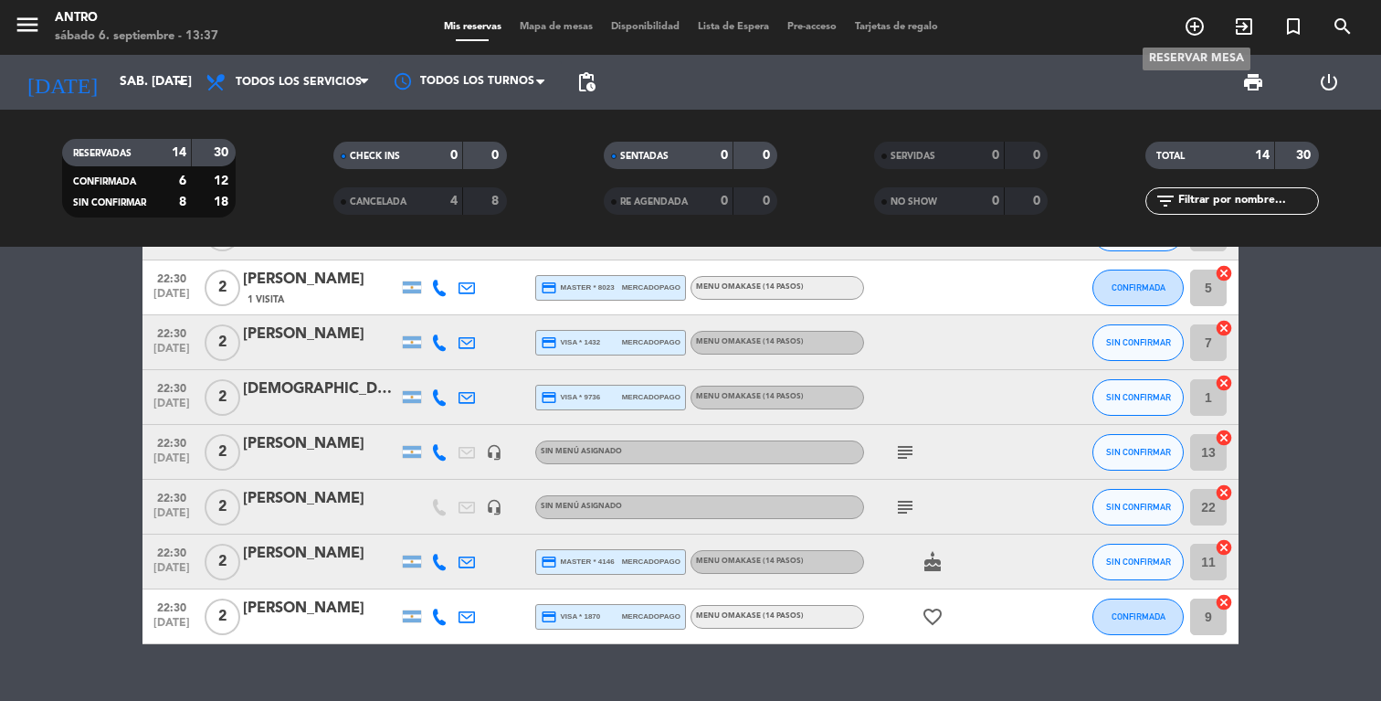
click at [1188, 26] on icon "add_circle_outline" at bounding box center [1195, 27] width 22 height 22
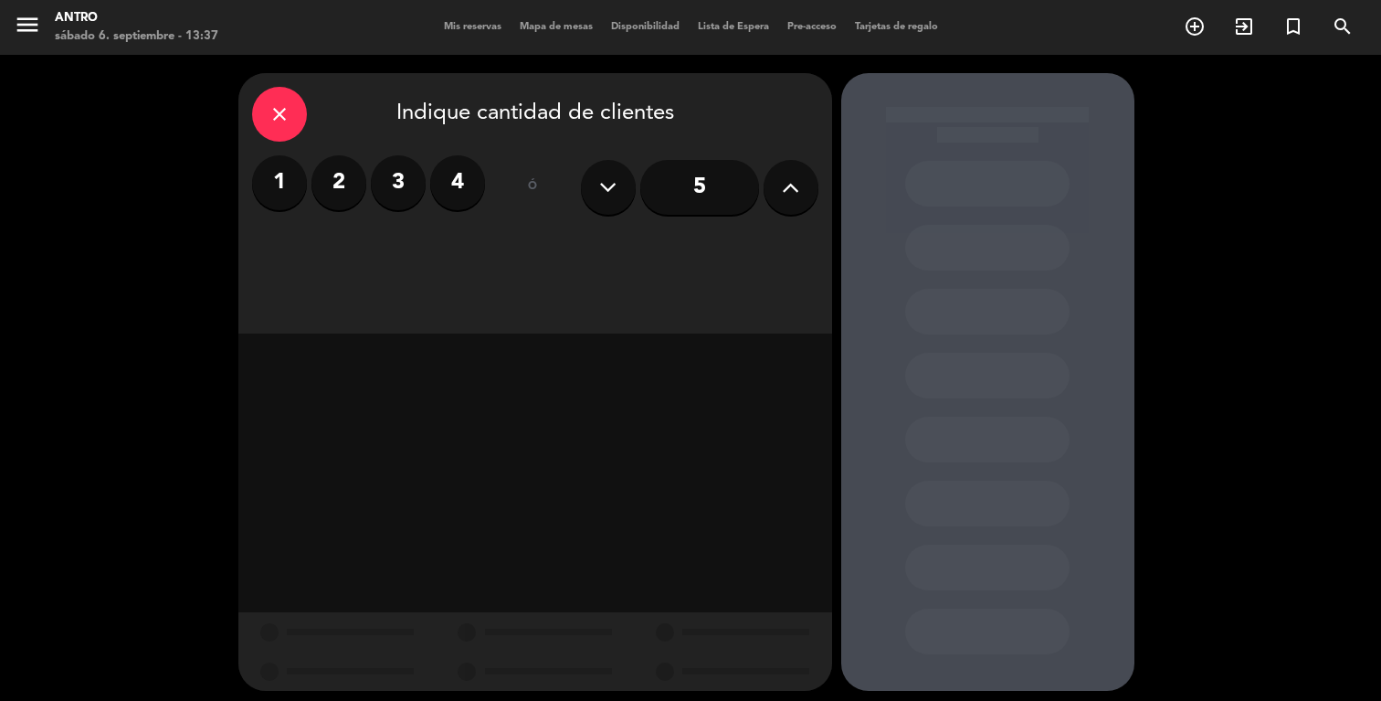
click at [407, 183] on label "3" at bounding box center [398, 182] width 55 height 55
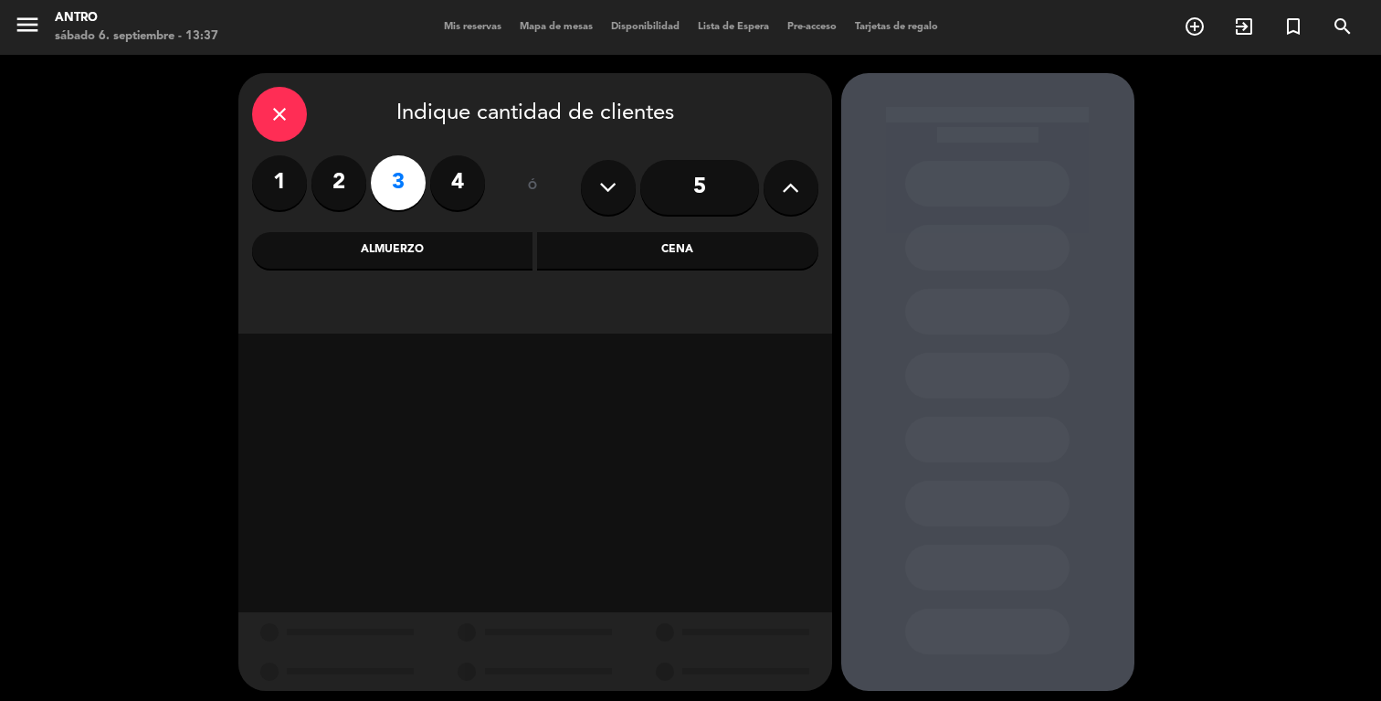
click at [596, 245] on div "Cena" at bounding box center [677, 250] width 281 height 37
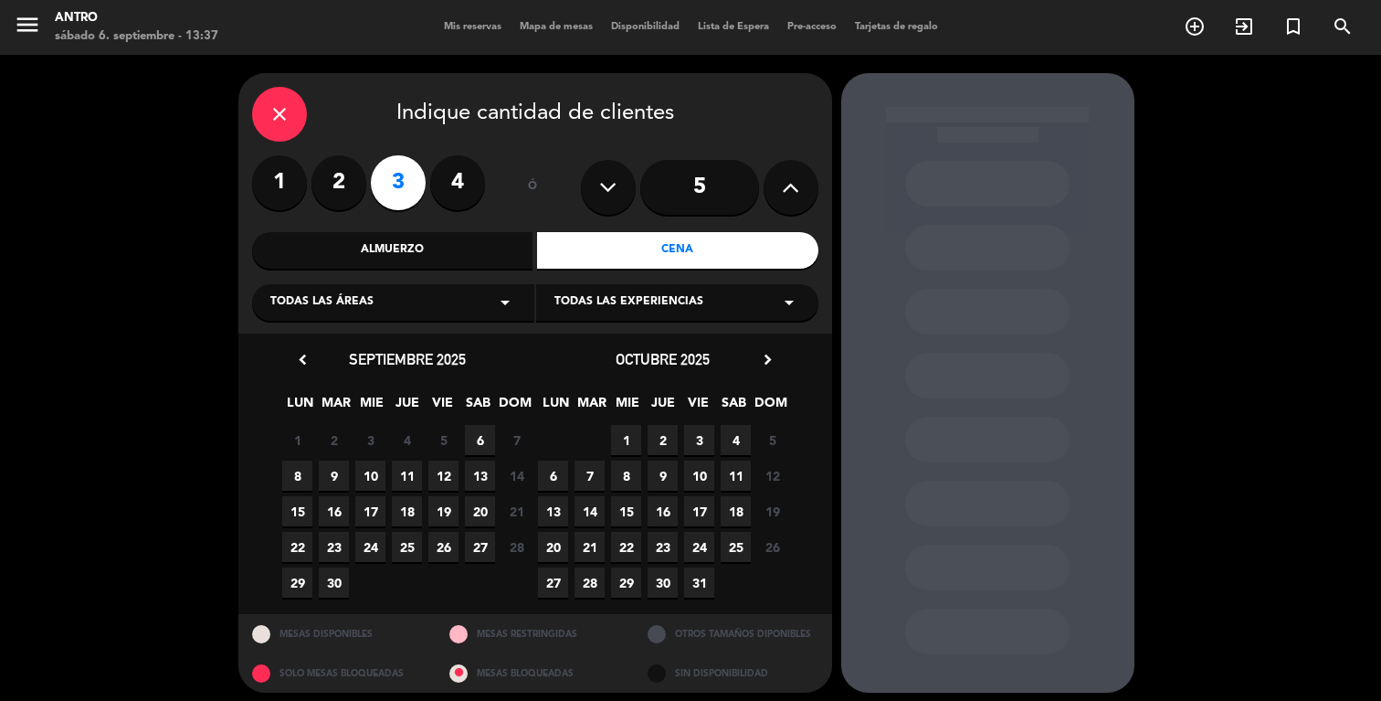
click at [478, 445] on span "6" at bounding box center [480, 440] width 30 height 30
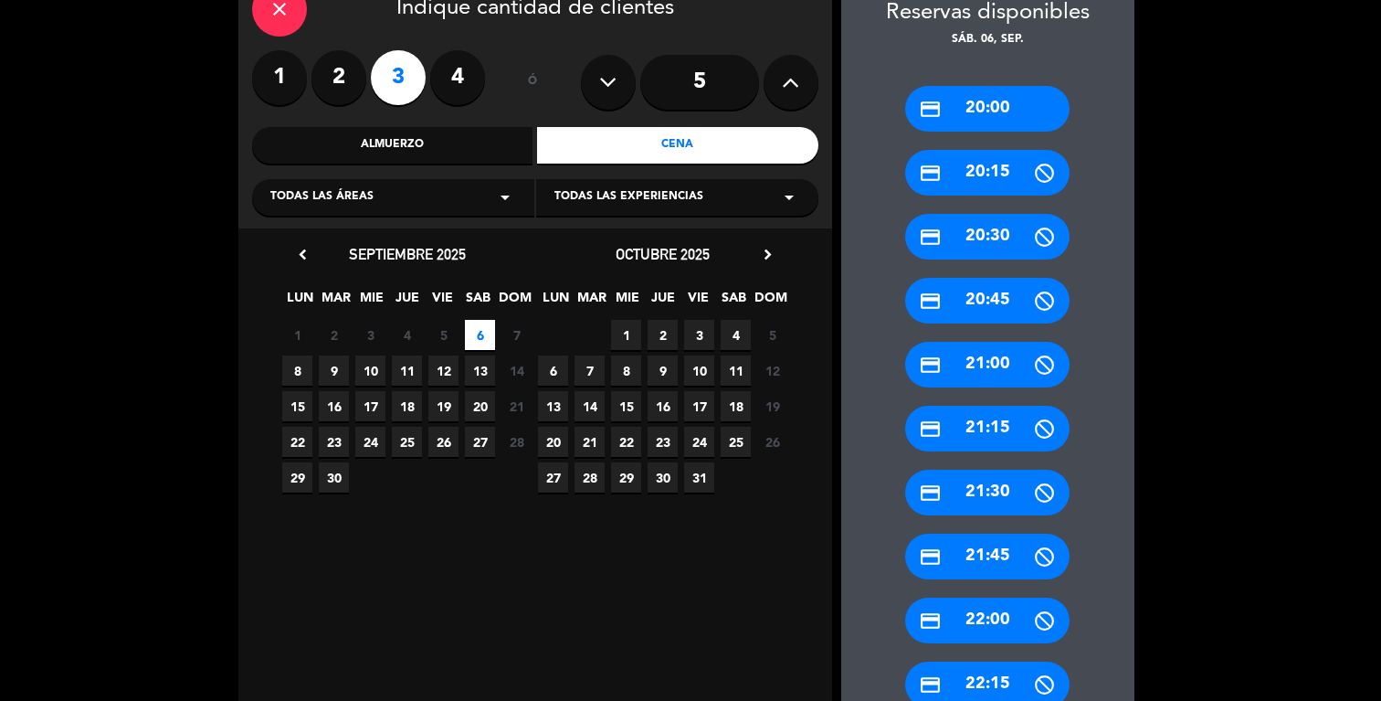
scroll to position [290, 0]
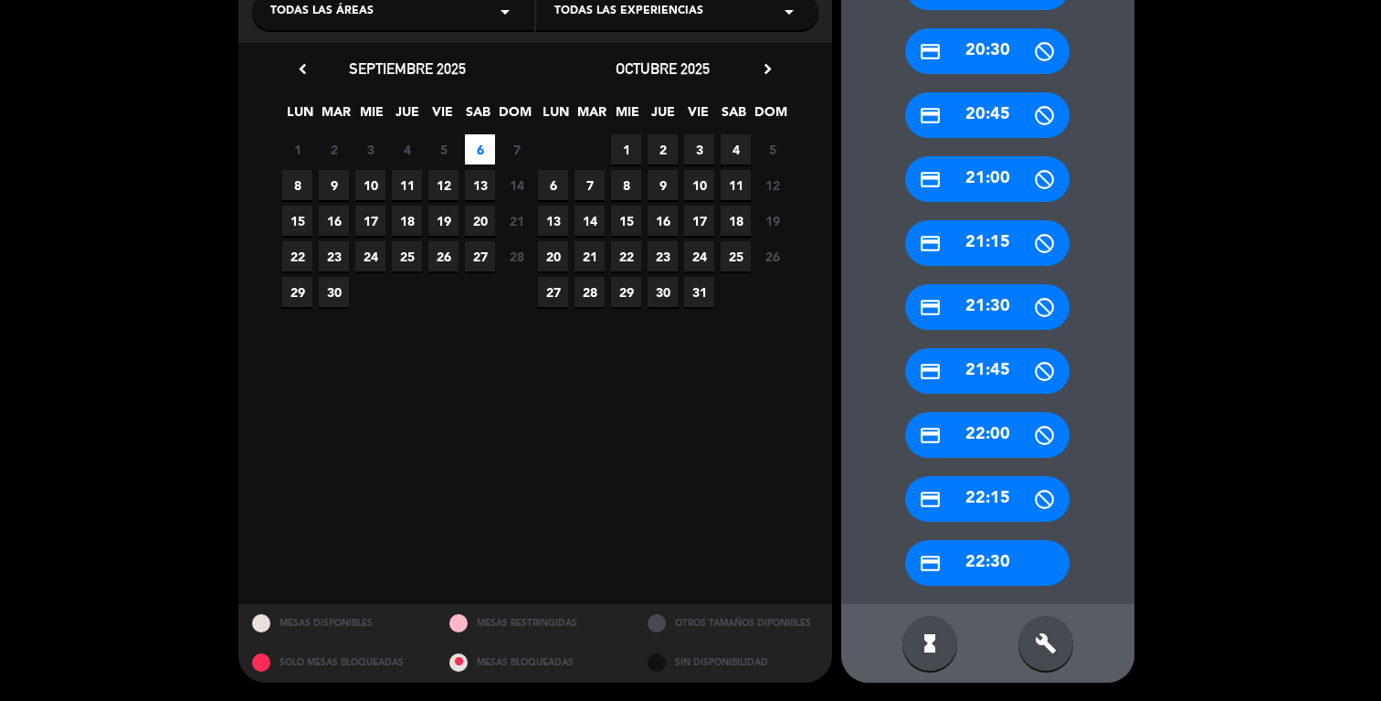
click at [986, 554] on div "credit_card 22:30" at bounding box center [987, 563] width 164 height 46
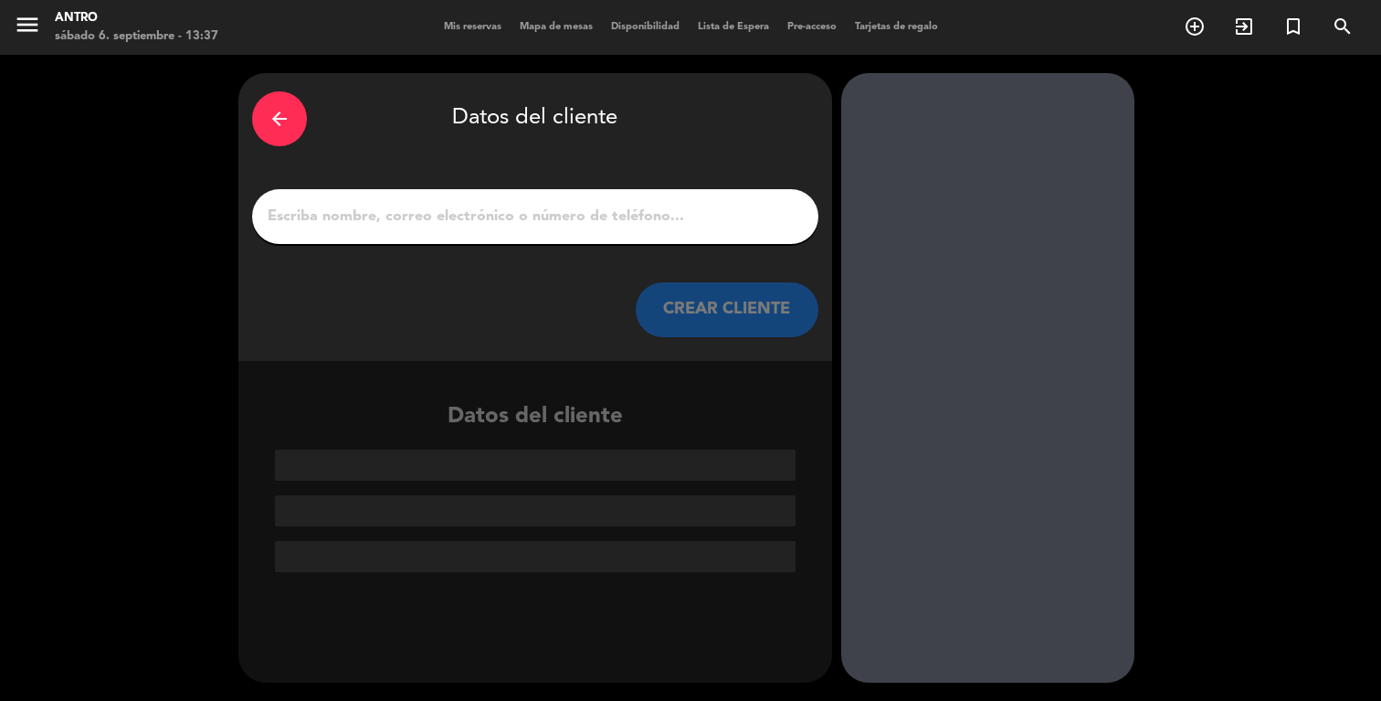
click at [524, 216] on input "1" at bounding box center [535, 217] width 539 height 26
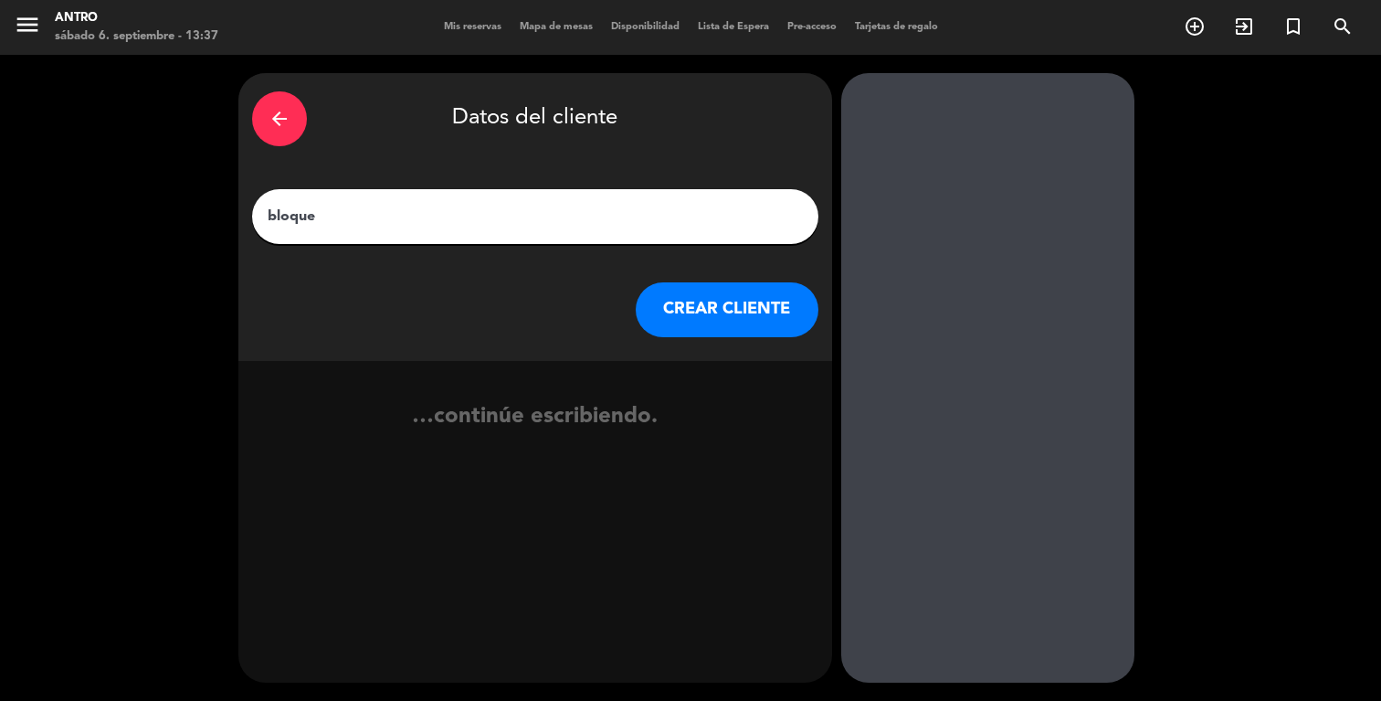
type input "bloqueo"
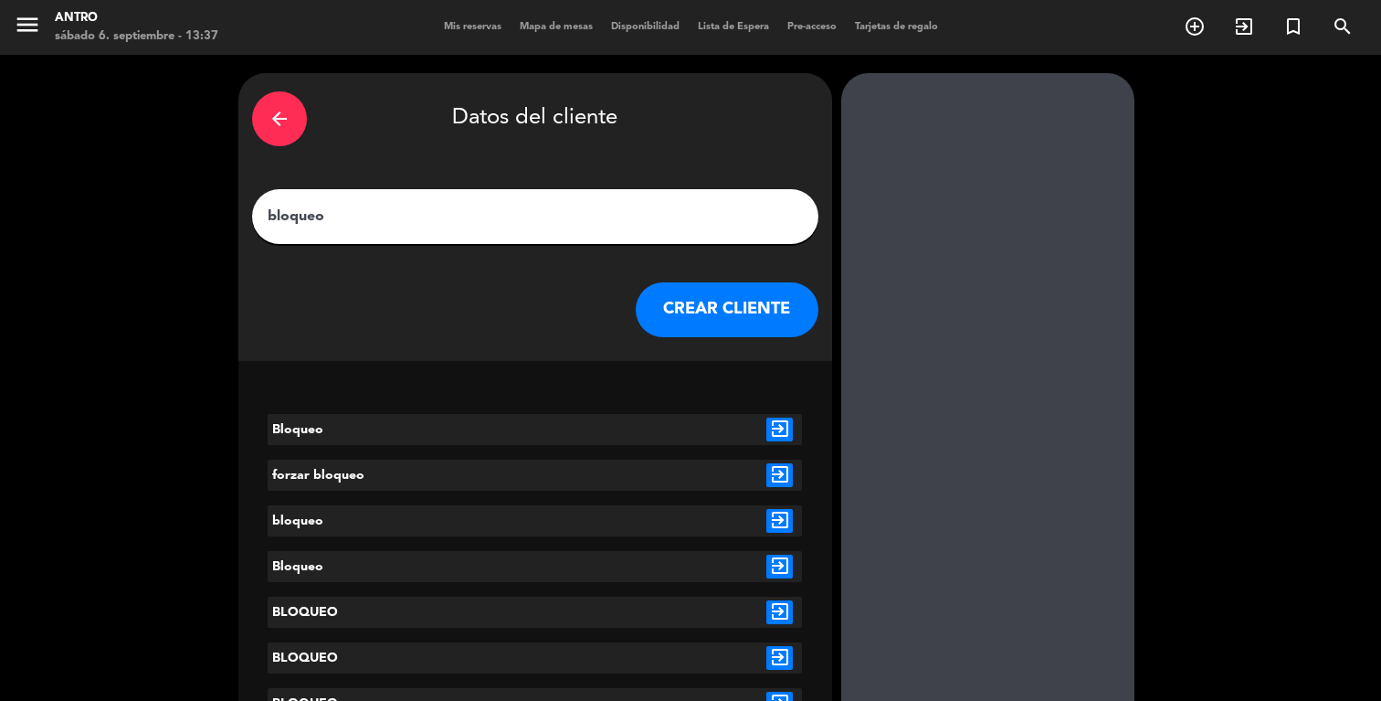
click at [789, 433] on icon "exit_to_app" at bounding box center [779, 429] width 26 height 24
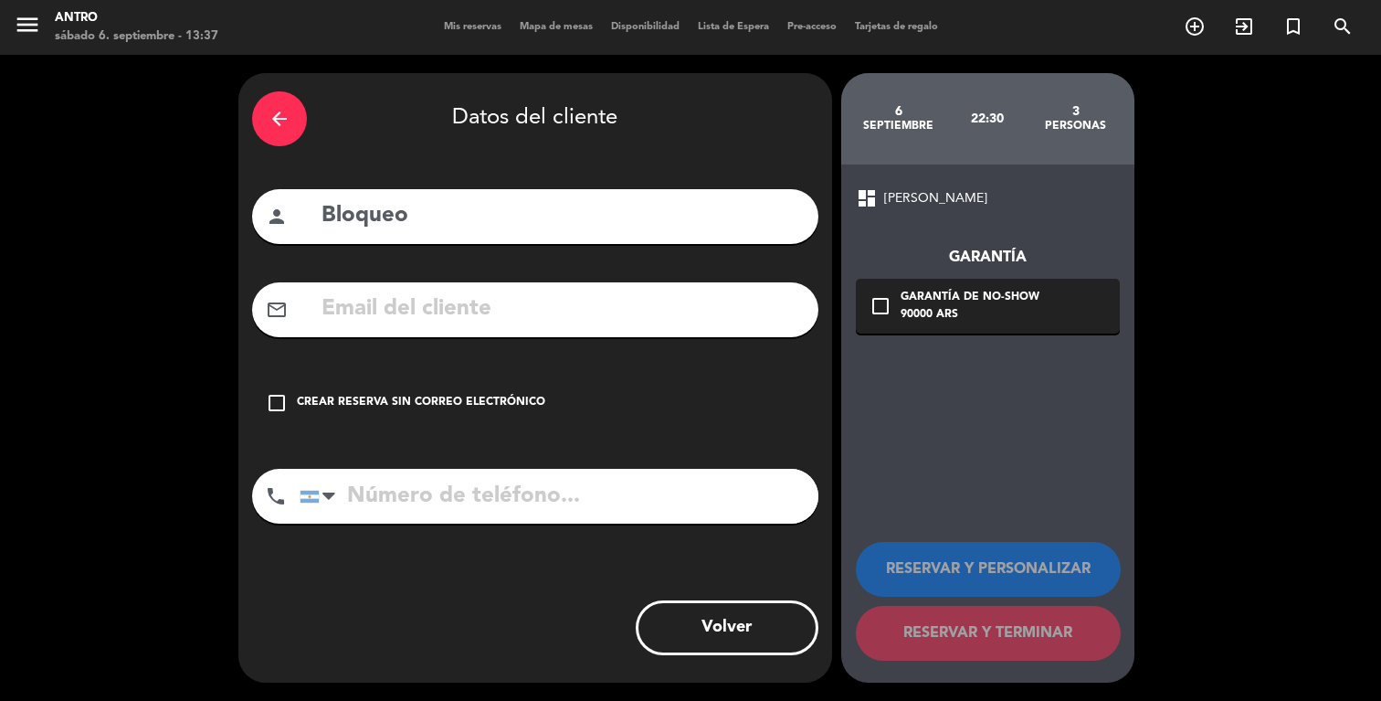
click at [481, 394] on div "Crear reserva sin correo electrónico" at bounding box center [421, 403] width 248 height 18
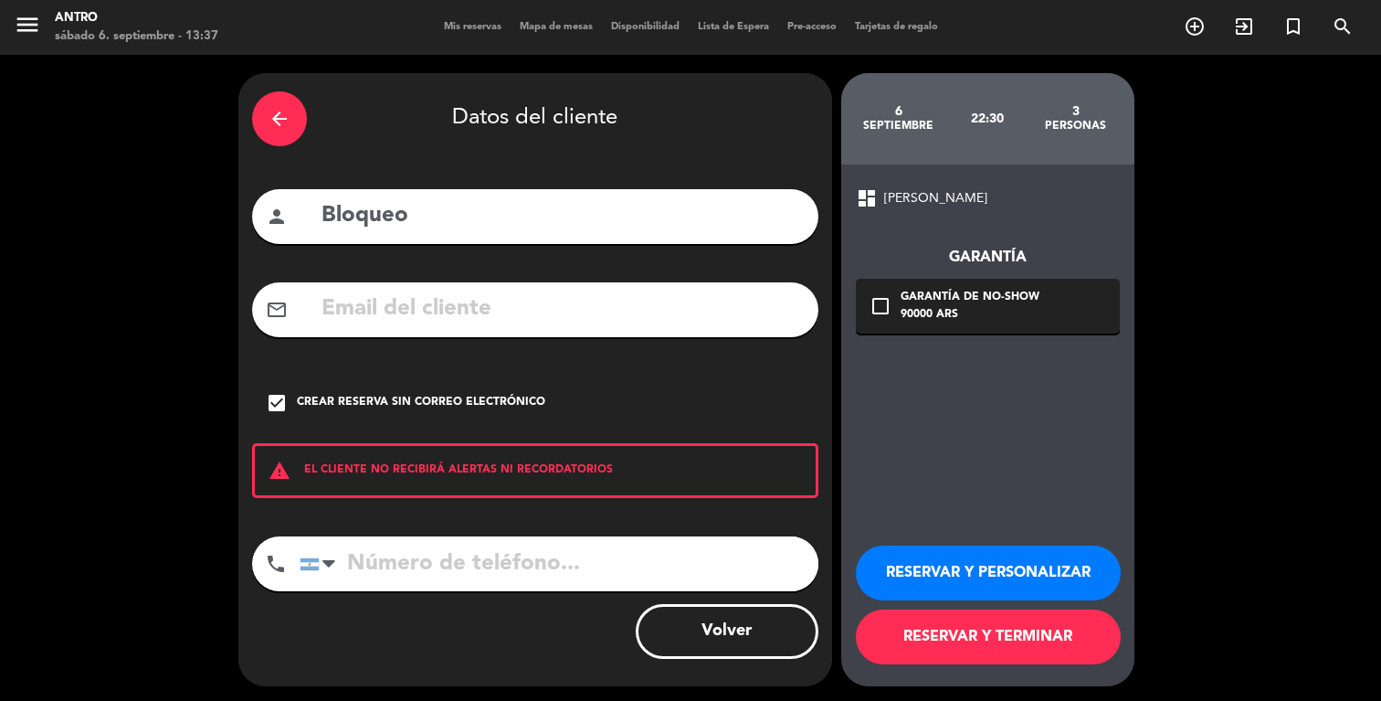
click at [949, 629] on button "RESERVAR Y TERMINAR" at bounding box center [988, 636] width 265 height 55
